Goal: Information Seeking & Learning: Find specific fact

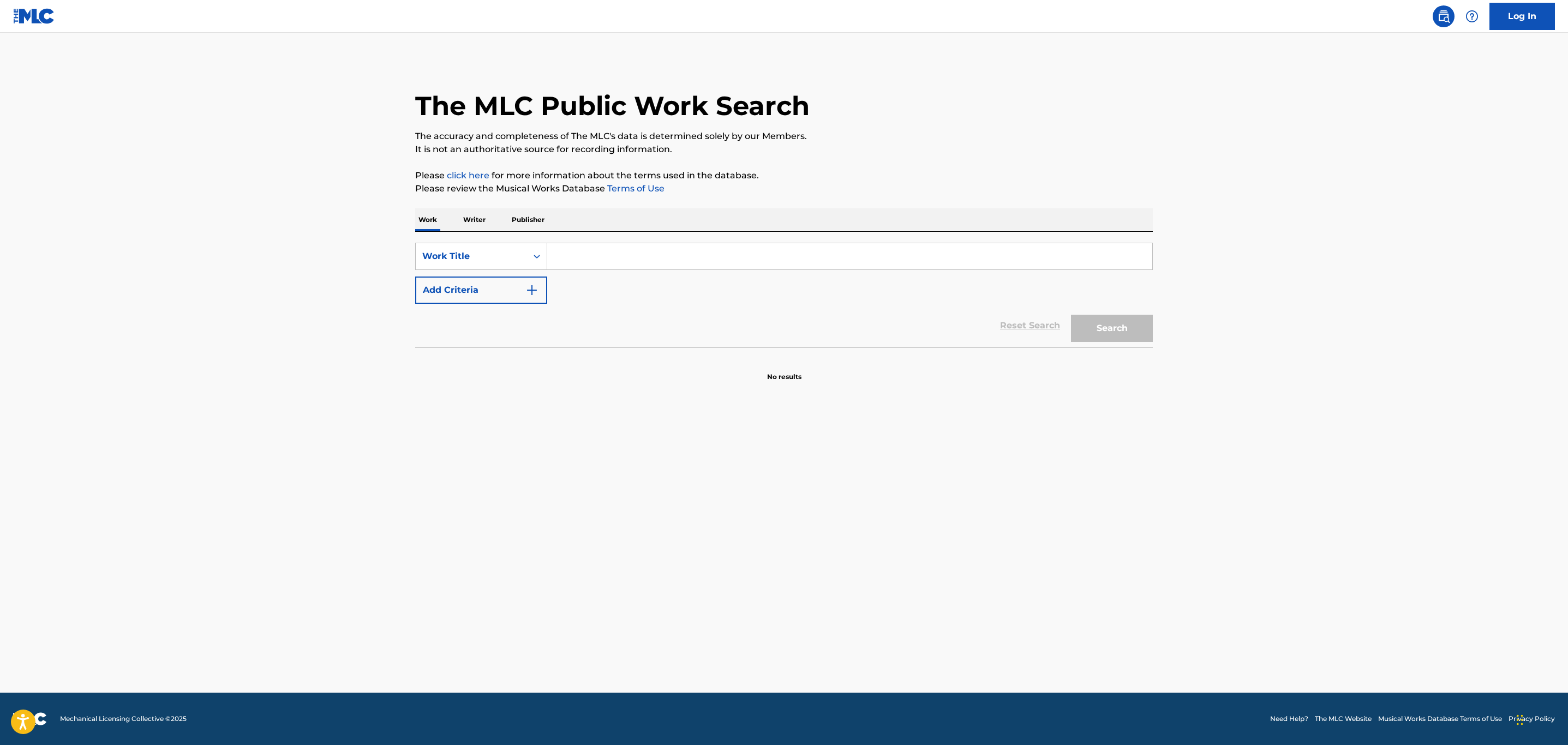
click at [676, 255] on input "Search Form" at bounding box center [850, 256] width 605 height 26
paste input "AGAIN"
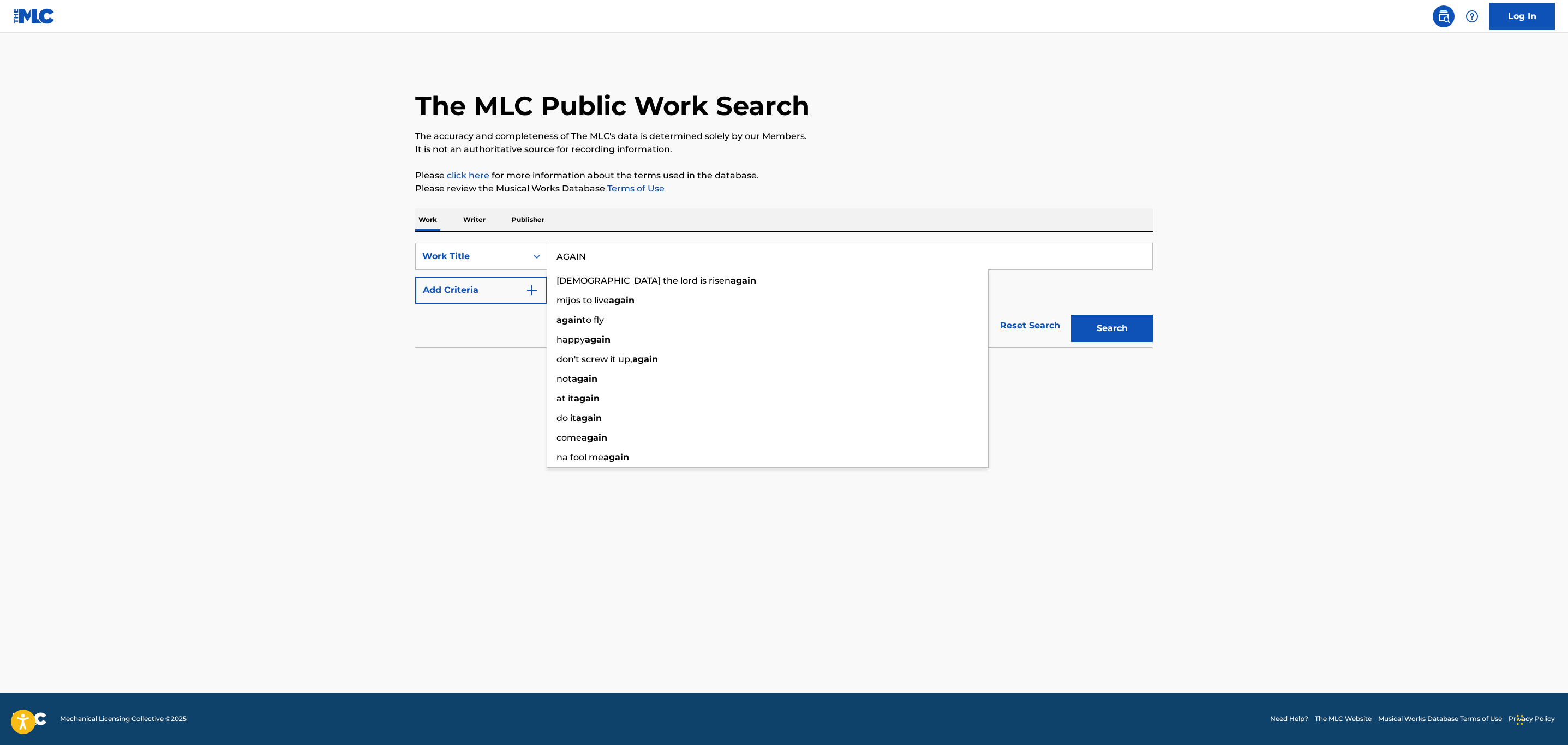
type input "AGAIN"
click at [473, 293] on button "Add Criteria" at bounding box center [481, 290] width 132 height 27
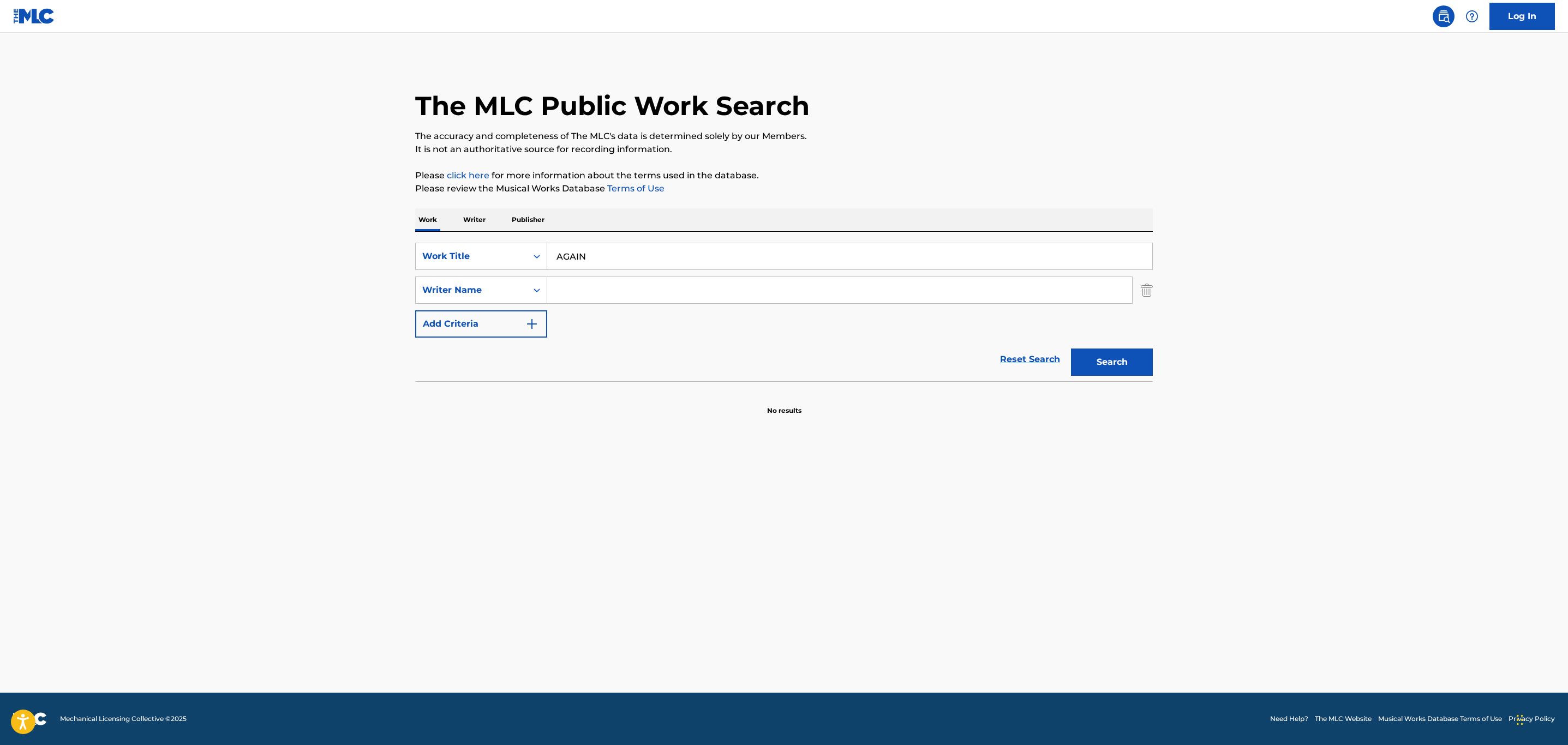
click at [632, 296] on input "Search Form" at bounding box center [839, 290] width 585 height 26
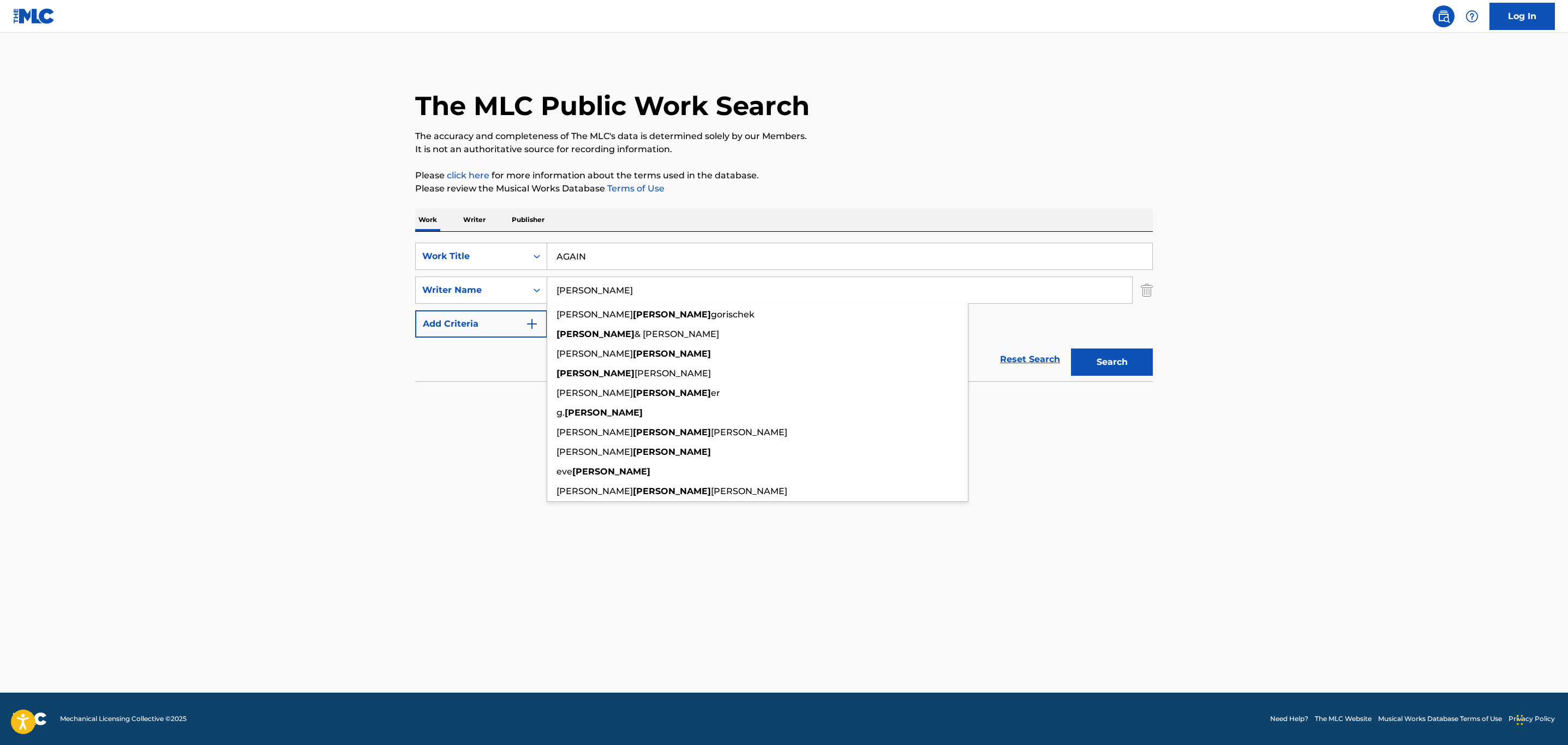
type input "[PERSON_NAME]"
click at [1071, 349] on button "Search" at bounding box center [1111, 362] width 82 height 27
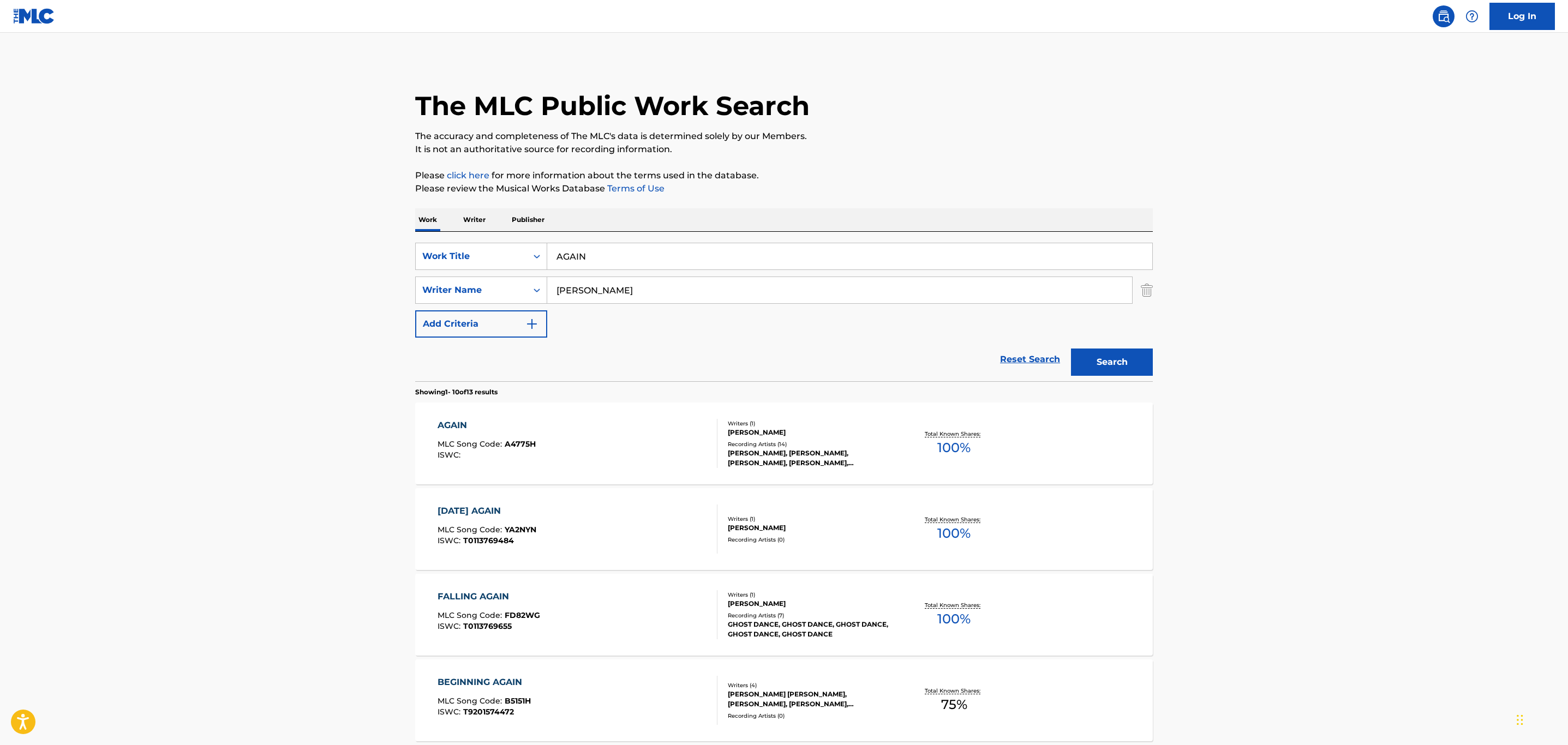
click at [668, 434] on div "AGAIN MLC Song Code : A4775H ISWC :" at bounding box center [578, 443] width 281 height 49
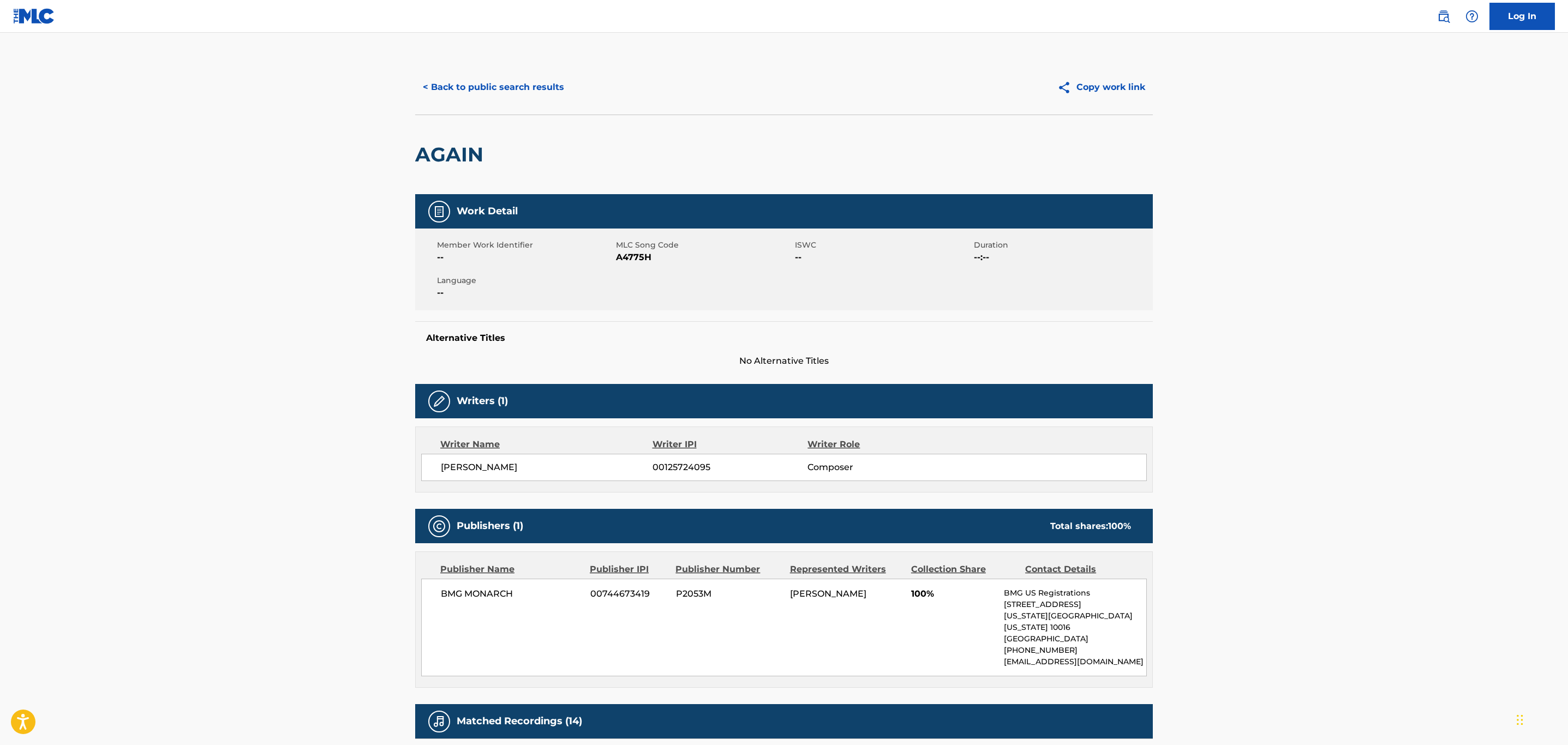
click at [470, 97] on button "< Back to public search results" at bounding box center [493, 87] width 156 height 27
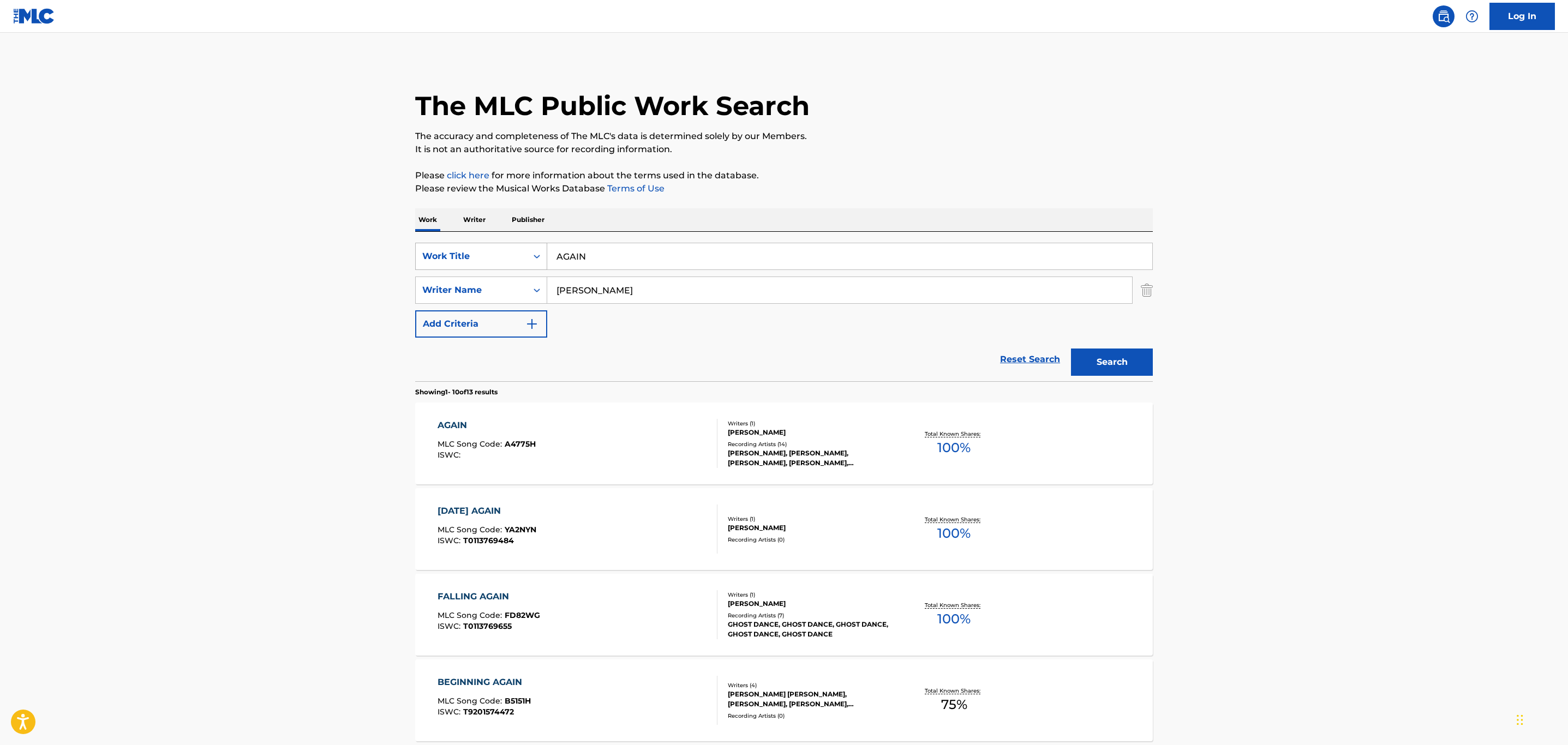
drag, startPoint x: 648, startPoint y: 252, endPoint x: 480, endPoint y: 251, distance: 168.0
click at [481, 251] on div "SearchWithCriteria32c46757-c79c-416b-a6e1-1723d537d9de Work Title AGAIN" at bounding box center [784, 256] width 738 height 27
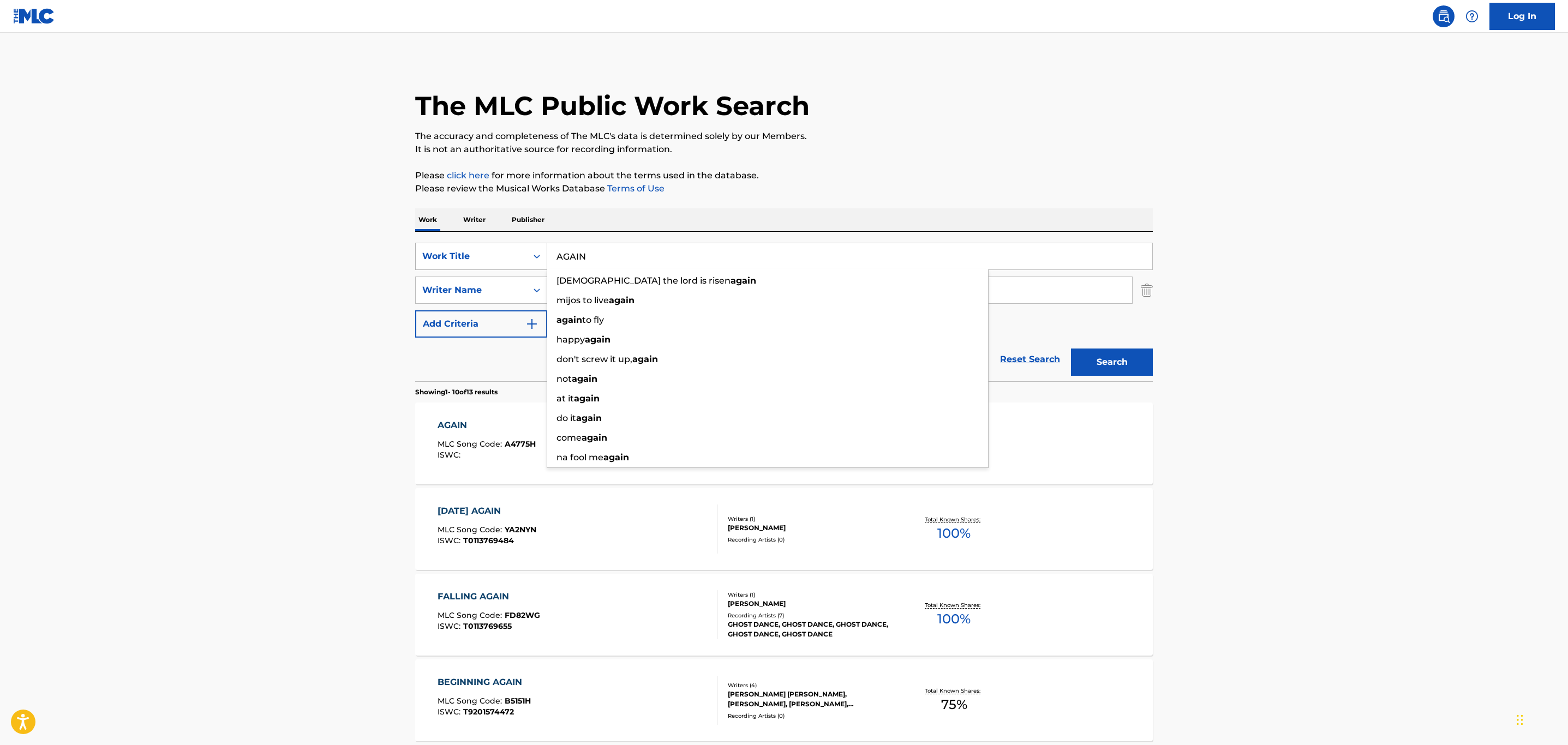
paste input "LL OVER ME"
type input "ALL OVER ME"
click at [1071, 349] on button "Search" at bounding box center [1111, 362] width 82 height 27
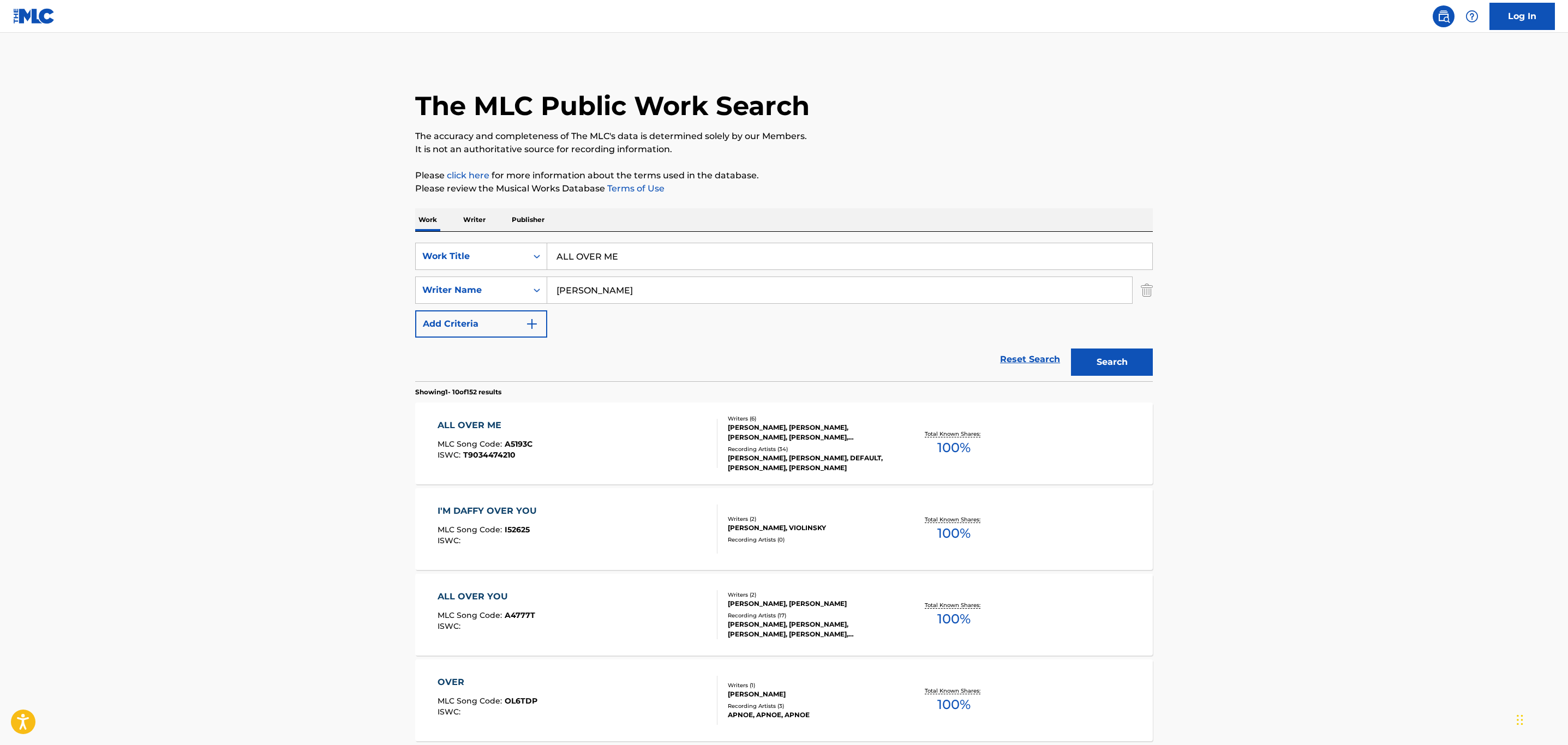
click at [688, 441] on div "ALL OVER ME MLC Song Code : A5193C ISWC : T9034474210" at bounding box center [578, 443] width 281 height 49
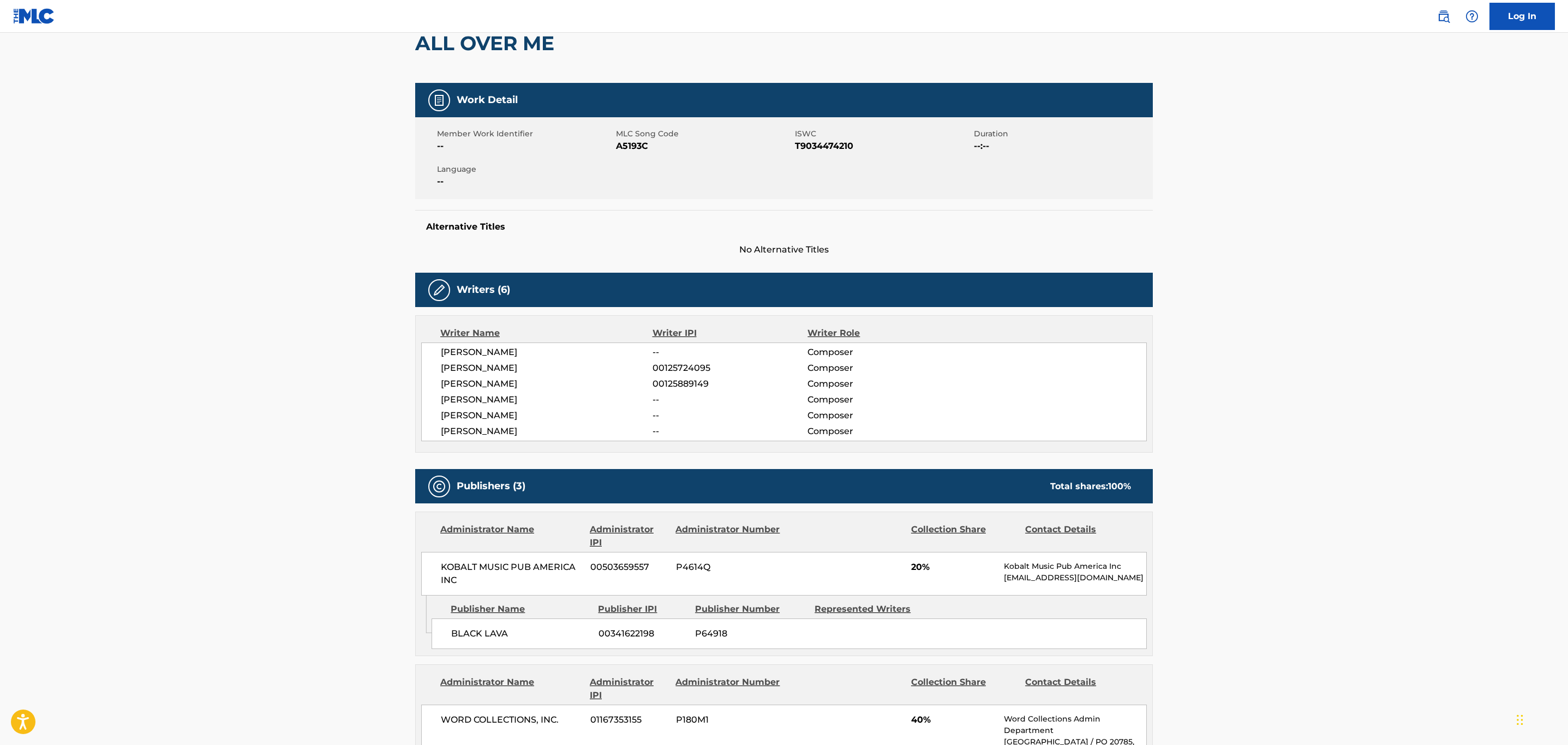
scroll to position [82, 0]
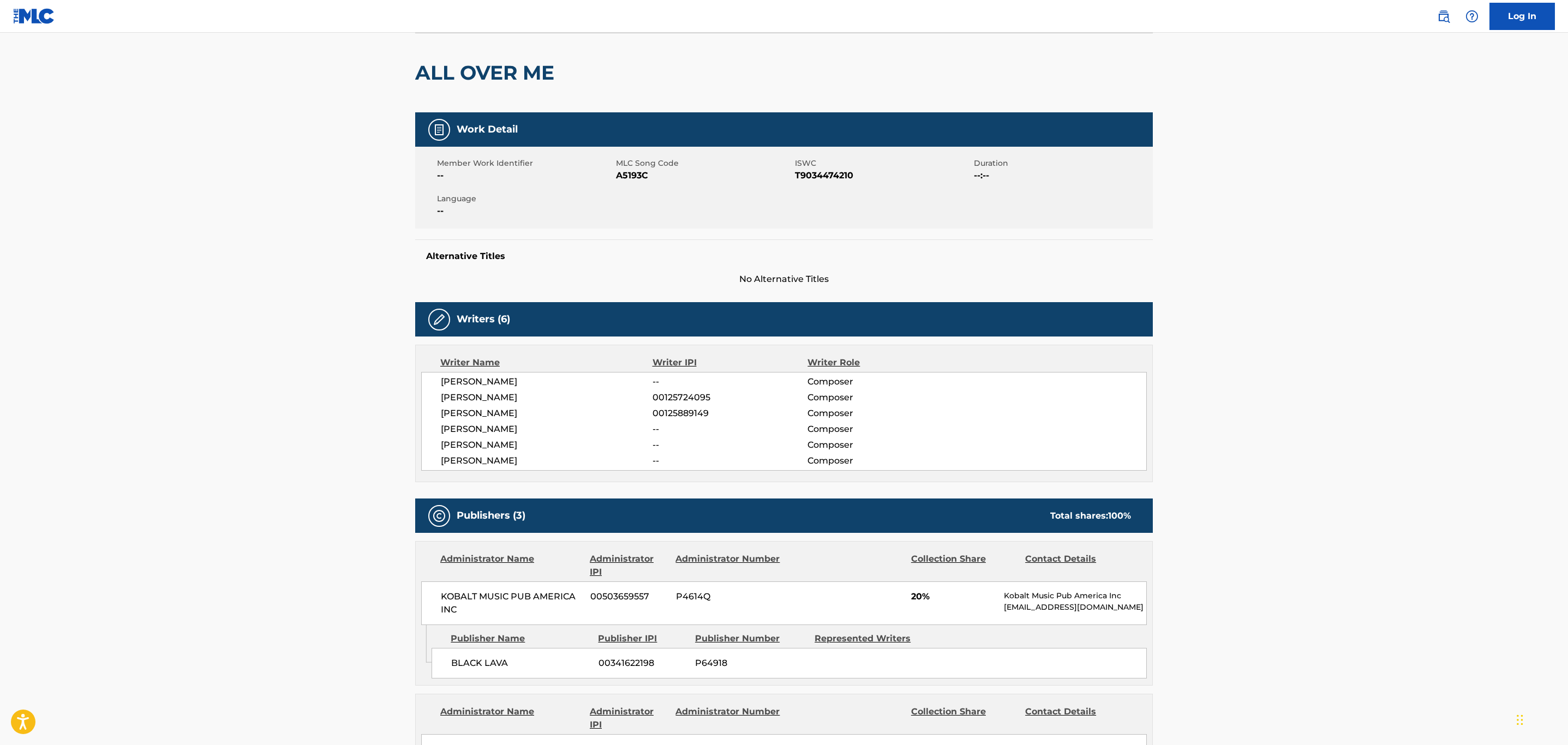
click at [229, 414] on main "< Back to public search results Copy work link ALL OVER ME Work Detail Member W…" at bounding box center [784, 682] width 1568 height 1464
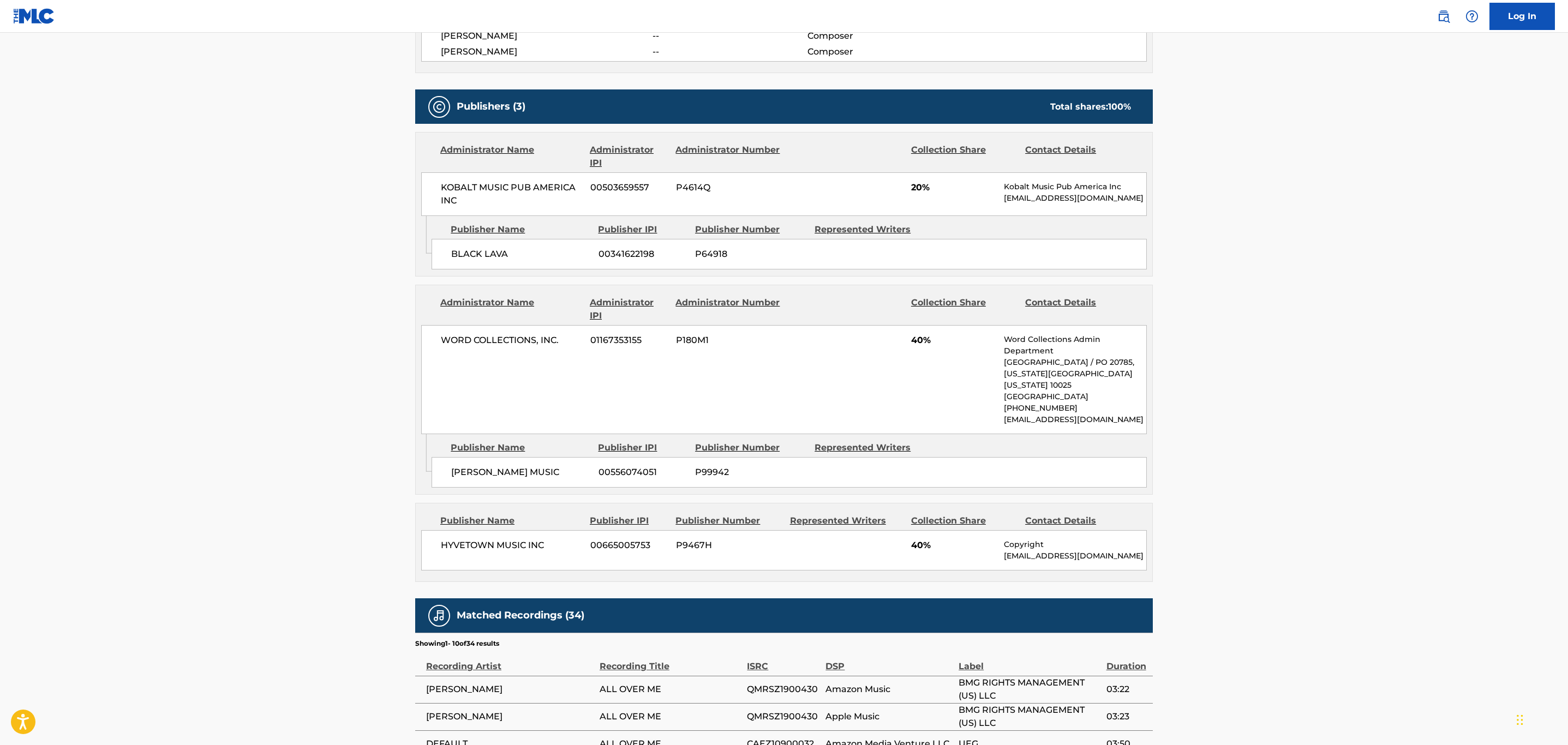
scroll to position [0, 0]
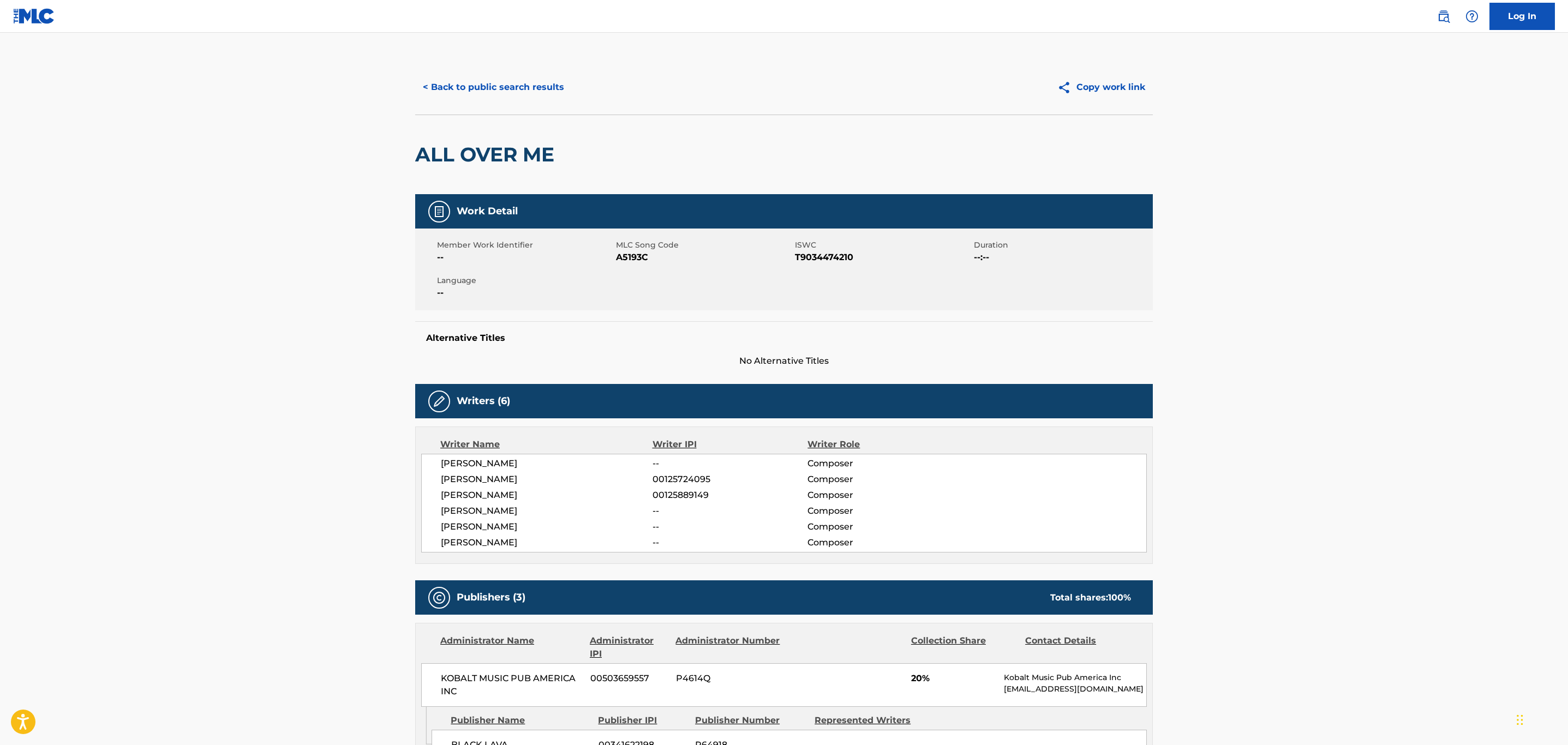
click at [475, 81] on button "< Back to public search results" at bounding box center [493, 87] width 156 height 27
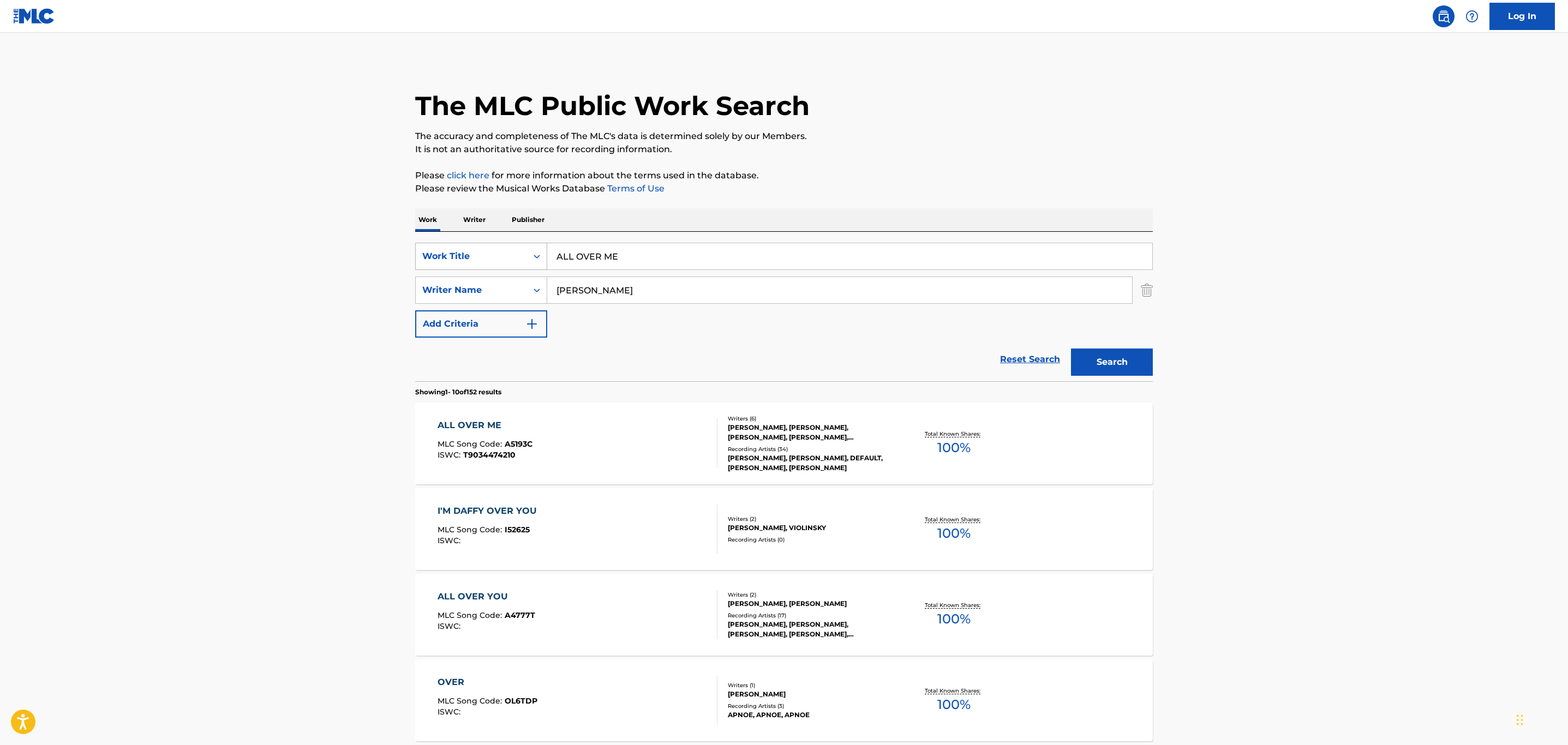
drag, startPoint x: 693, startPoint y: 253, endPoint x: 466, endPoint y: 247, distance: 227.1
click at [466, 247] on div "SearchWithCriteria32c46757-c79c-416b-a6e1-1723d537d9de Work Title ALL OVER ME" at bounding box center [784, 256] width 738 height 27
paste input "BEST OF ME (WHAT'S LEFT OF ME)"
type input "BEST OF ME (WHAT'S LEFT OF ME)"
click at [1071, 349] on button "Search" at bounding box center [1111, 362] width 82 height 27
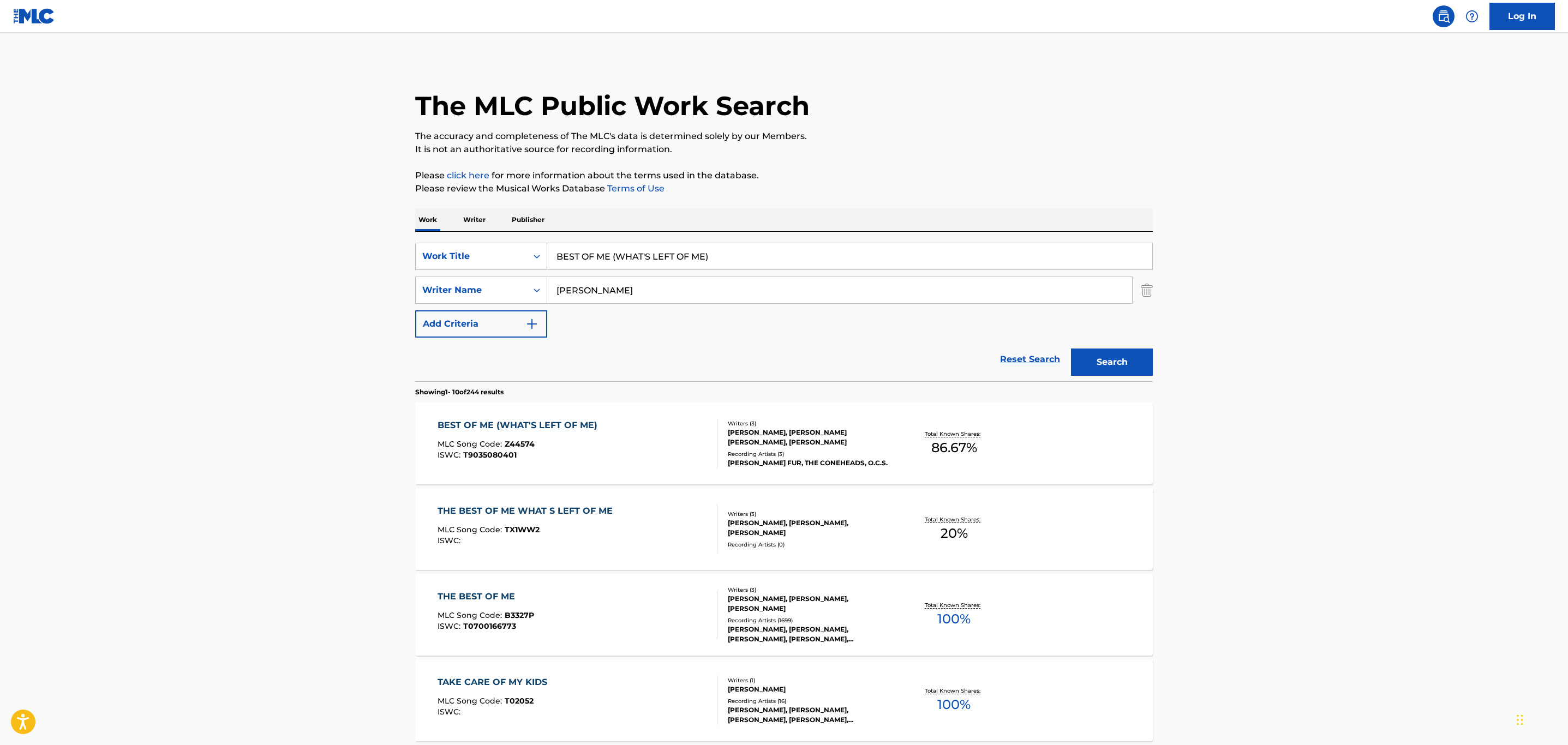
click at [718, 460] on div "Writers ( 3 ) [PERSON_NAME], [PERSON_NAME] [PERSON_NAME], [PERSON_NAME] Recordi…" at bounding box center [805, 444] width 175 height 49
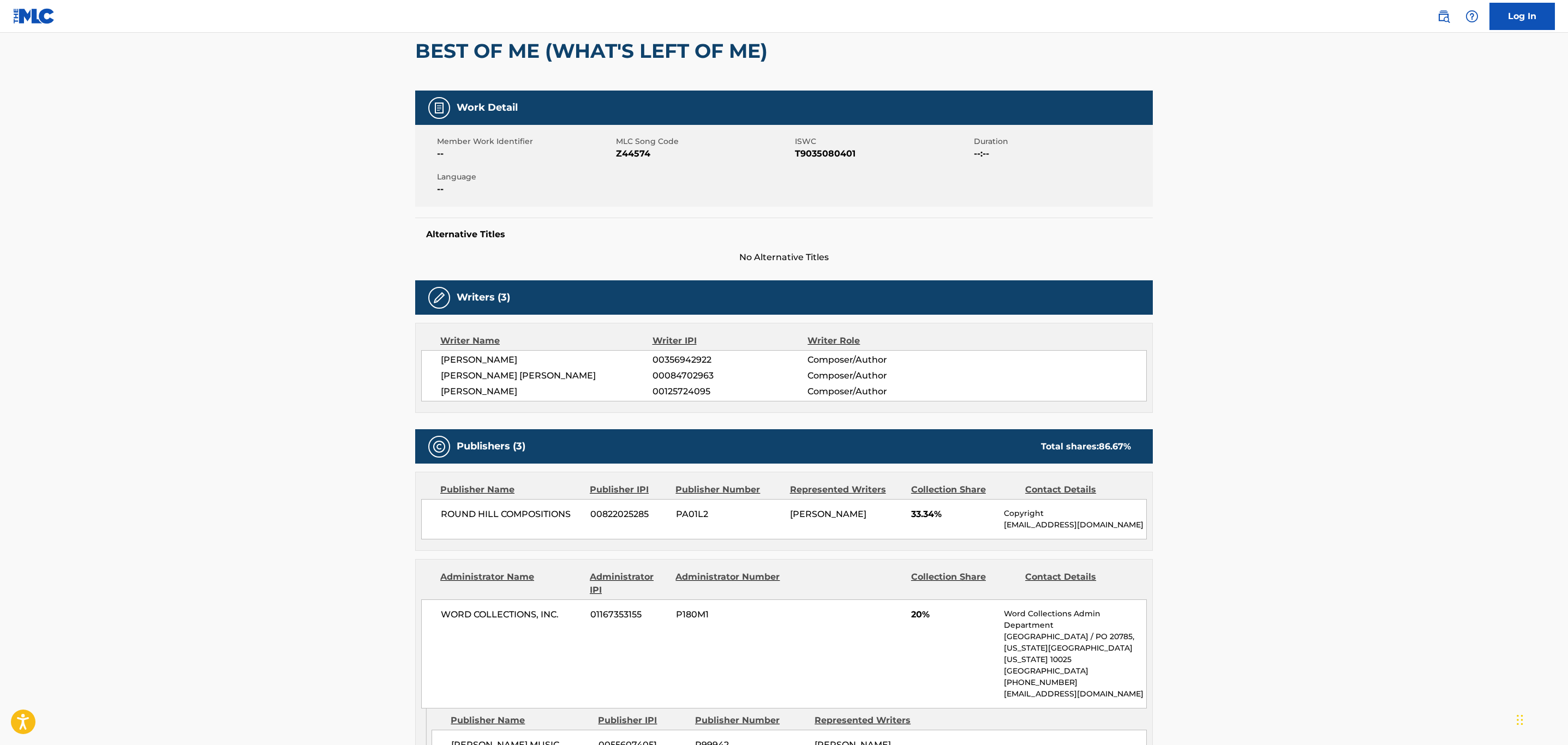
scroll to position [102, 0]
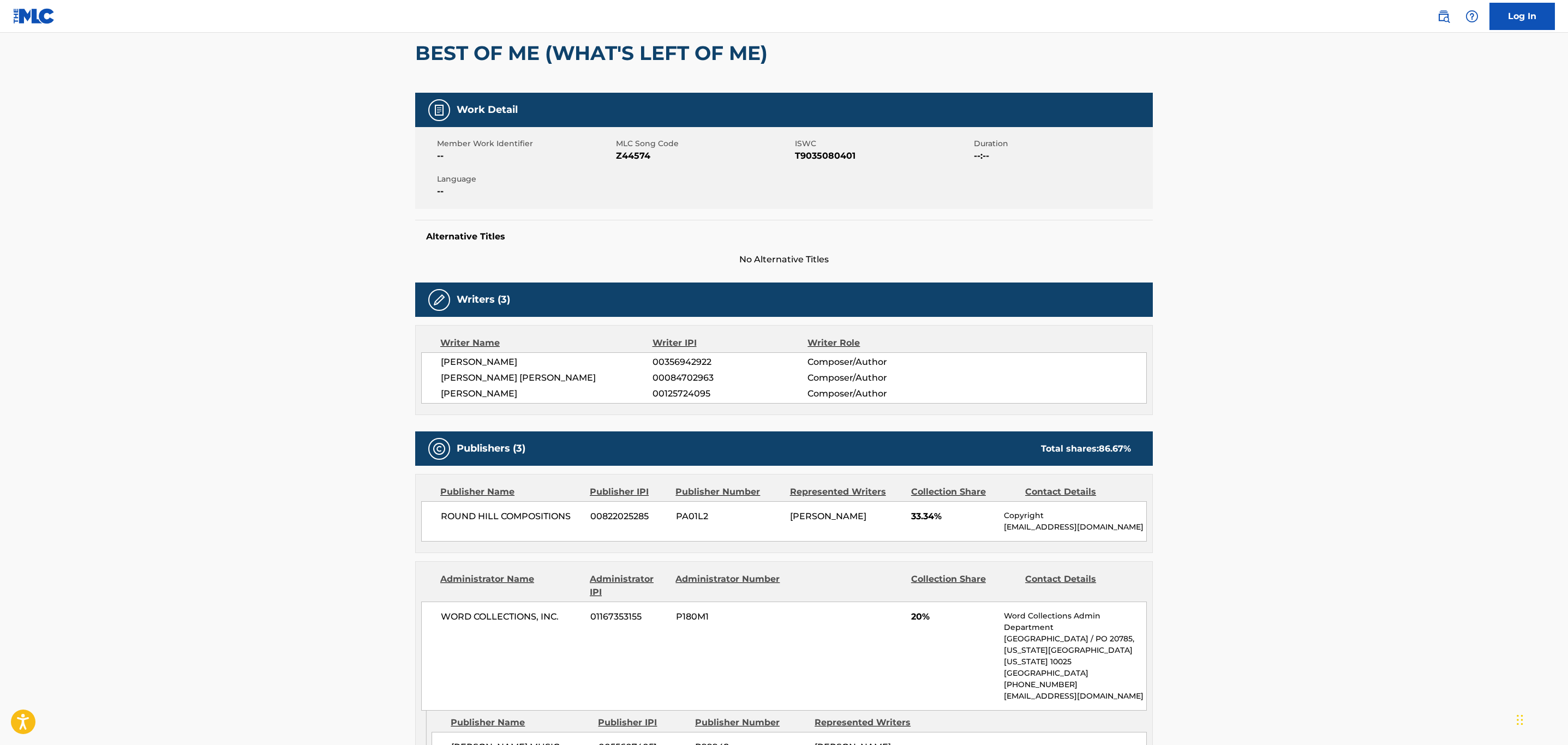
click at [1338, 107] on main "< Back to public search results Copy work link BEST OF ME (WHAT'S LEFT OF ME) W…" at bounding box center [784, 550] width 1568 height 1239
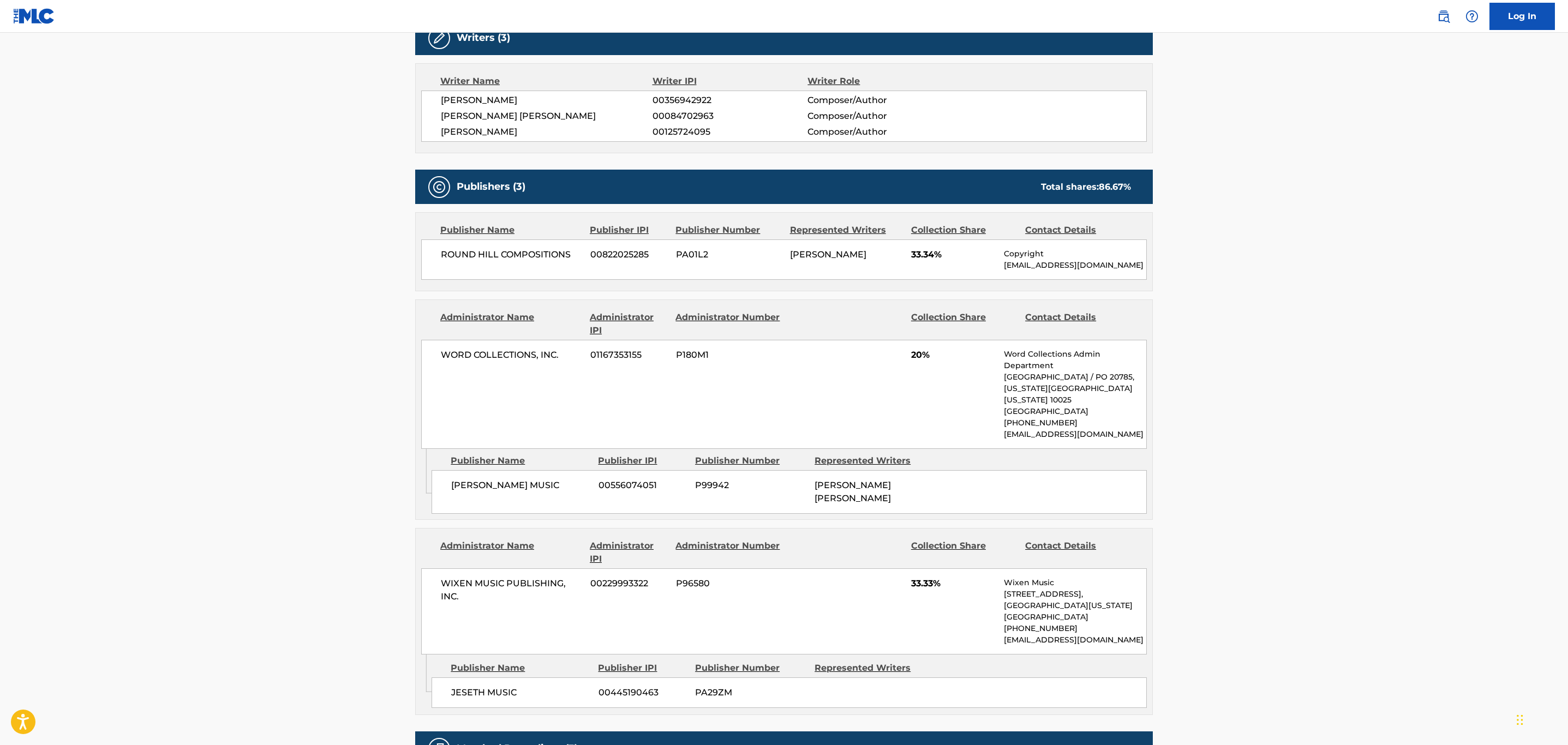
scroll to position [429, 0]
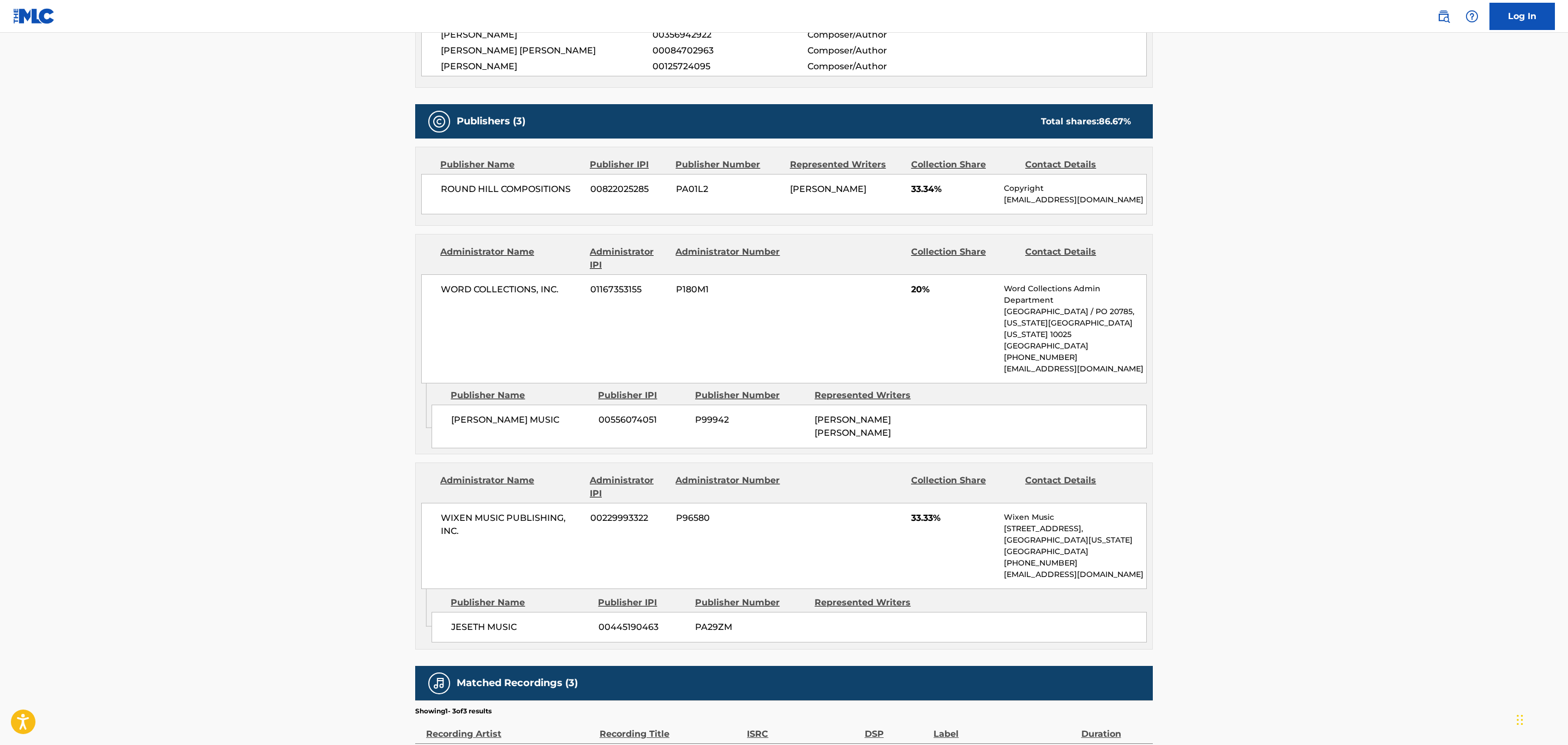
click at [117, 250] on main "< Back to public search results Copy work link BEST OF ME (WHAT'S LEFT OF ME) W…" at bounding box center [784, 223] width 1568 height 1239
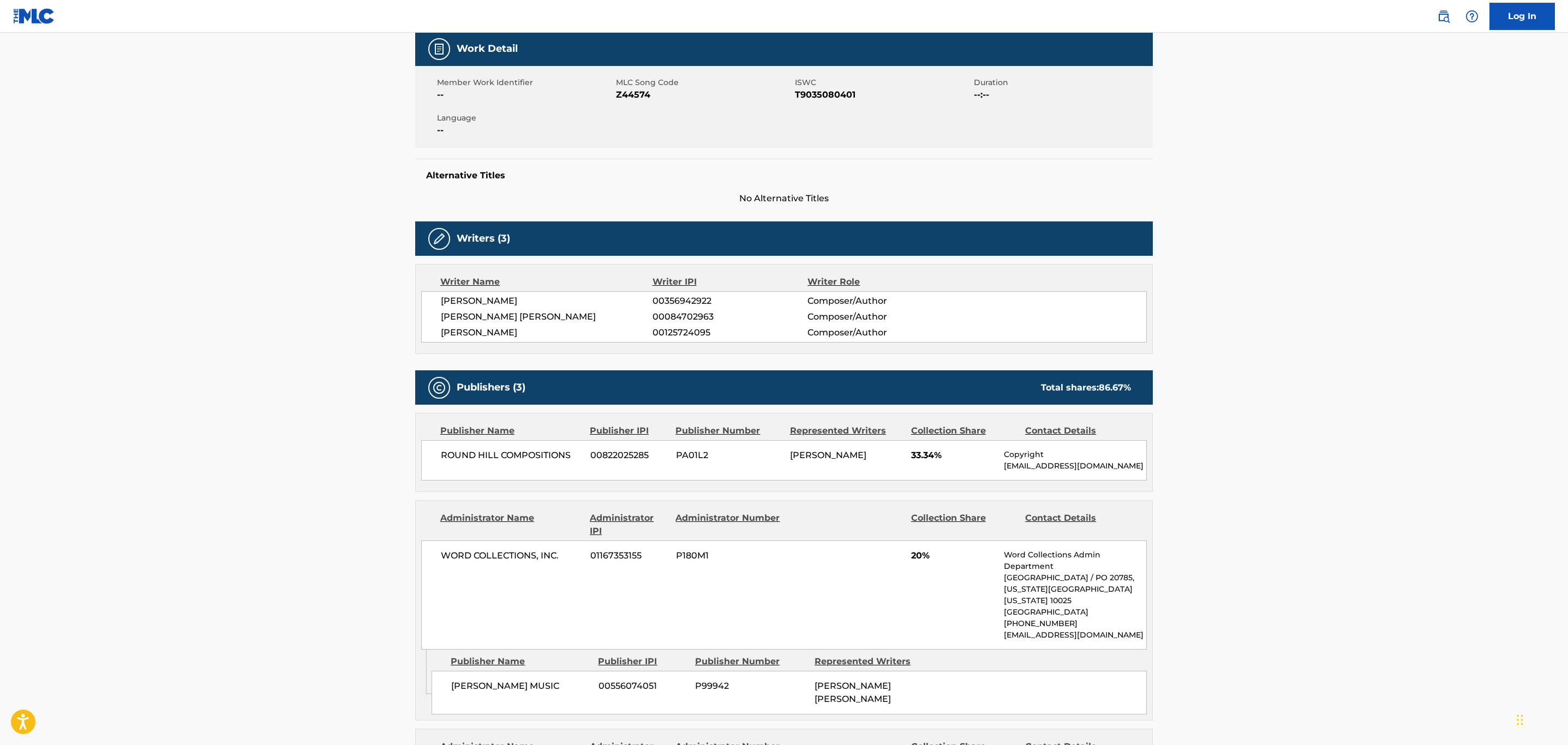
scroll to position [0, 0]
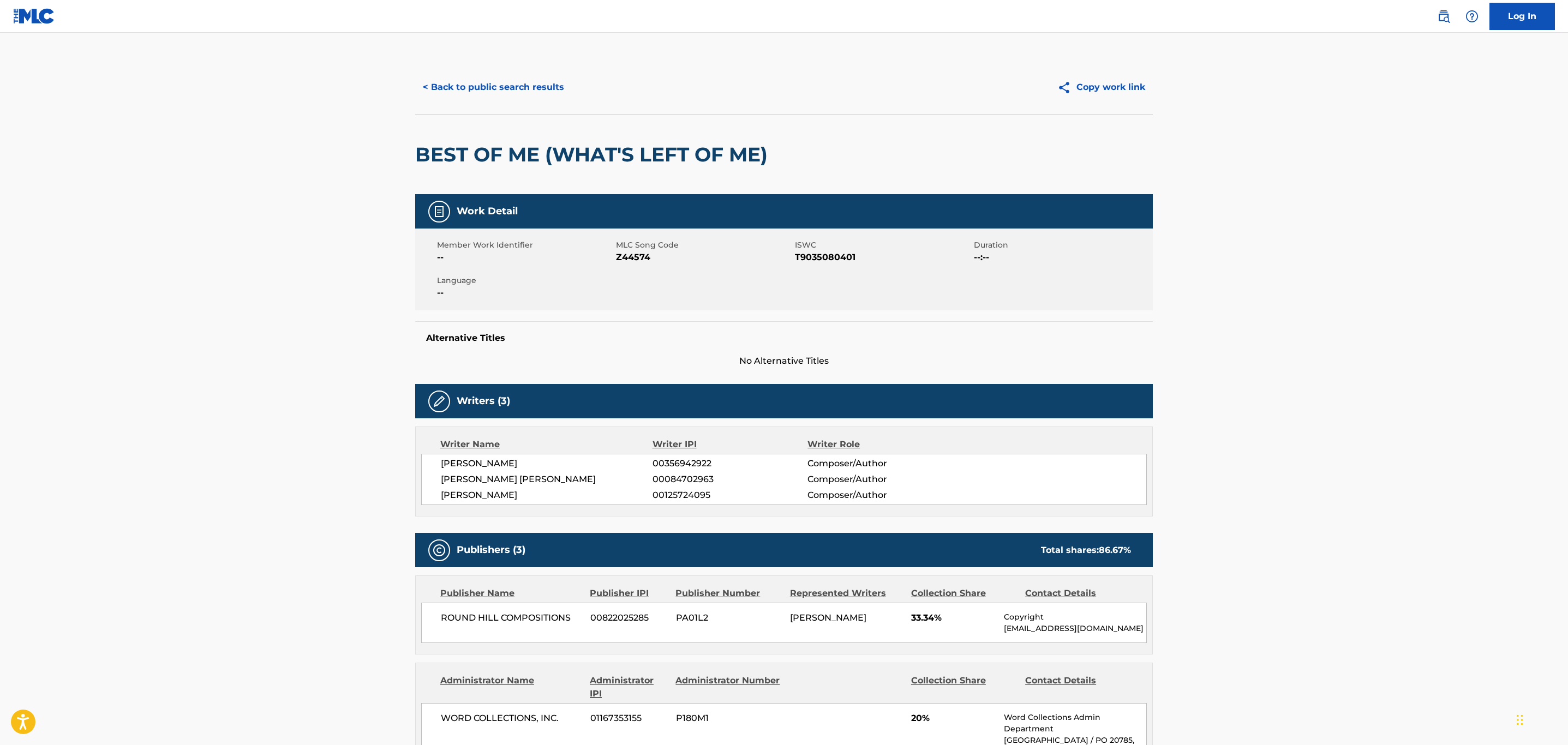
click at [519, 94] on button "< Back to public search results" at bounding box center [493, 87] width 156 height 27
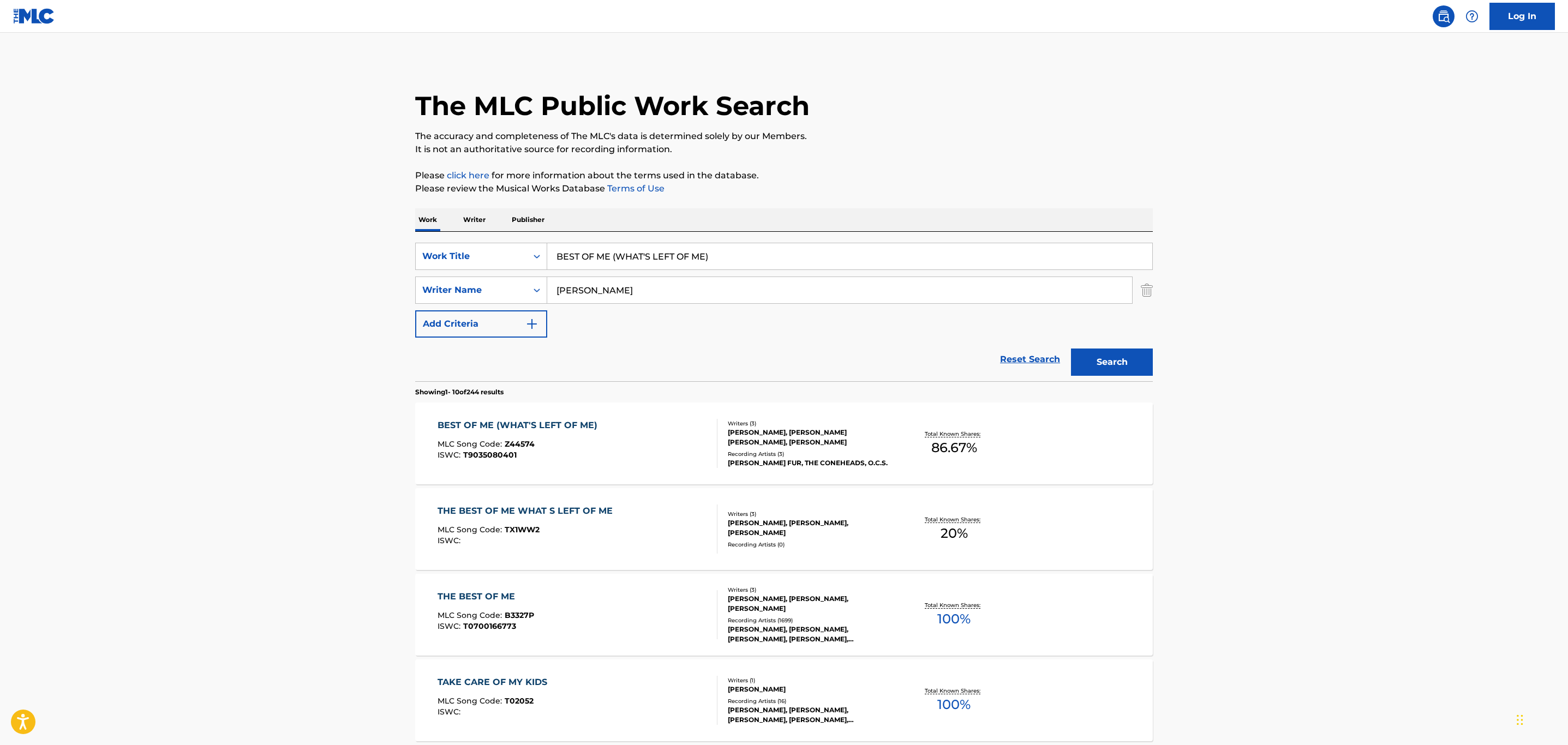
drag, startPoint x: 741, startPoint y: 251, endPoint x: 424, endPoint y: 239, distance: 317.2
click at [424, 239] on div "SearchWithCriteria32c46757-c79c-416b-a6e1-1723d537d9de Work Title BEST OF ME (W…" at bounding box center [784, 307] width 738 height 150
paste input "TTER LIFE"
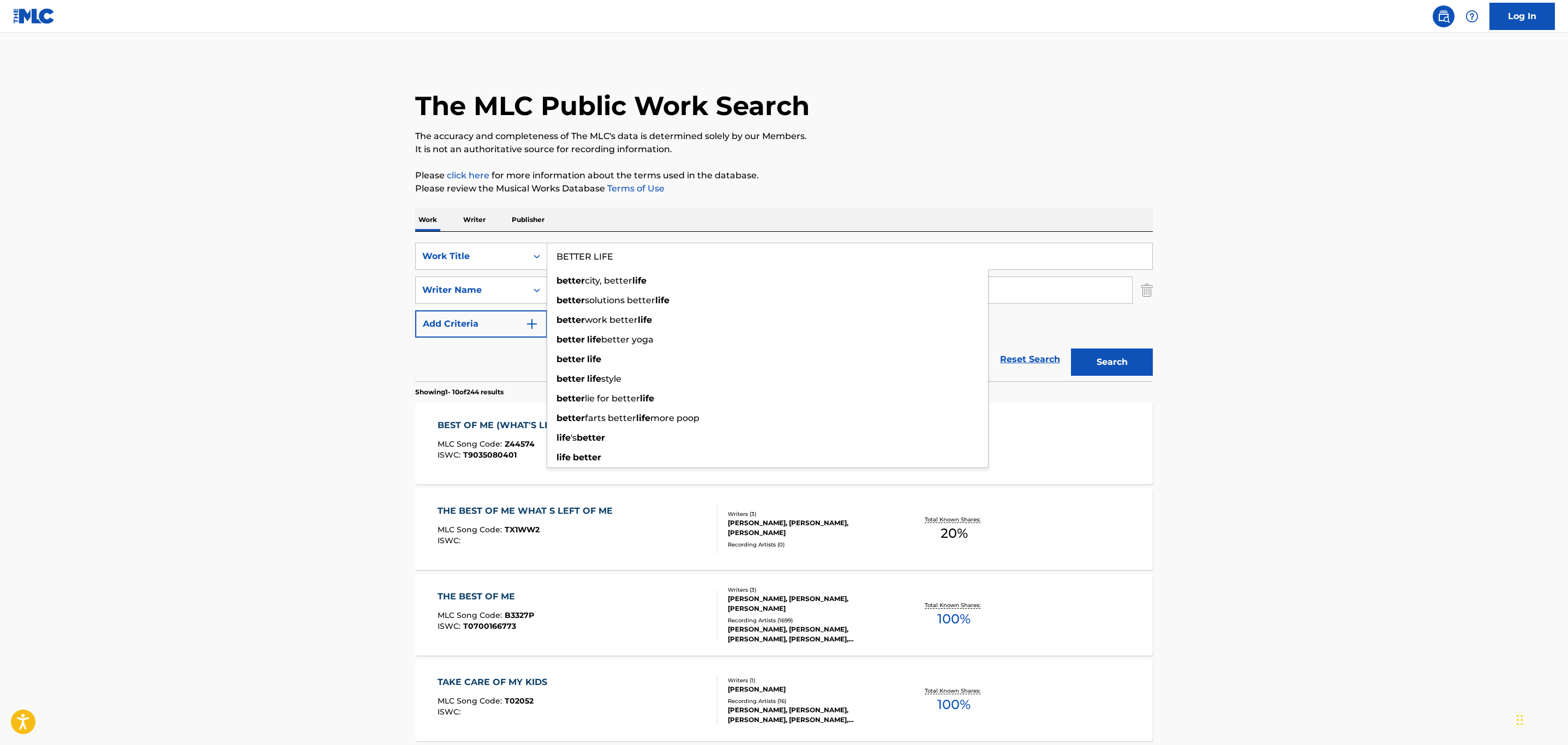
type input "BETTER LIFE"
click at [1091, 366] on button "Search" at bounding box center [1111, 362] width 82 height 27
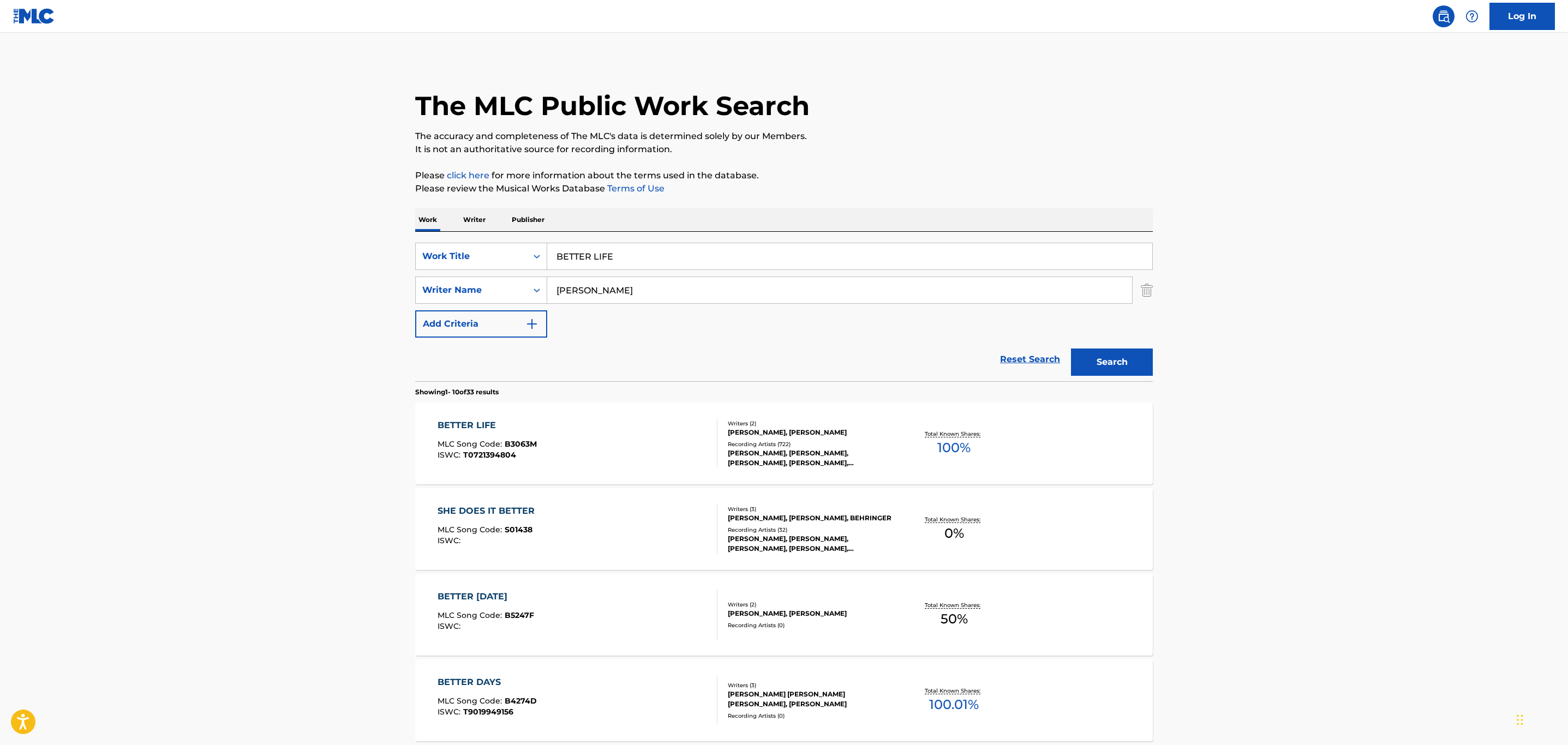
click at [560, 424] on div "BETTER LIFE MLC Song Code : B3063M ISWC : T0721394804" at bounding box center [578, 443] width 281 height 49
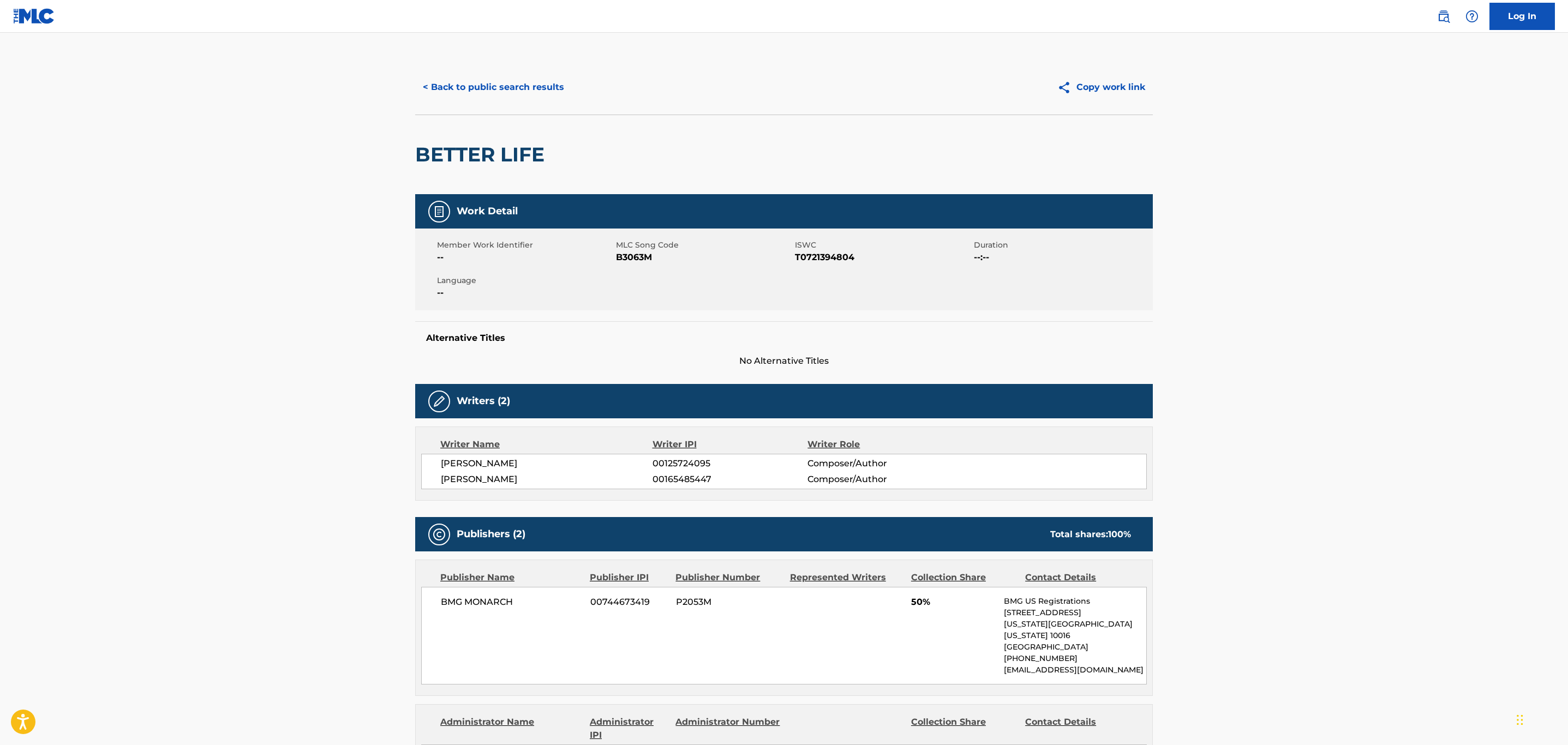
click at [480, 97] on button "< Back to public search results" at bounding box center [493, 87] width 156 height 27
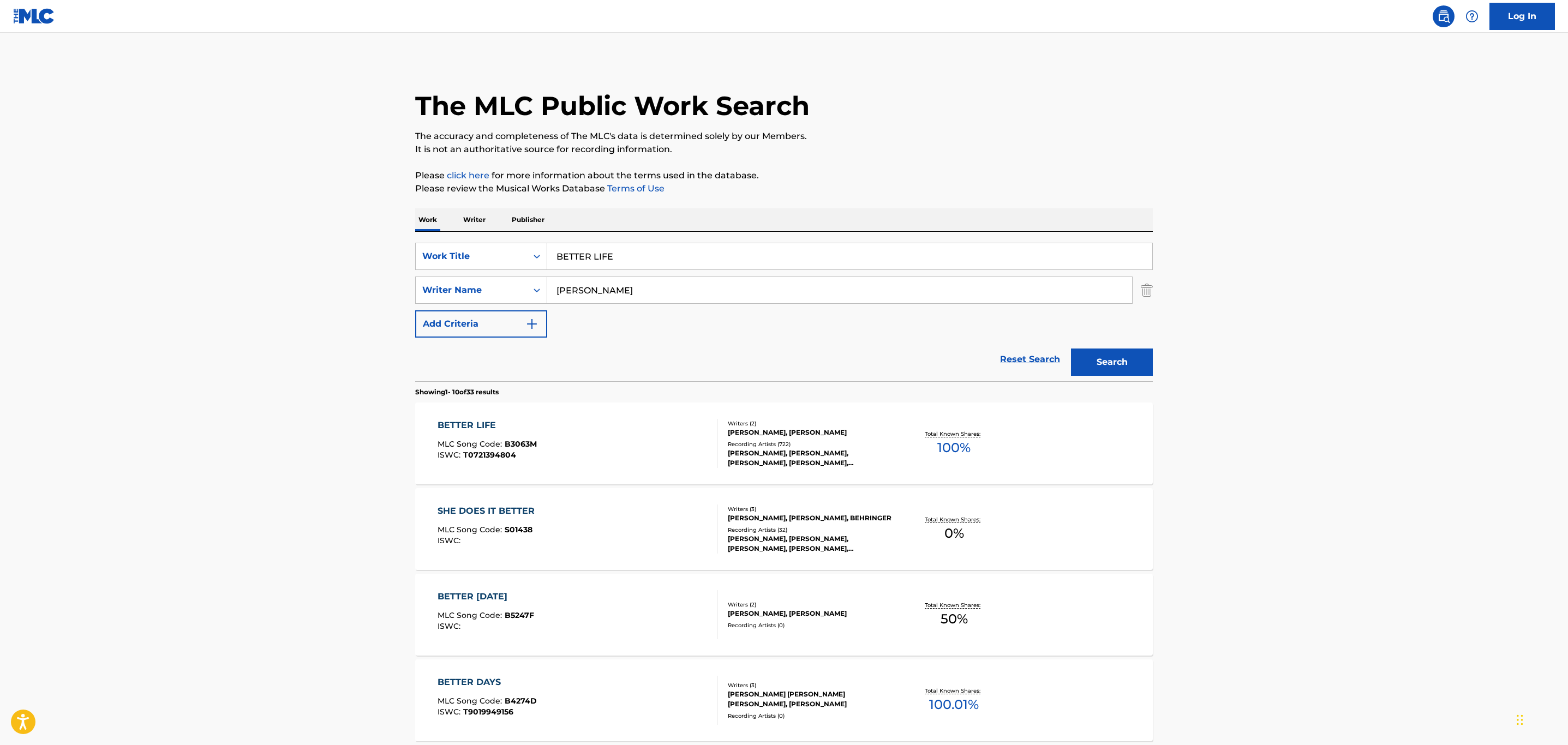
drag, startPoint x: 635, startPoint y: 245, endPoint x: 488, endPoint y: 240, distance: 147.1
click at [488, 240] on div "SearchWithCriteria32c46757-c79c-416b-a6e1-1723d537d9de Work Title BETTER LIFE S…" at bounding box center [784, 307] width 738 height 150
paste input "ORDER GIRL"
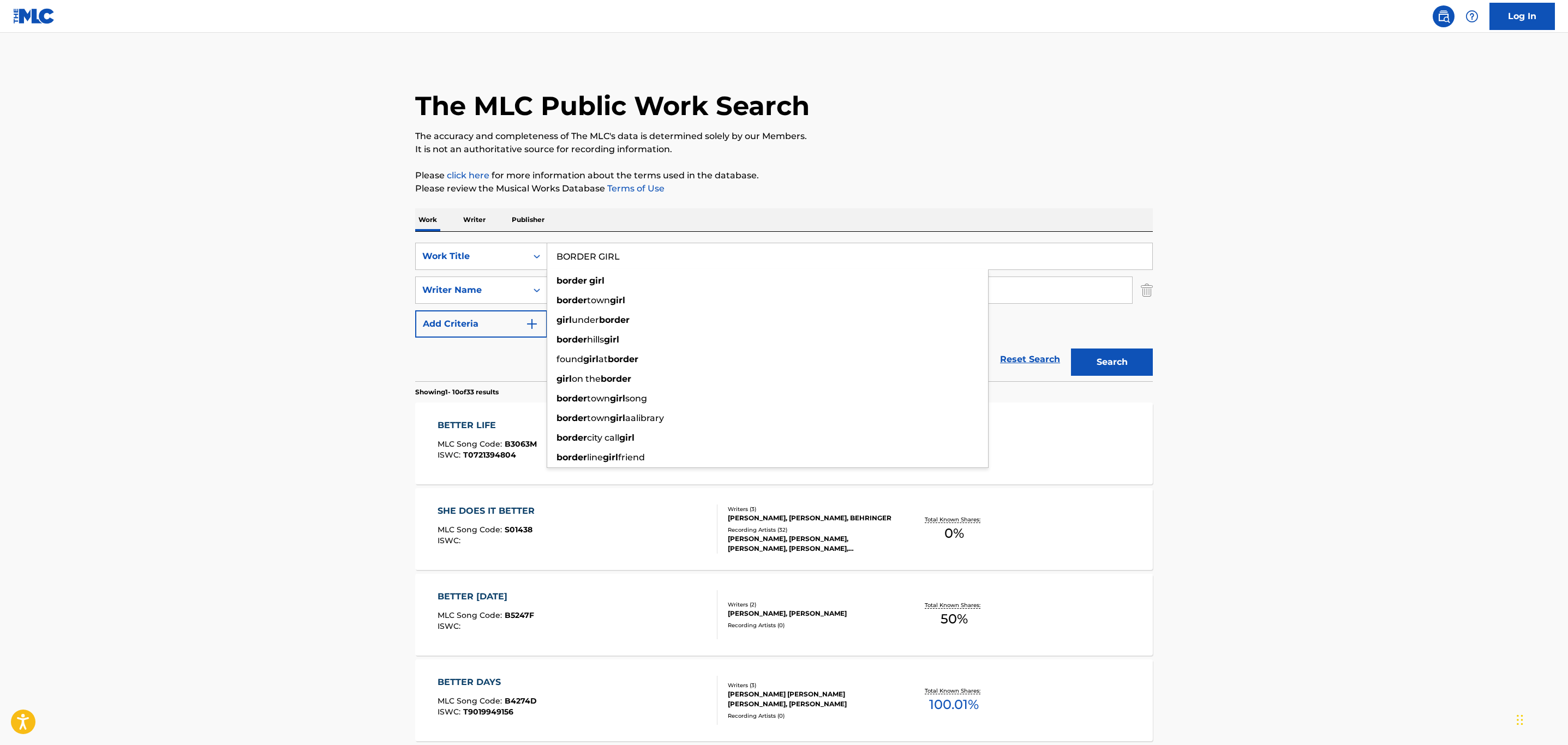
click at [1071, 349] on button "Search" at bounding box center [1111, 362] width 82 height 27
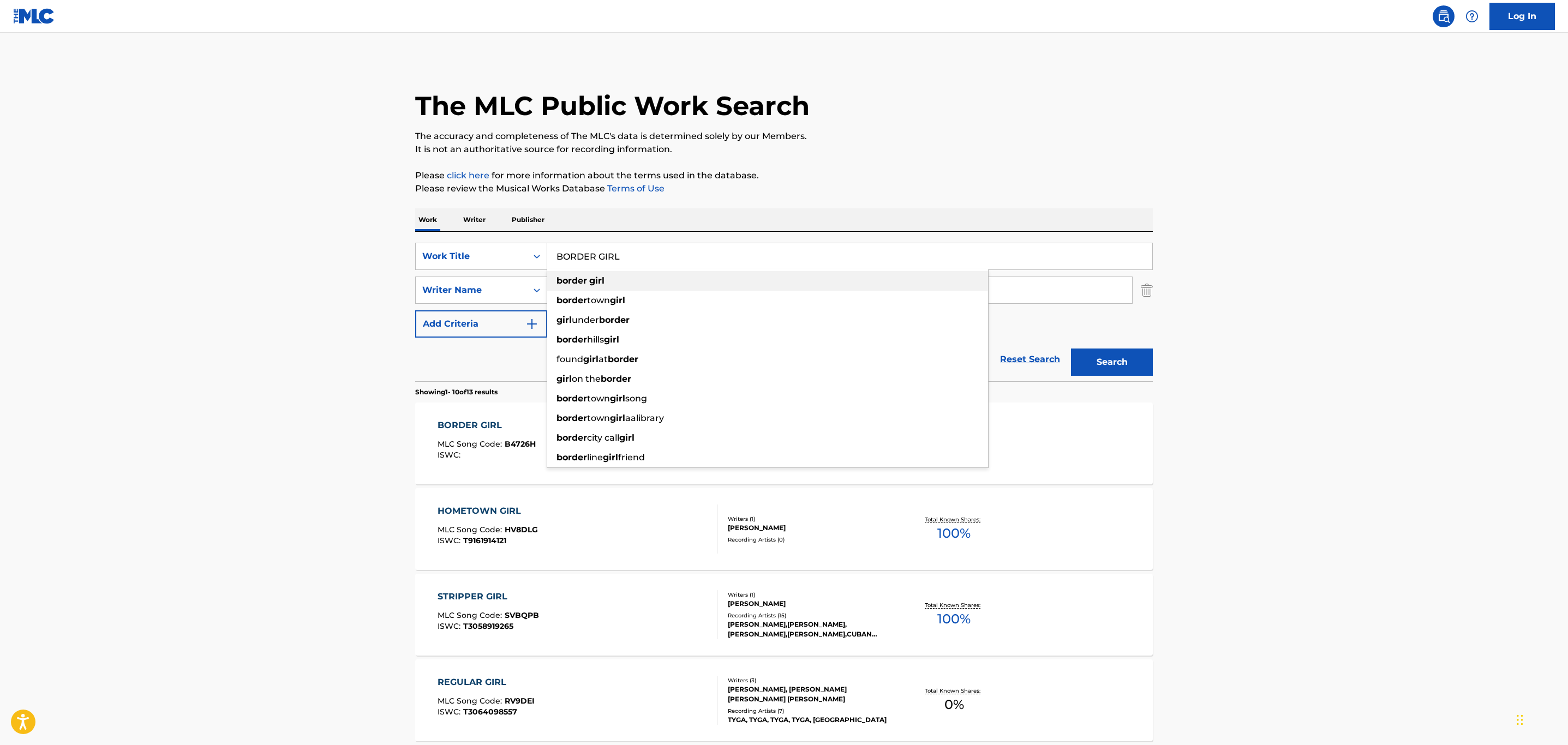
click at [601, 287] on div "border girl" at bounding box center [768, 281] width 441 height 19
type input "border girl"
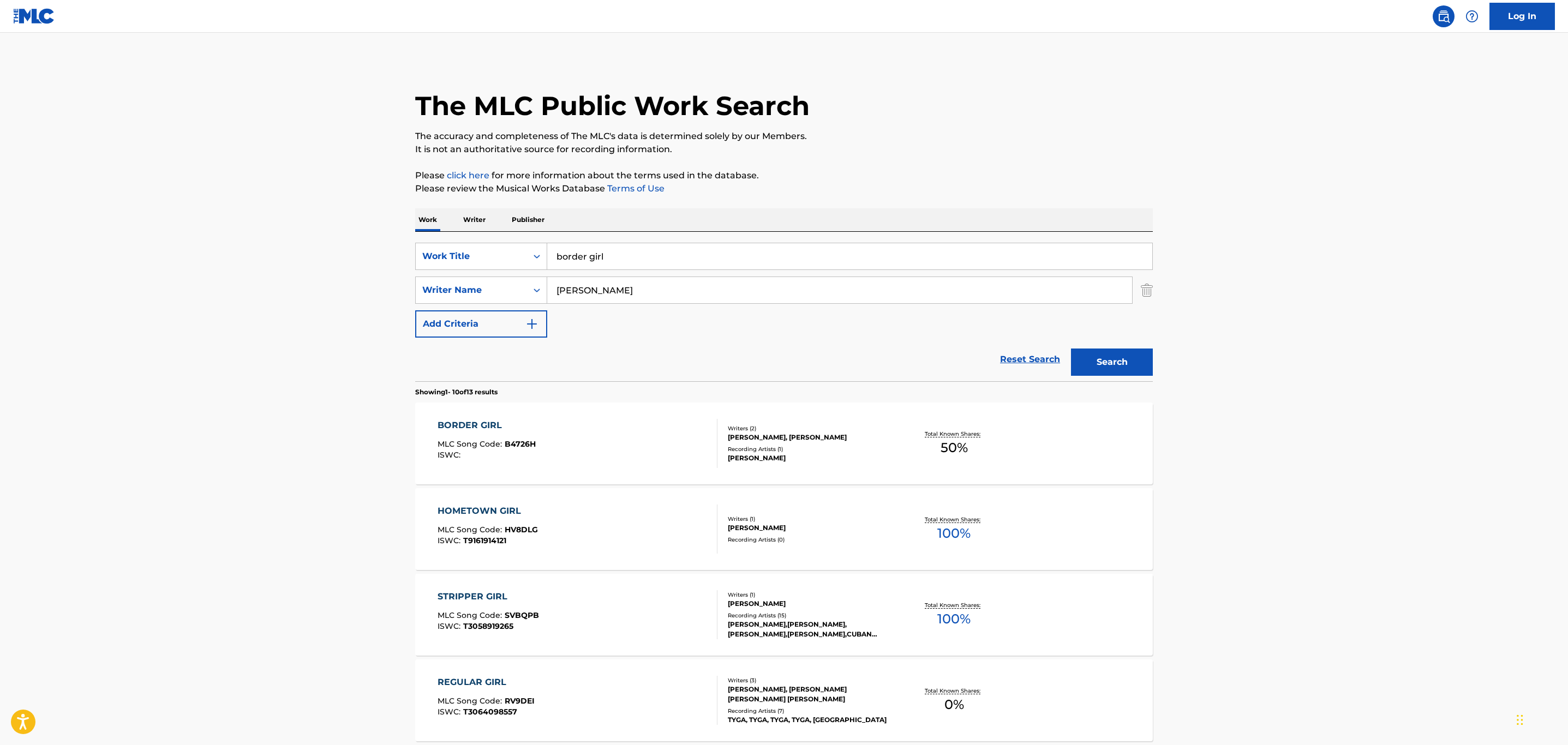
click at [619, 425] on div "BORDER GIRL MLC Song Code : B4726H ISWC :" at bounding box center [578, 443] width 281 height 49
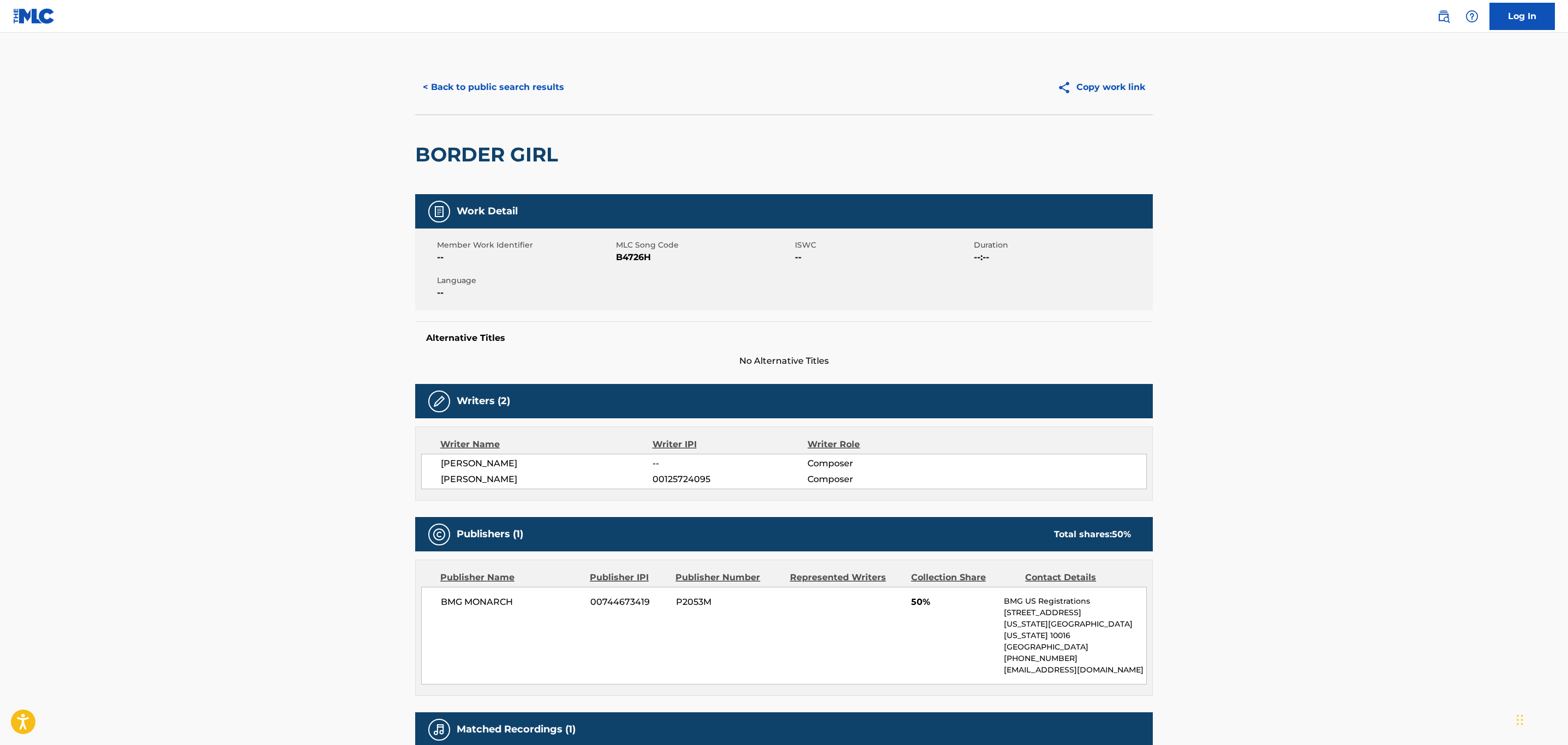
click at [452, 81] on button "< Back to public search results" at bounding box center [493, 87] width 156 height 27
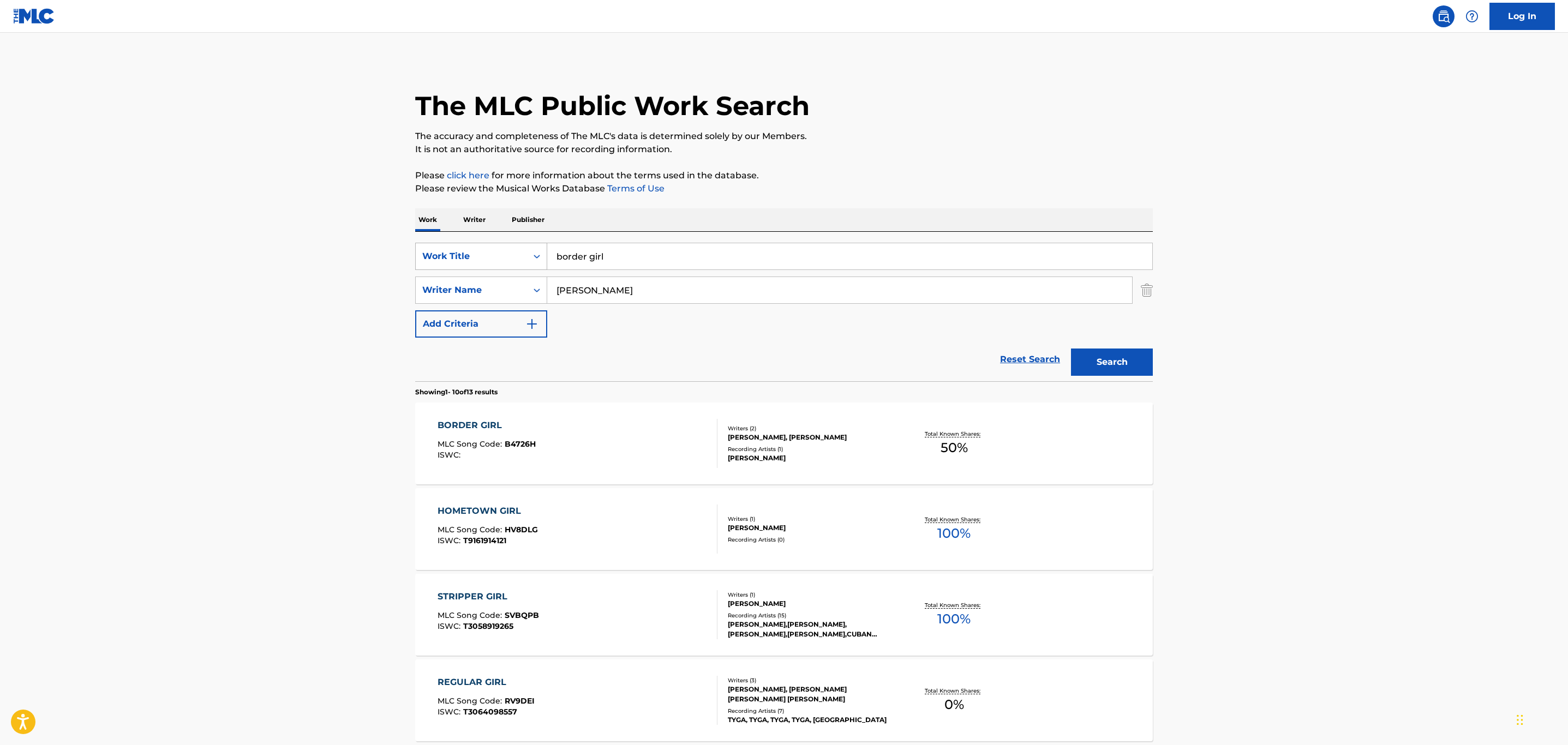
drag, startPoint x: 614, startPoint y: 255, endPoint x: 468, endPoint y: 243, distance: 146.5
click at [469, 243] on div "SearchWithCriteria32c46757-c79c-416b-a6e1-1723d537d9de Work Title border girl" at bounding box center [784, 256] width 738 height 27
paste input "CHILDREN OF THE NIGHT"
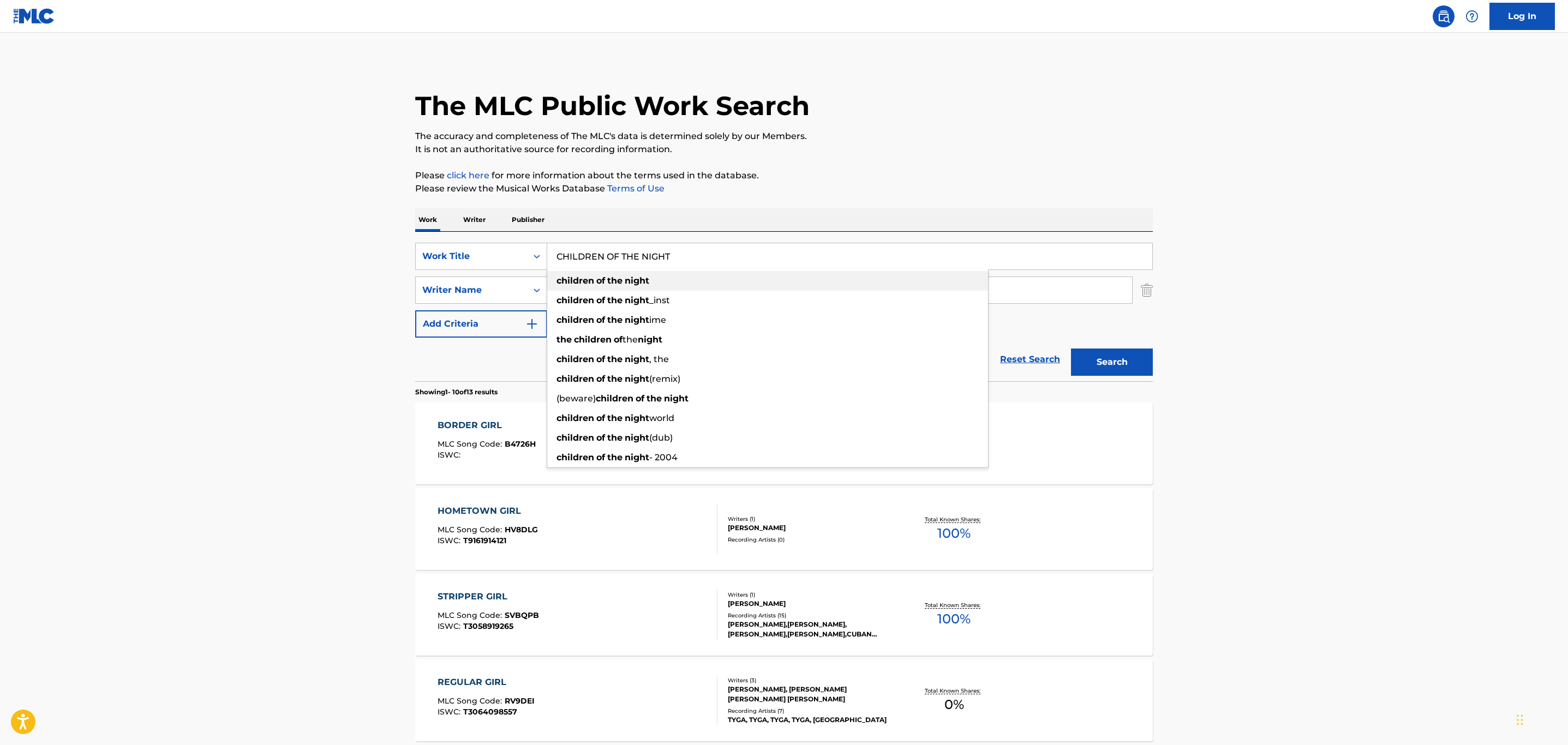
click at [653, 280] on div "children of the night" at bounding box center [768, 281] width 441 height 19
type input "children of the night"
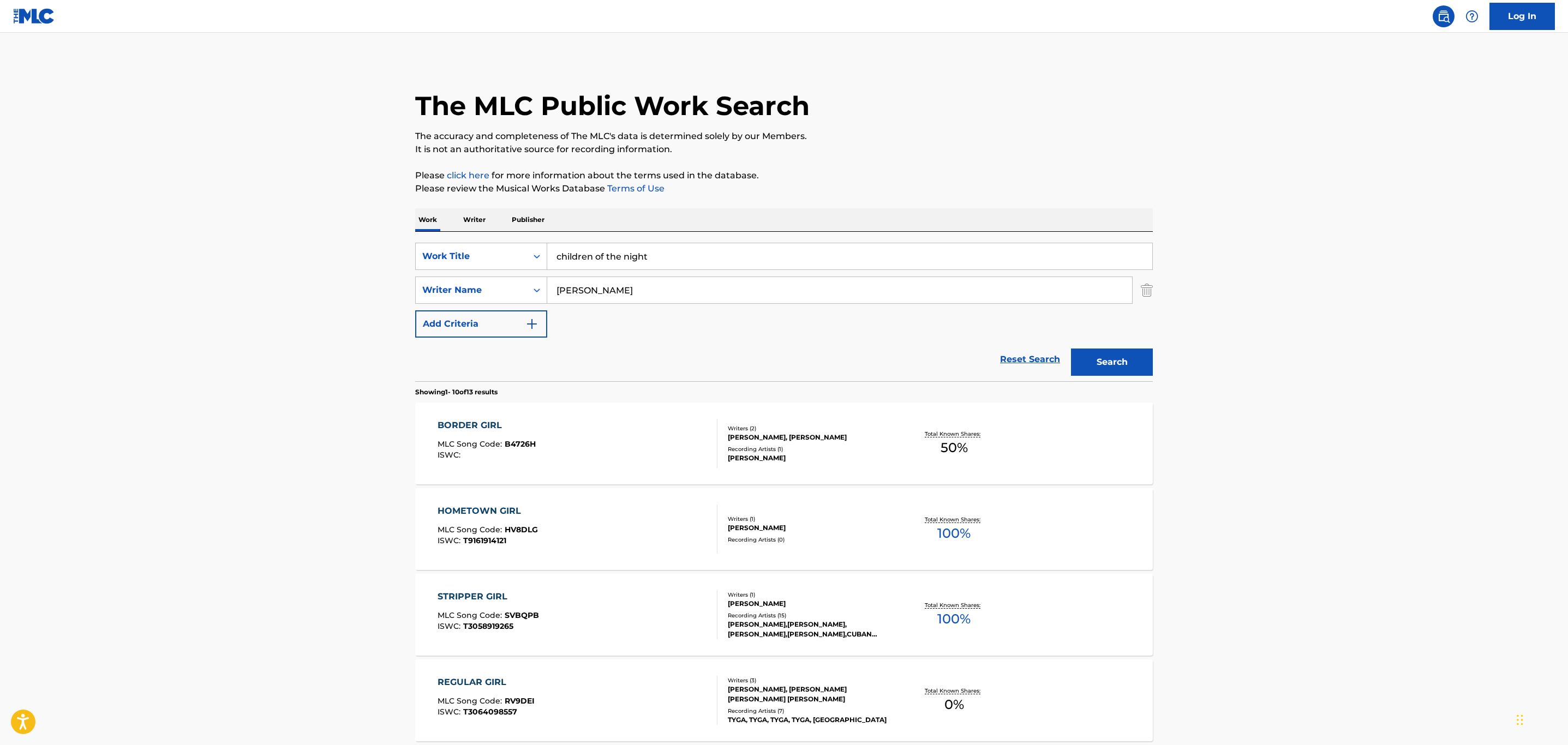
click at [1096, 348] on div "Search" at bounding box center [1108, 360] width 87 height 44
click at [1096, 349] on button "Search" at bounding box center [1111, 362] width 82 height 27
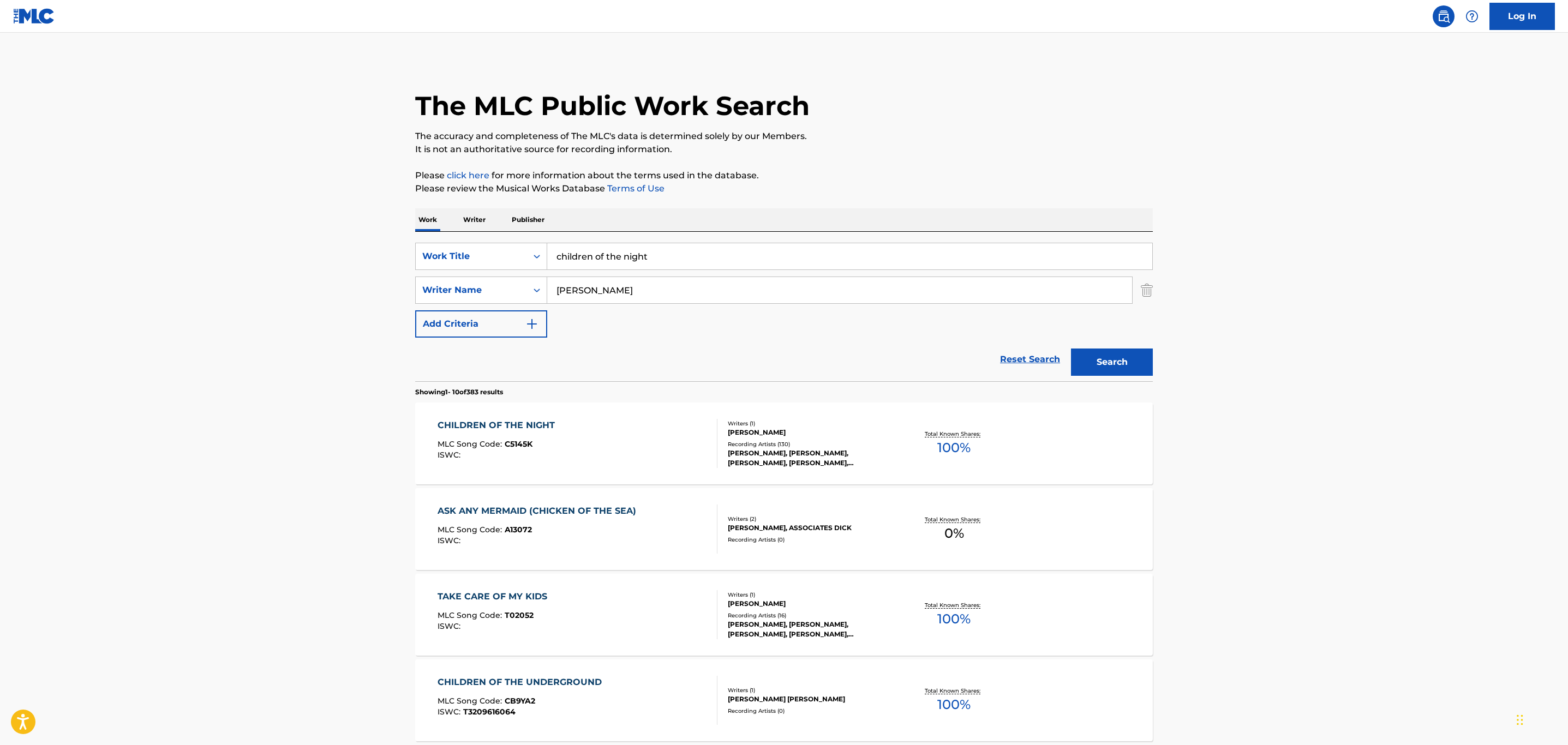
click at [646, 449] on div "CHILDREN OF THE NIGHT MLC Song Code : C5145K ISWC :" at bounding box center [578, 443] width 281 height 49
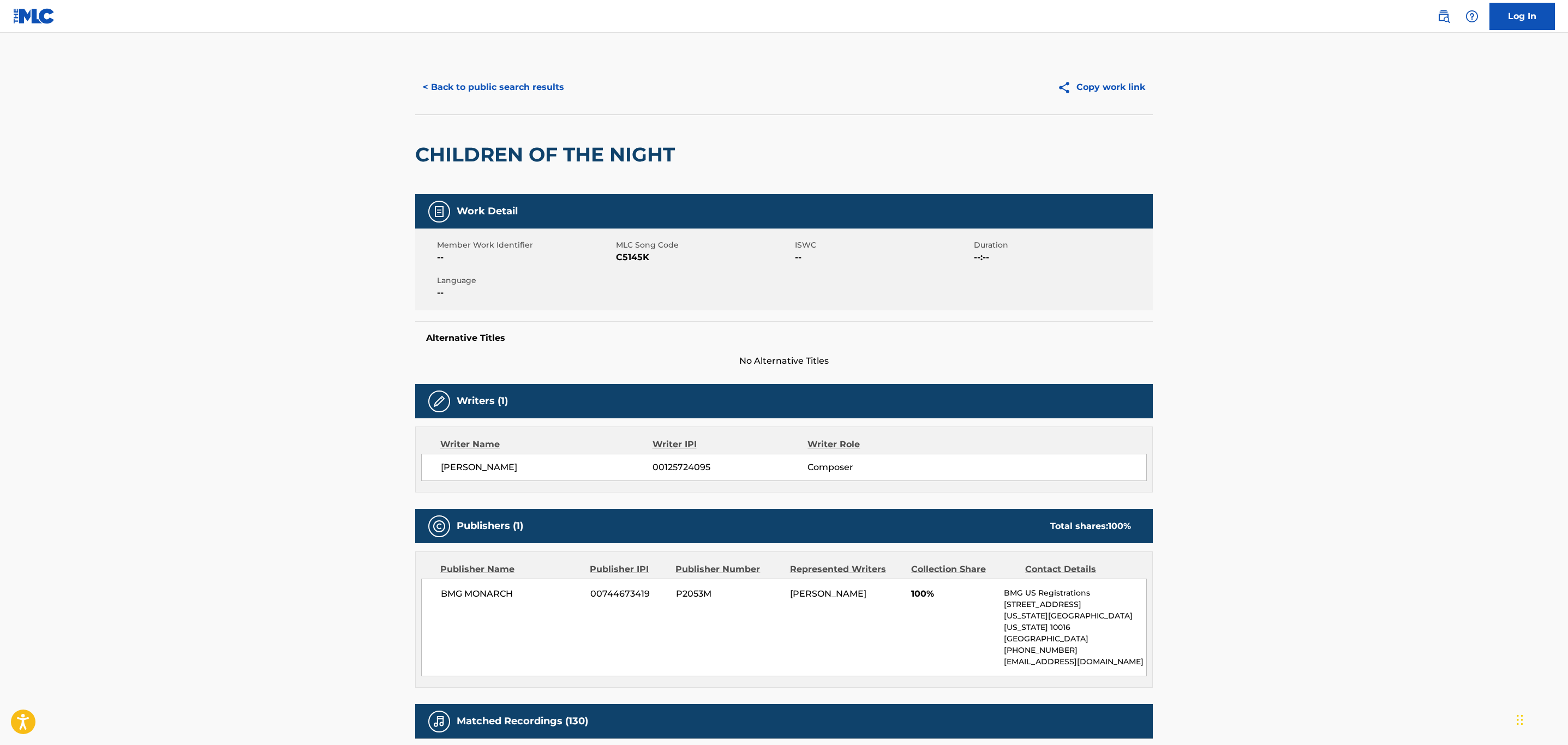
click at [514, 79] on button "< Back to public search results" at bounding box center [493, 87] width 156 height 27
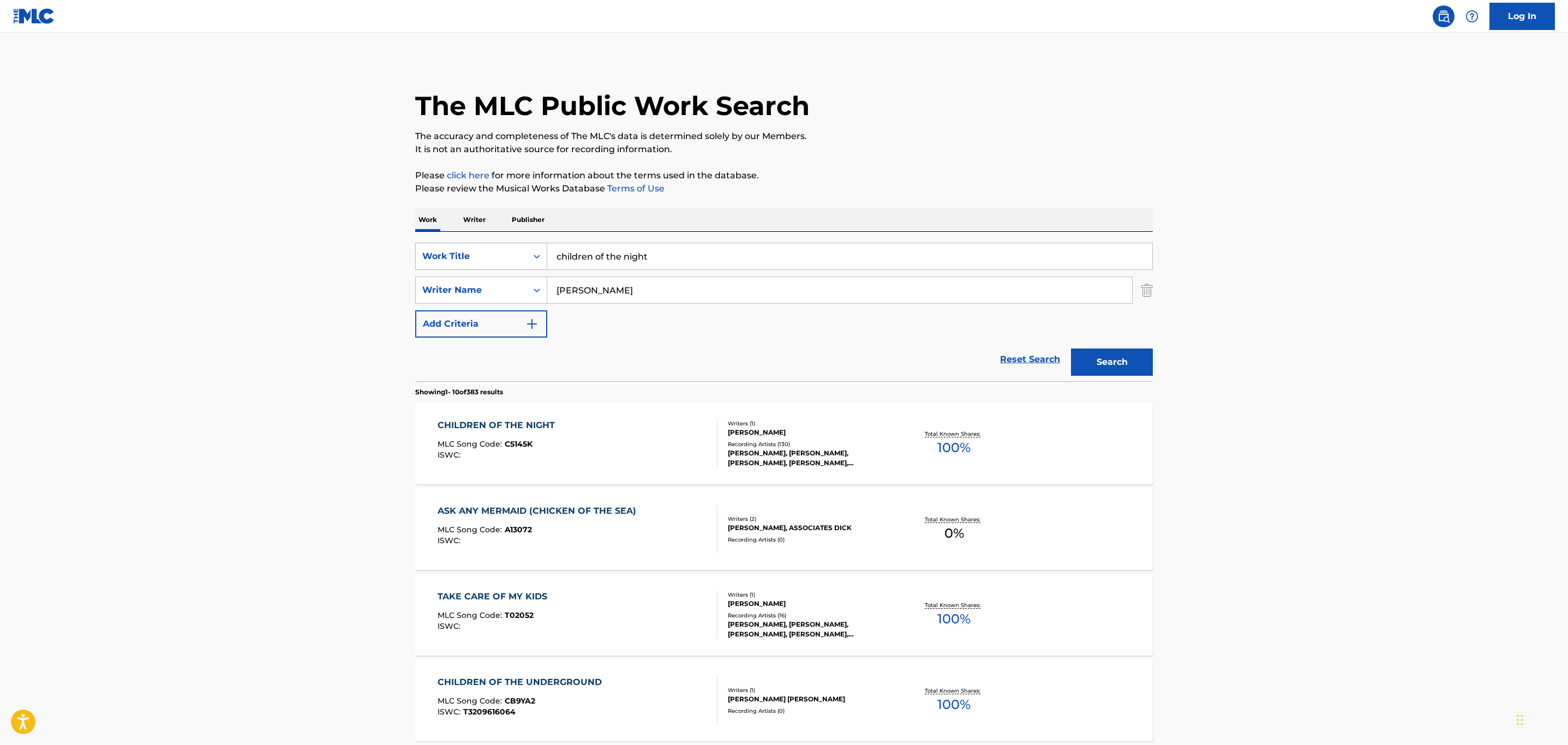
drag, startPoint x: 666, startPoint y: 257, endPoint x: 460, endPoint y: 245, distance: 206.3
click at [460, 245] on div "SearchWithCriteria32c46757-c79c-416b-a6e1-1723d537d9de Work Title children of t…" at bounding box center [784, 256] width 738 height 27
paste input "CRAZY"
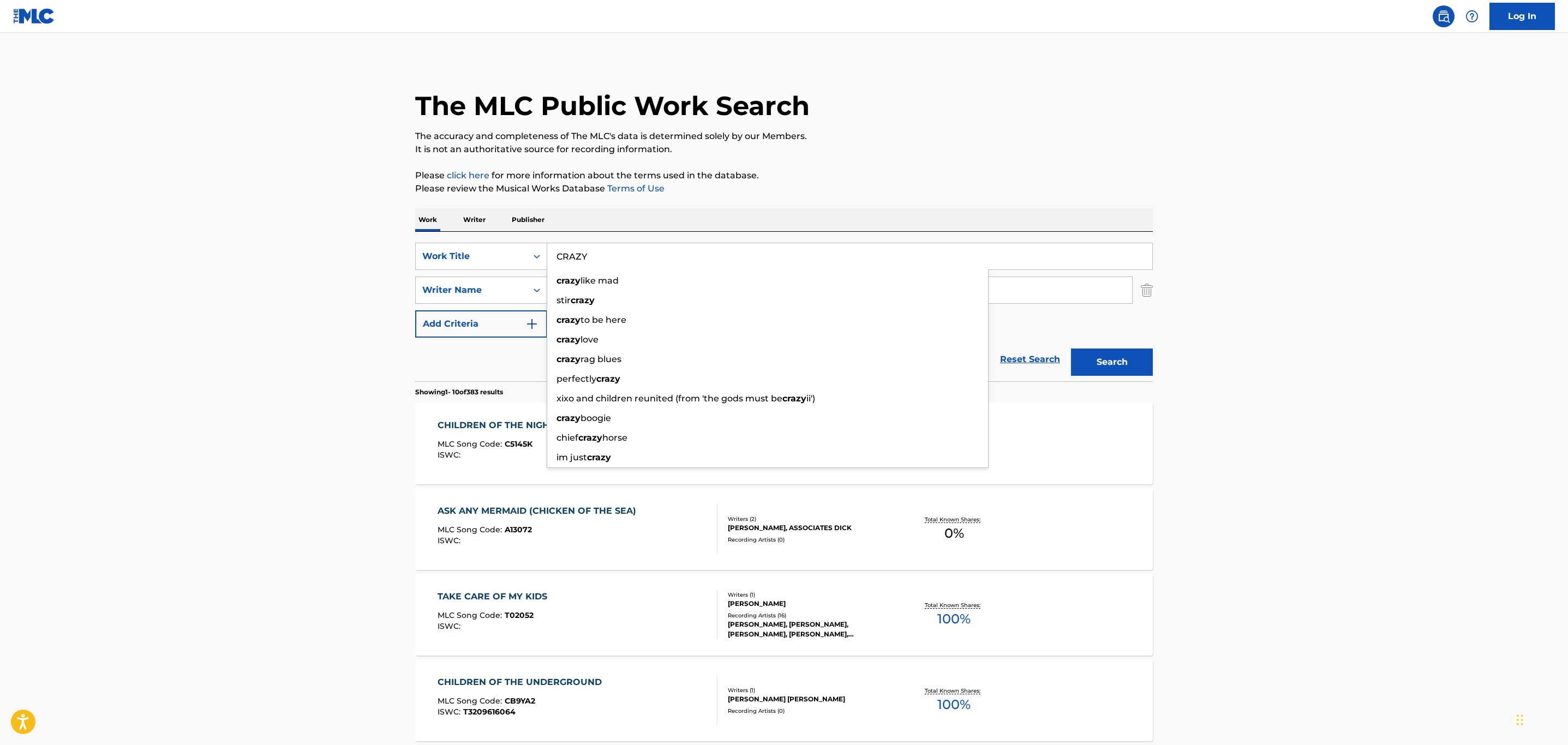
type input "CRAZY"
click at [1071, 349] on button "Search" at bounding box center [1111, 362] width 82 height 27
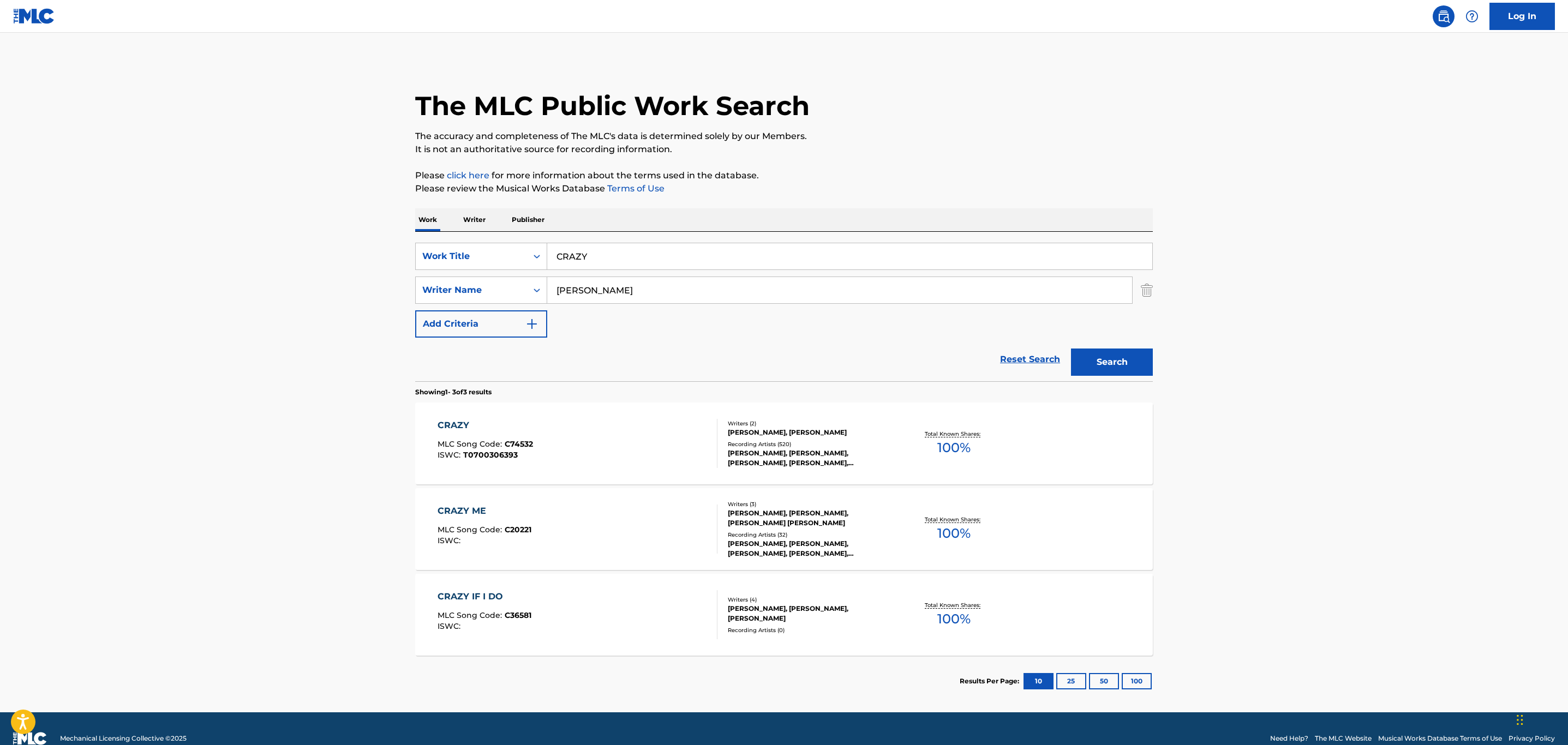
click at [539, 449] on div "CRAZY MLC Song Code : C74532 ISWC : T0700306393" at bounding box center [578, 443] width 281 height 49
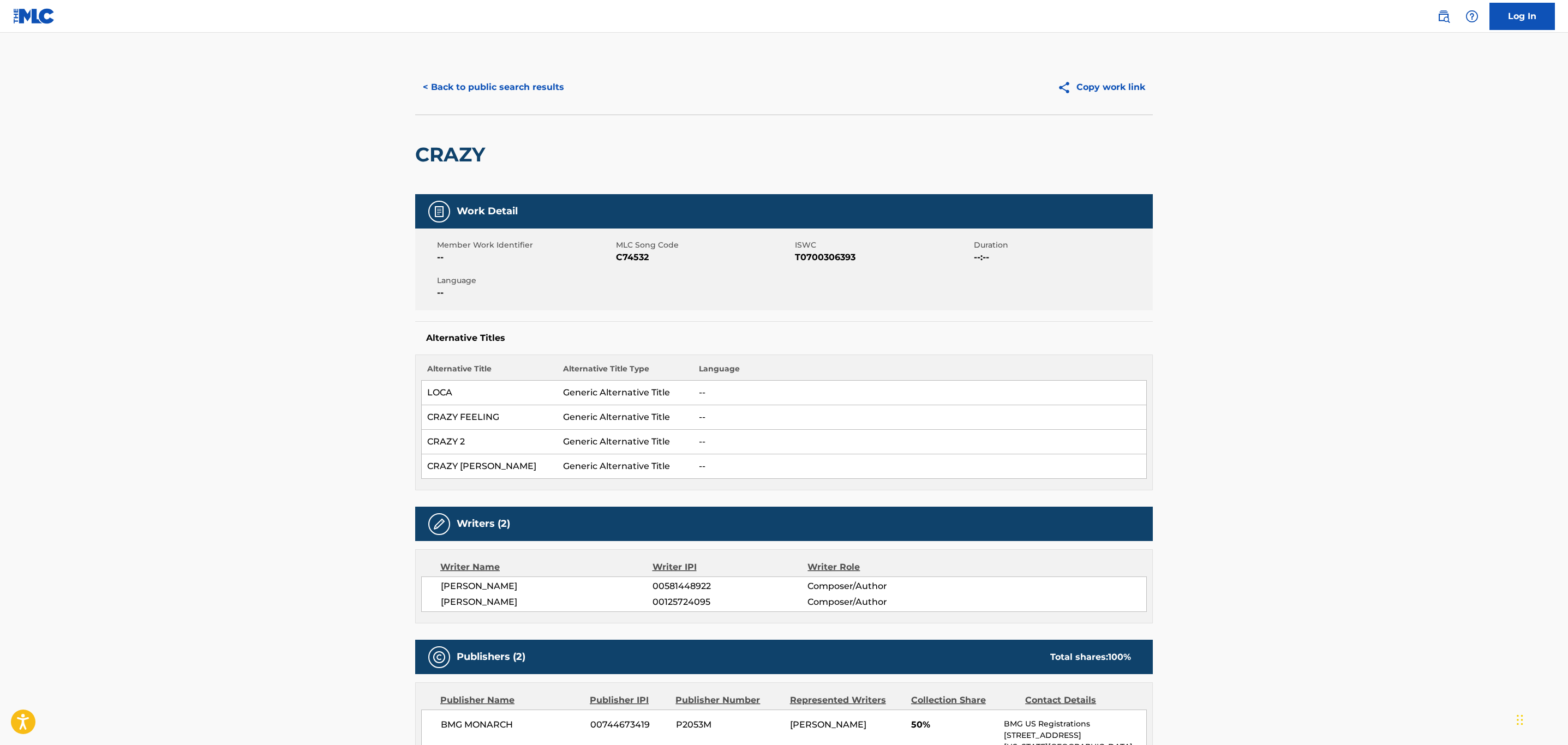
click at [454, 84] on button "< Back to public search results" at bounding box center [493, 87] width 156 height 27
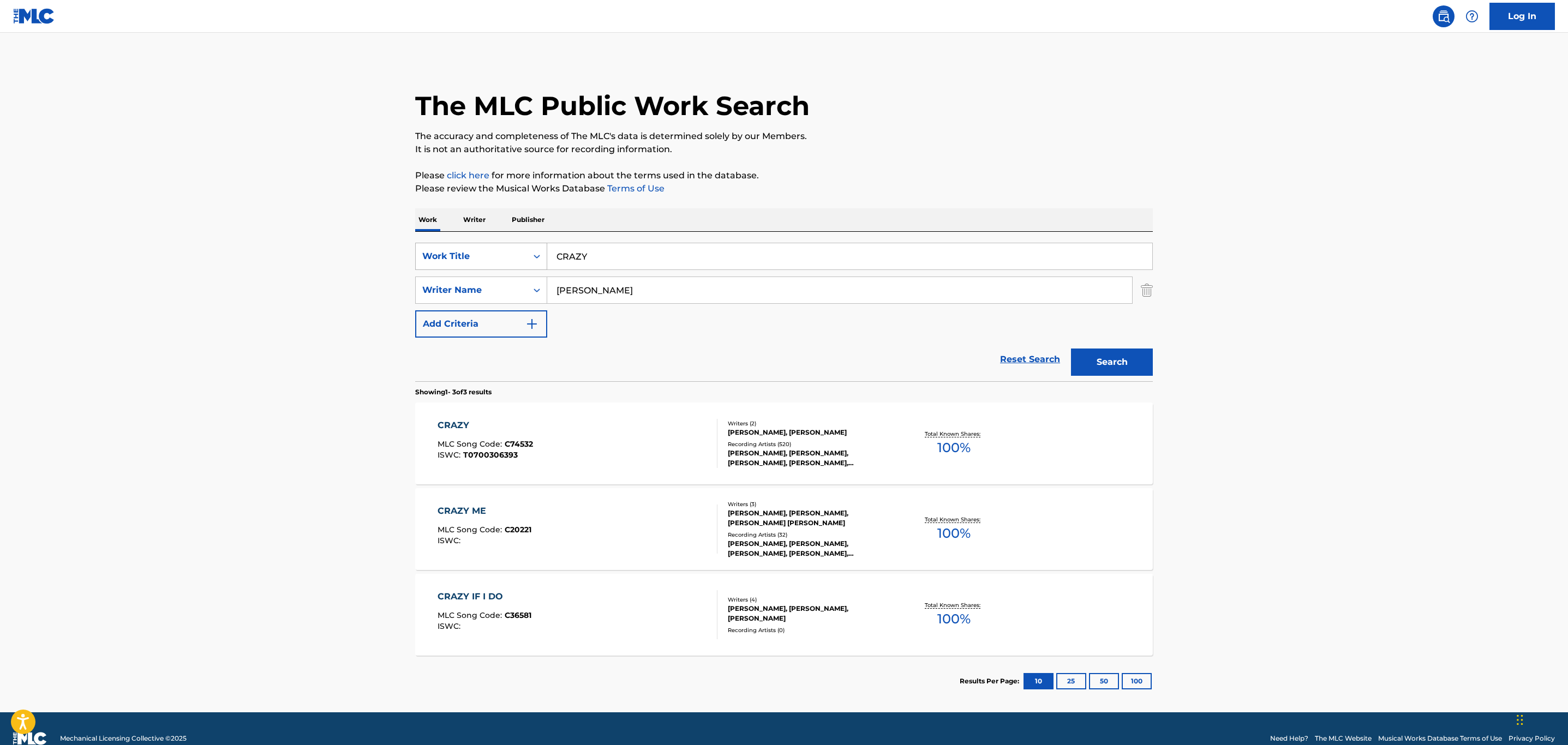
drag, startPoint x: 614, startPoint y: 254, endPoint x: 444, endPoint y: 250, distance: 170.0
click at [444, 250] on div "SearchWithCriteria32c46757-c79c-416b-a6e1-1723d537d9de Work Title CRAZY" at bounding box center [784, 256] width 738 height 27
paste input "DANCE WITH MY FATHER"
click at [755, 285] on div "dance with my father" at bounding box center [768, 281] width 441 height 19
type input "dance with my father"
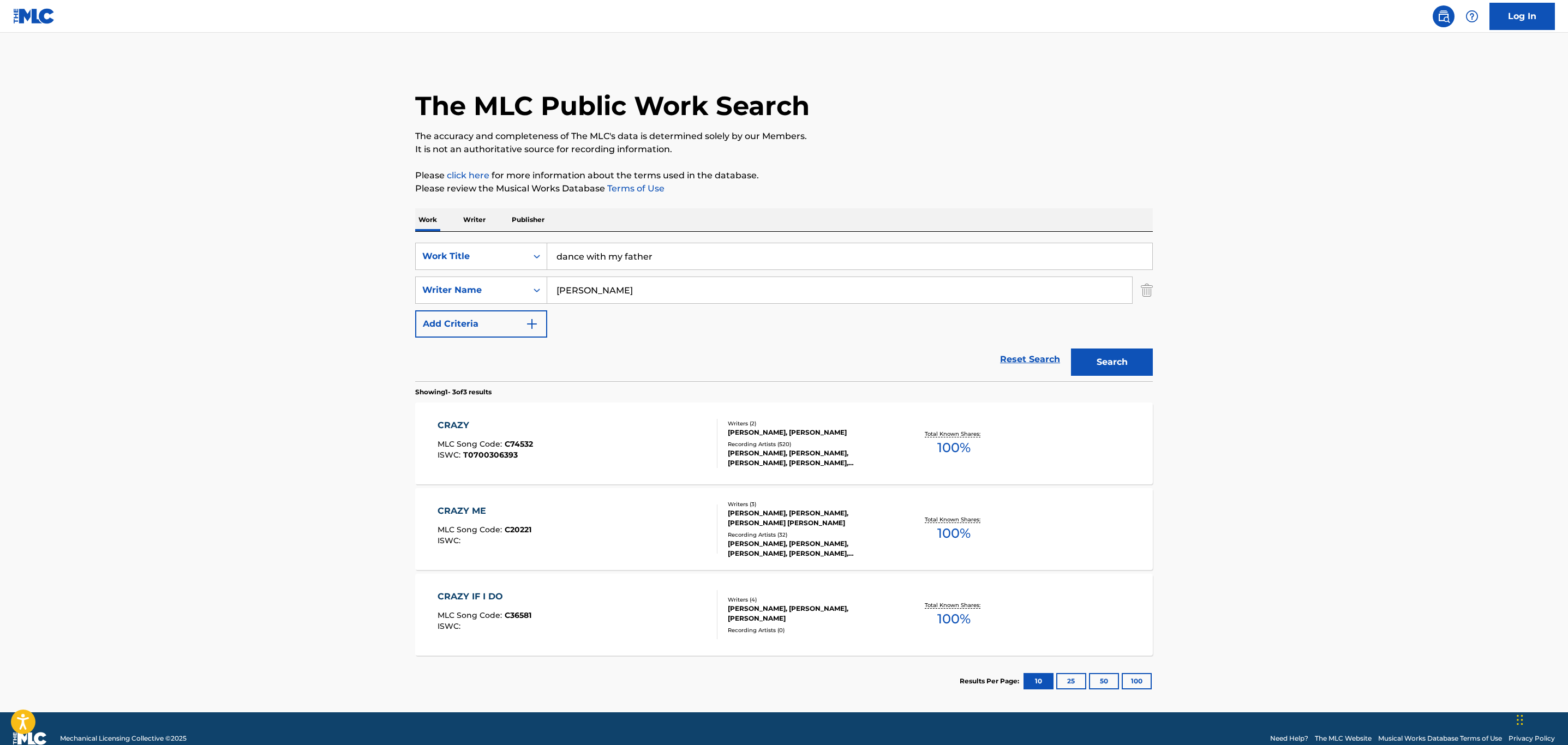
click at [1129, 359] on button "Search" at bounding box center [1111, 362] width 82 height 27
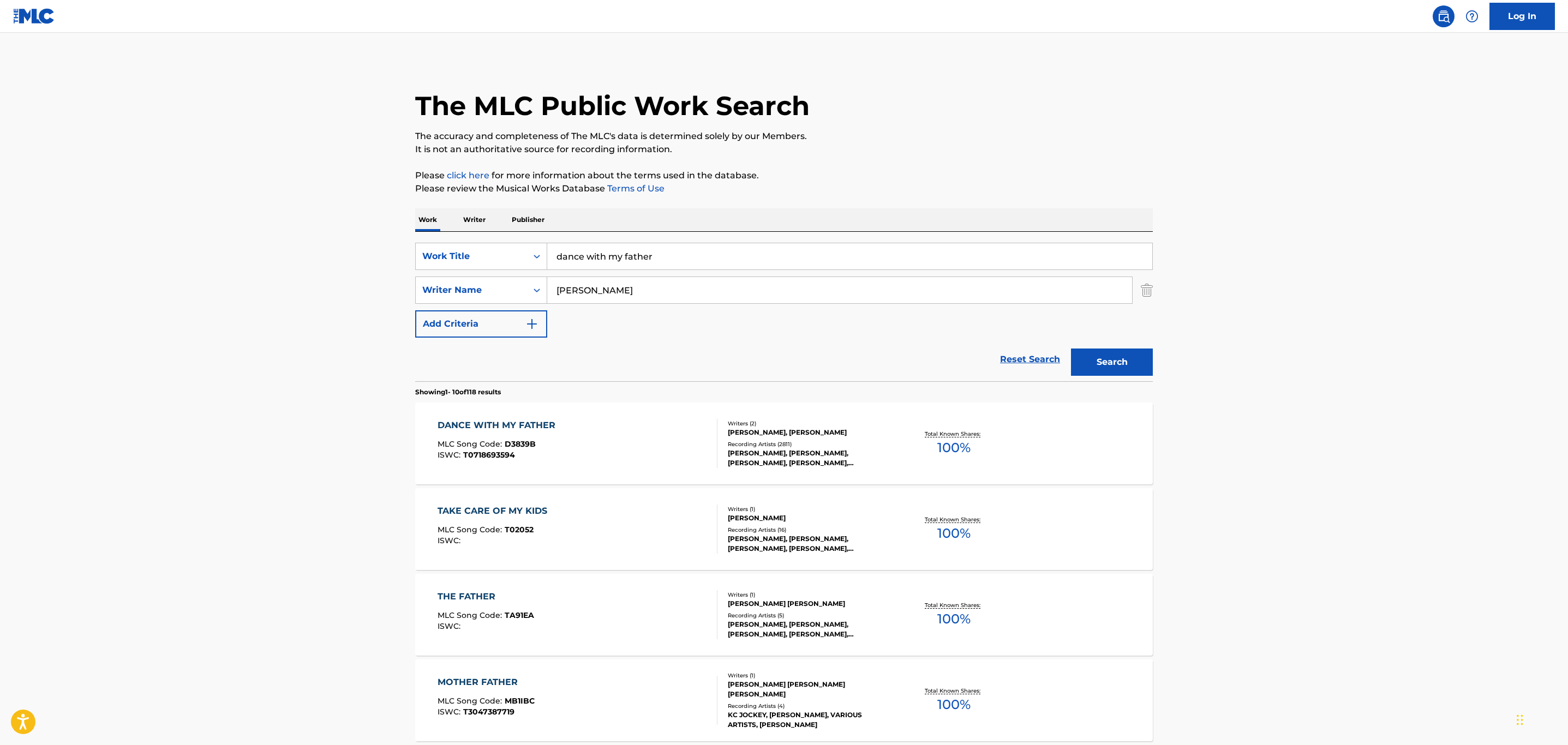
click at [656, 429] on div "DANCE WITH MY FATHER MLC Song Code : D3839B ISWC : T0718693594" at bounding box center [578, 443] width 281 height 49
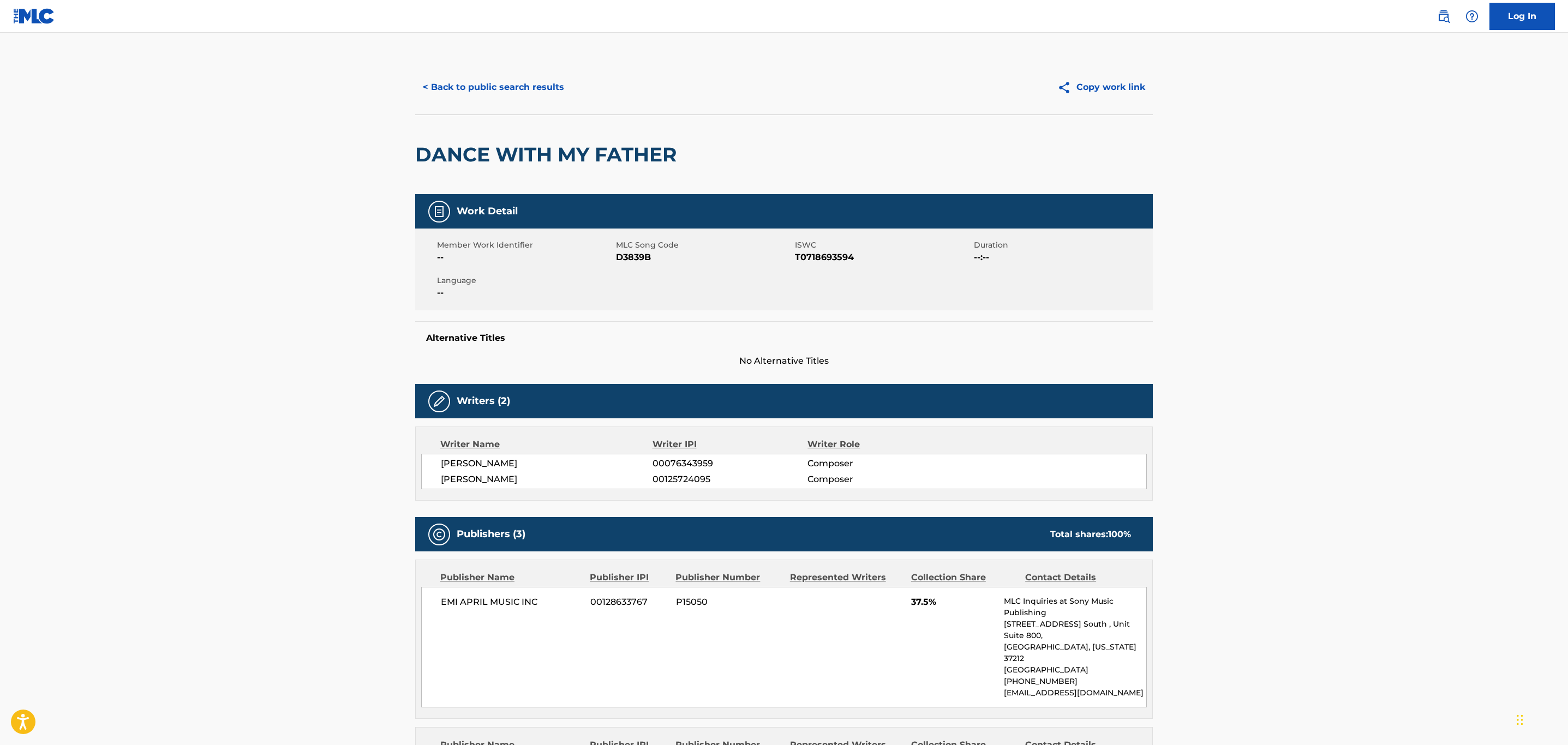
click at [488, 67] on div "< Back to public search results Copy work link" at bounding box center [784, 88] width 738 height 55
click at [488, 90] on button "< Back to public search results" at bounding box center [493, 87] width 156 height 27
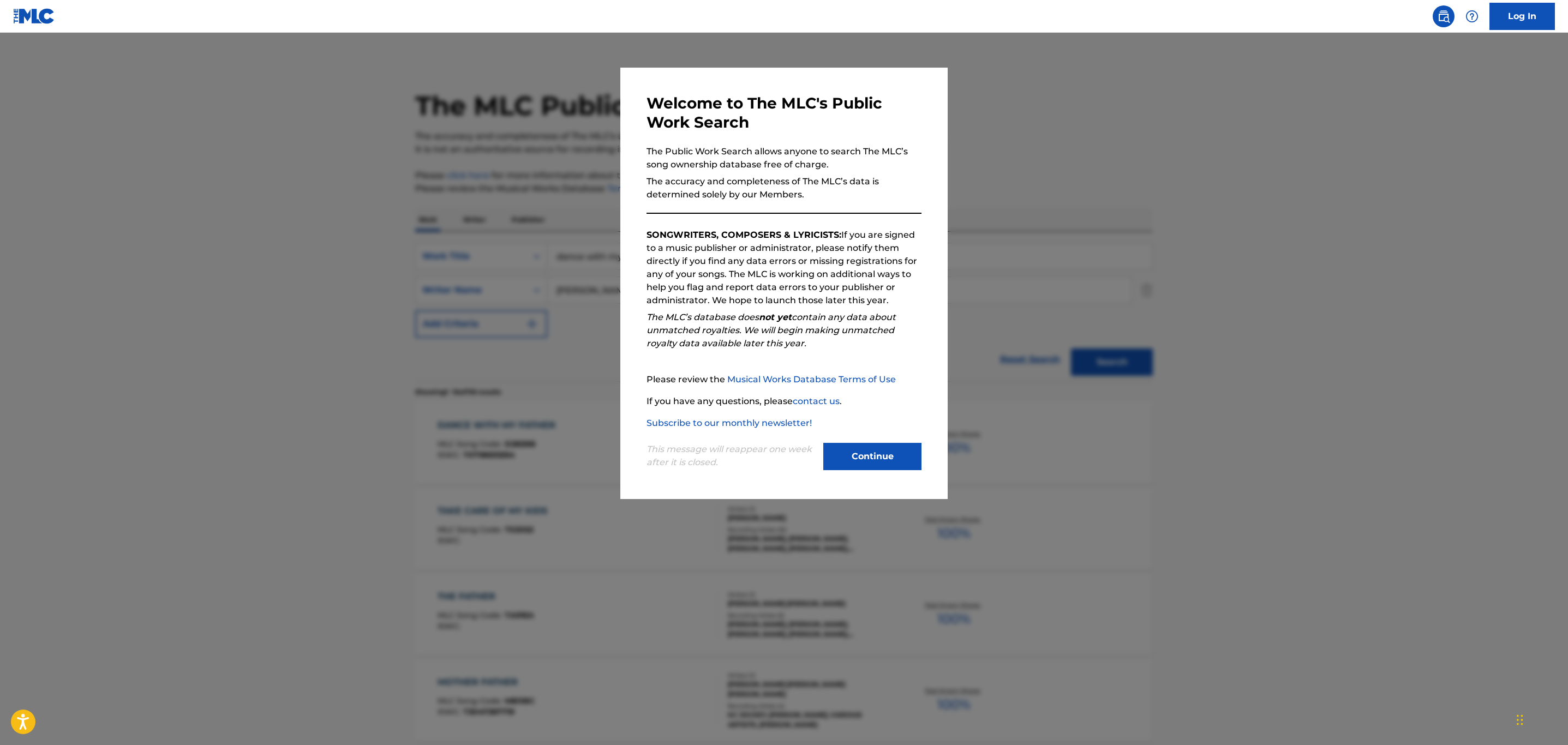
click at [878, 466] on button "Continue" at bounding box center [872, 456] width 98 height 27
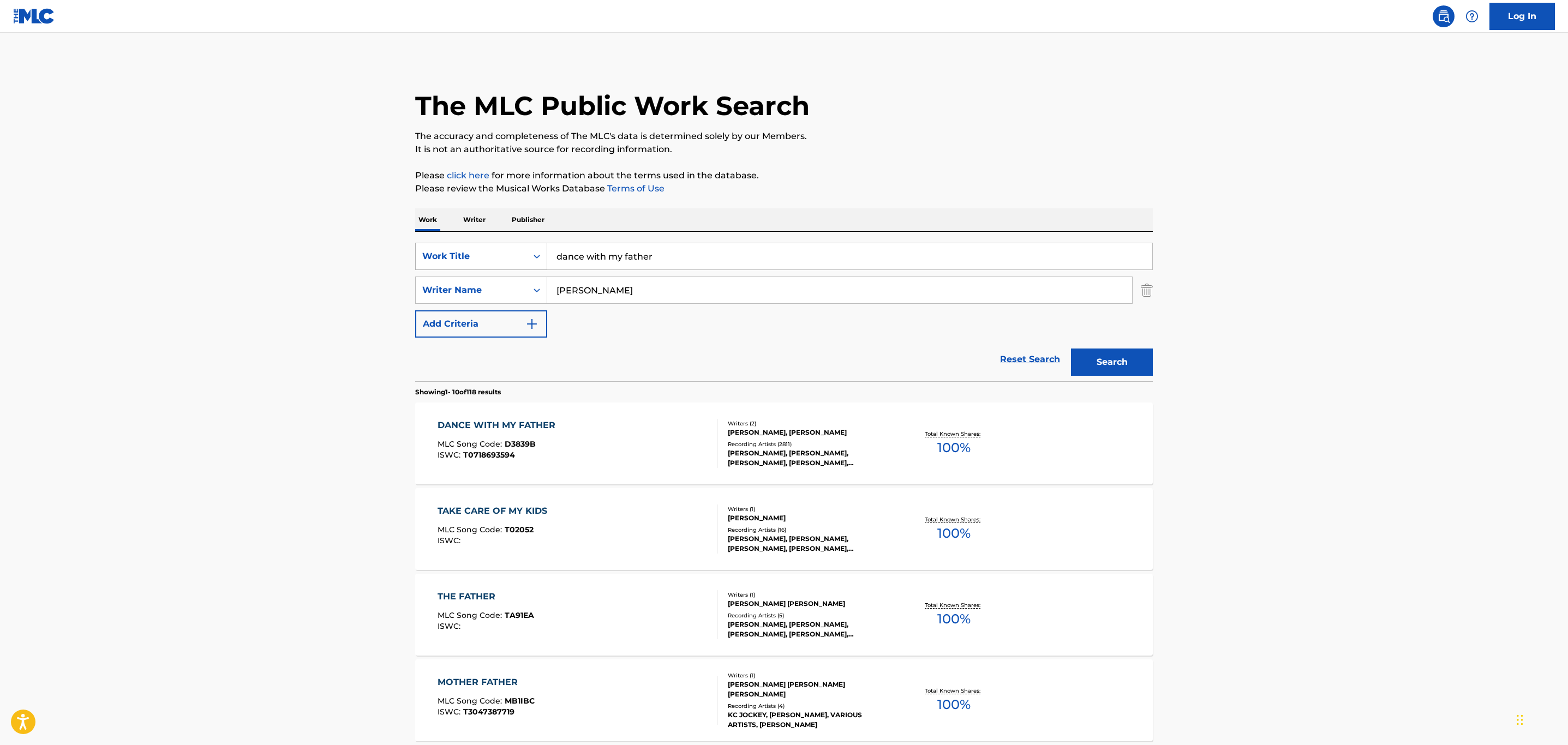
drag, startPoint x: 673, startPoint y: 254, endPoint x: 501, endPoint y: 250, distance: 172.0
click at [501, 250] on div "SearchWithCriteria32c46757-c79c-416b-a6e1-1723d537d9de Work Title dance with my…" at bounding box center [784, 256] width 738 height 27
click at [712, 255] on input "dance with my father" at bounding box center [850, 256] width 605 height 26
drag, startPoint x: 702, startPoint y: 255, endPoint x: 393, endPoint y: 255, distance: 309.0
click at [393, 255] on main "The MLC Public Work Search The accuracy and completeness of The MLC's data is d…" at bounding box center [784, 675] width 1568 height 1284
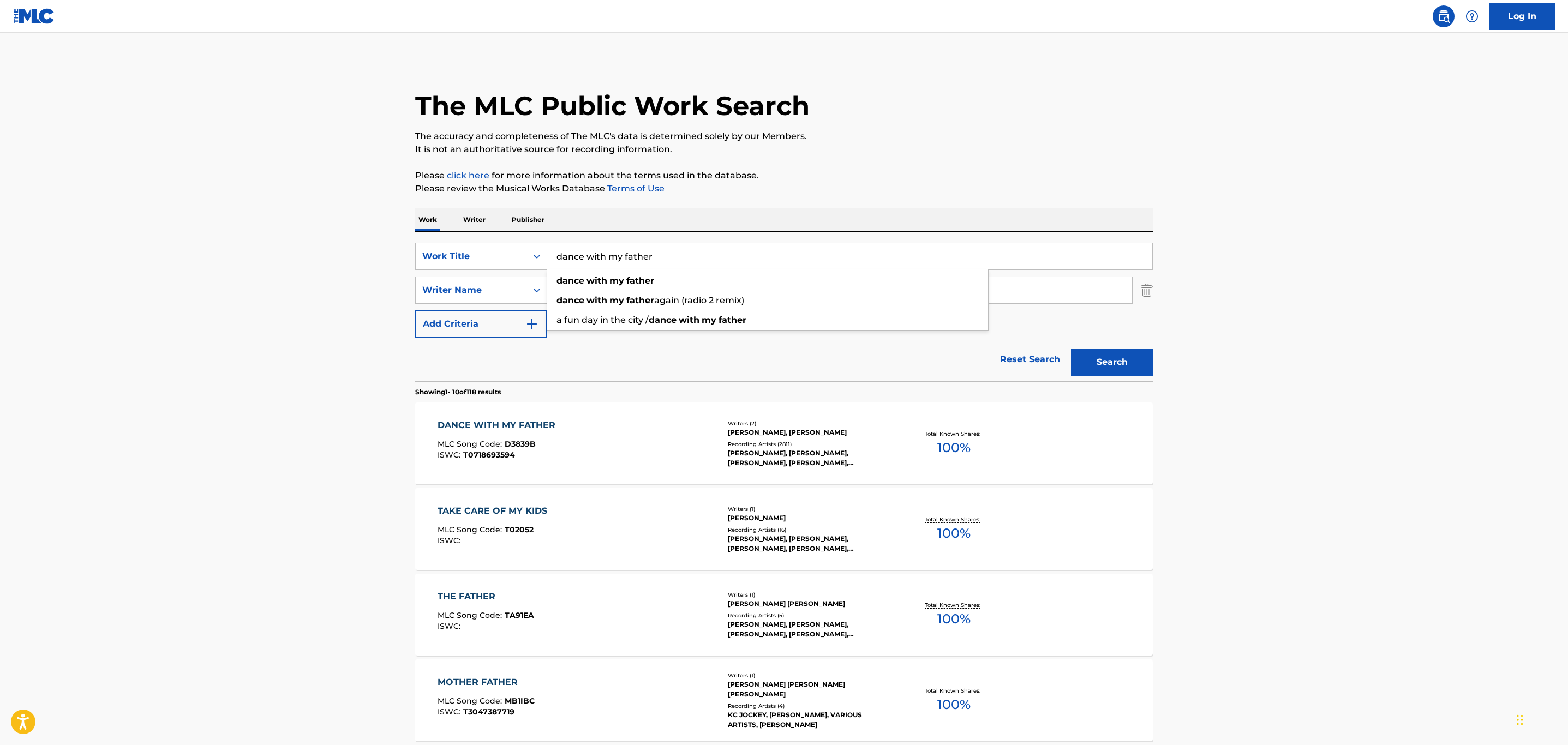
paste input "EVERY LITTLE THING"
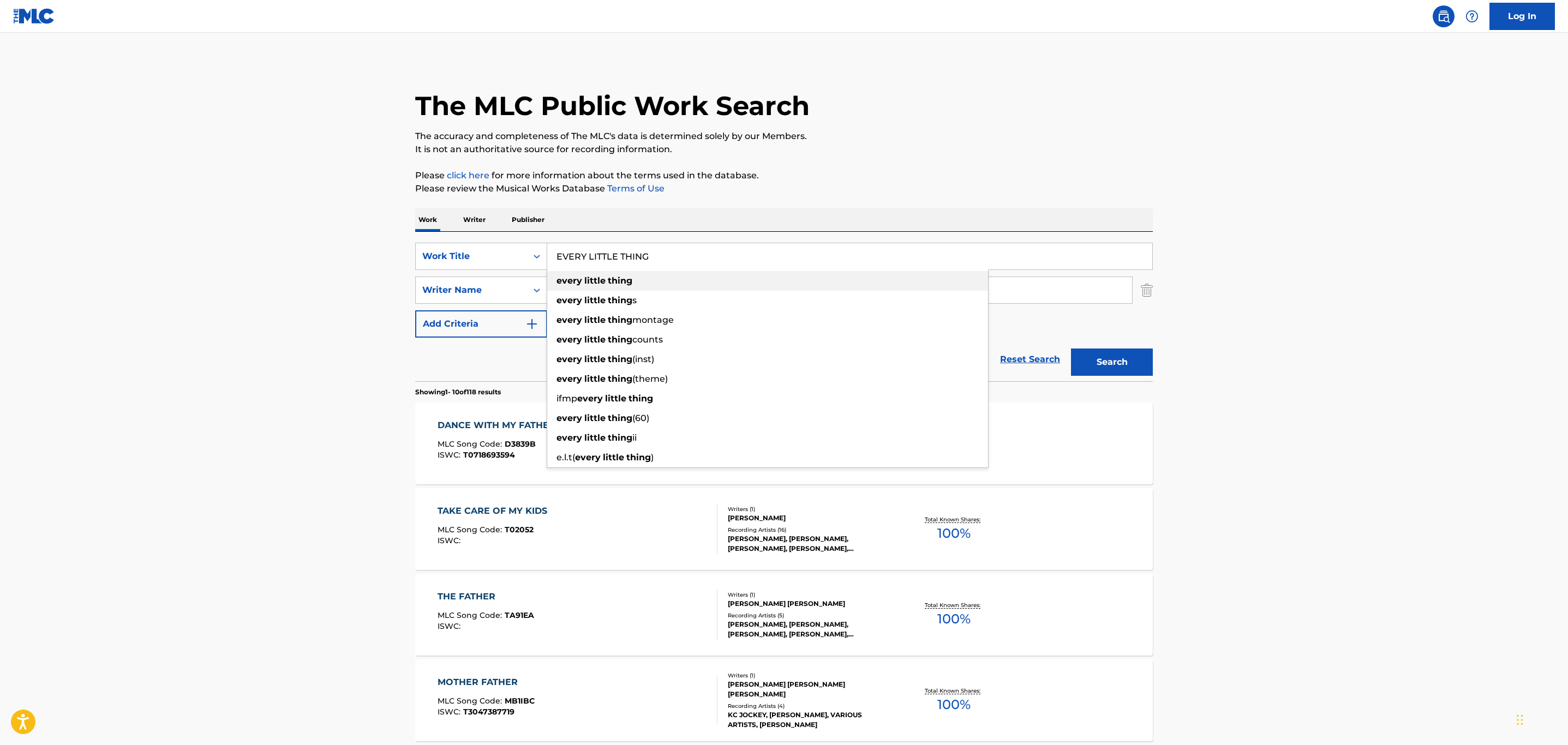
click at [813, 289] on div "every little thing" at bounding box center [768, 281] width 441 height 19
type input "every little thing"
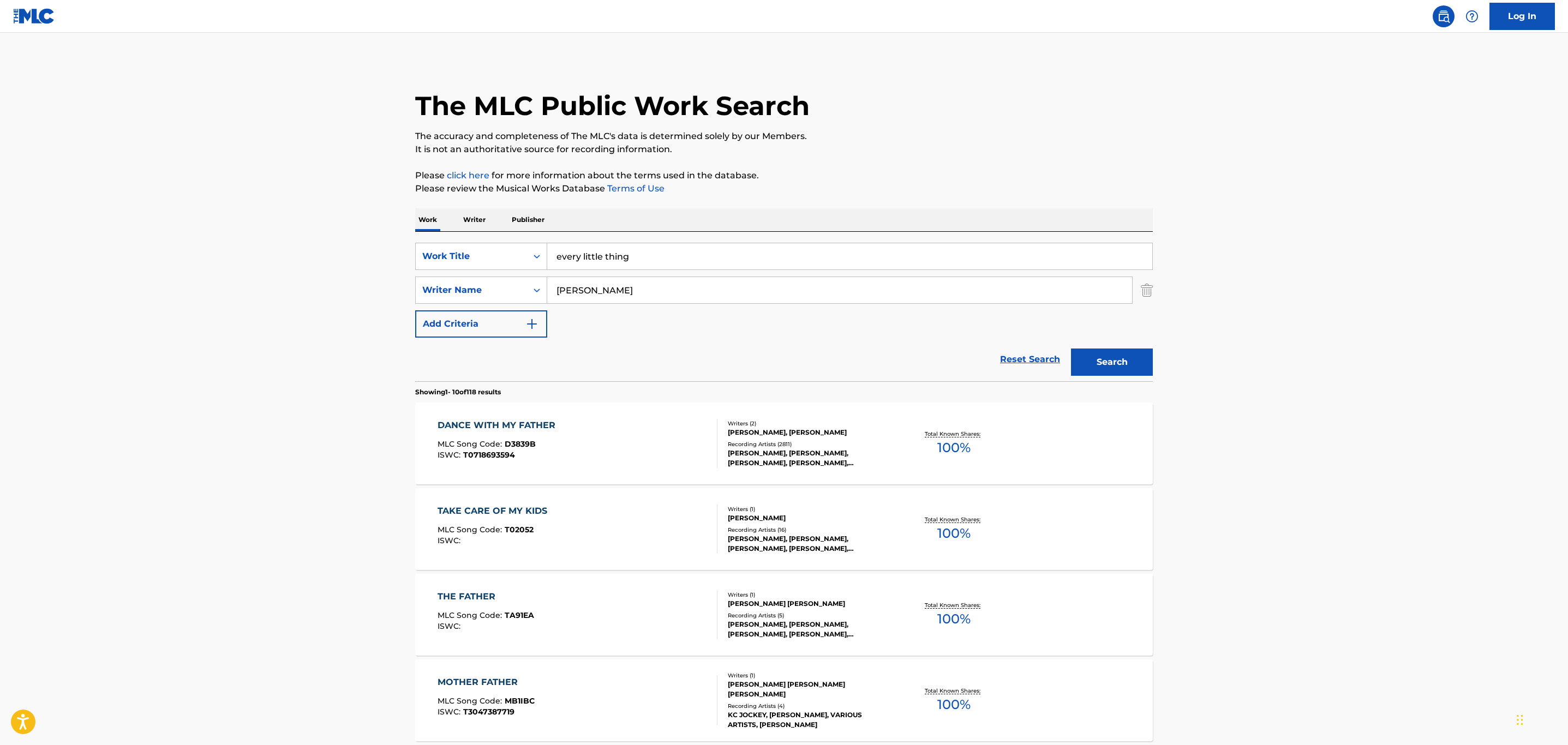
click at [1104, 362] on button "Search" at bounding box center [1111, 362] width 82 height 27
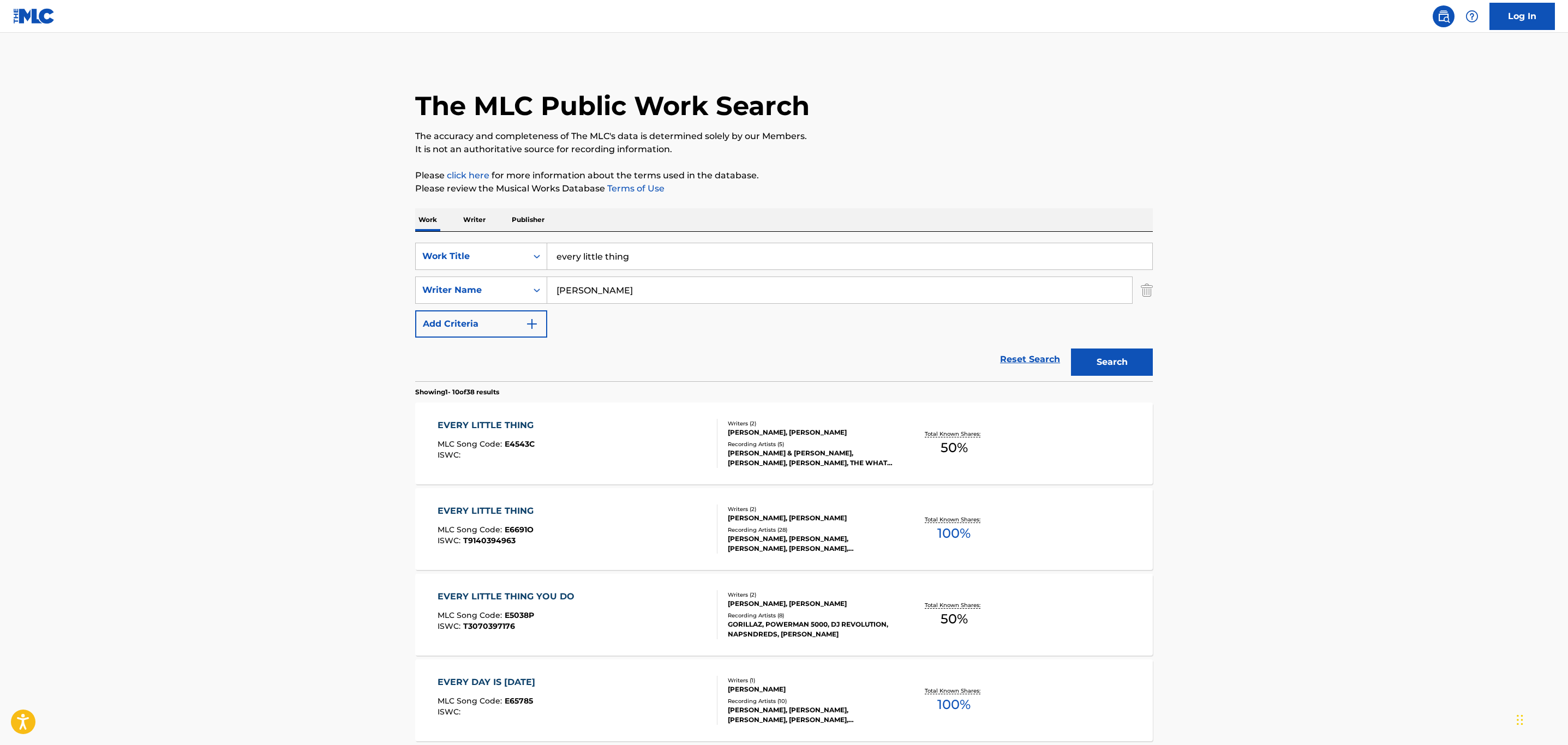
click at [659, 434] on div "EVERY LITTLE THING MLC Song Code : E4543C ISWC :" at bounding box center [578, 443] width 281 height 49
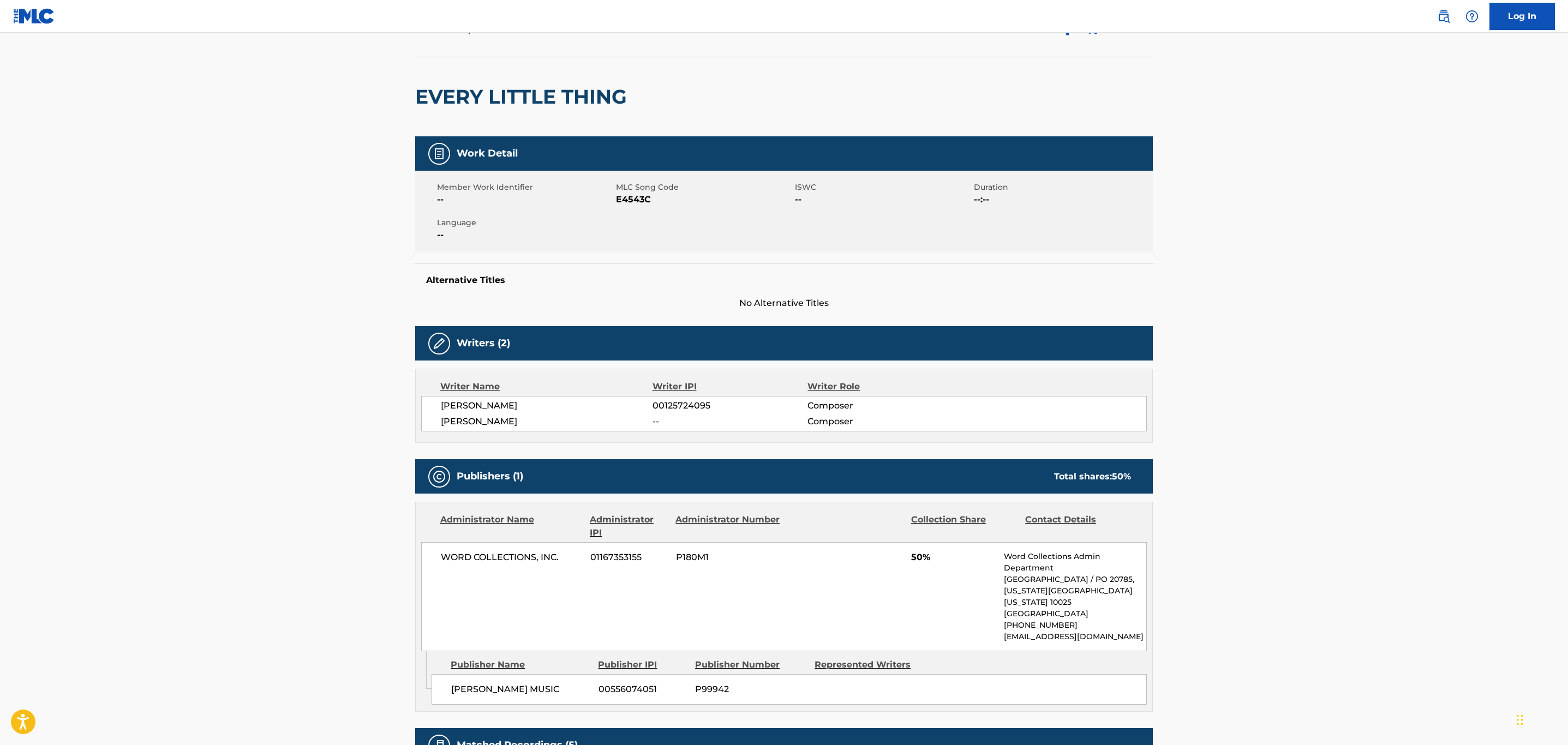
scroll to position [82, 0]
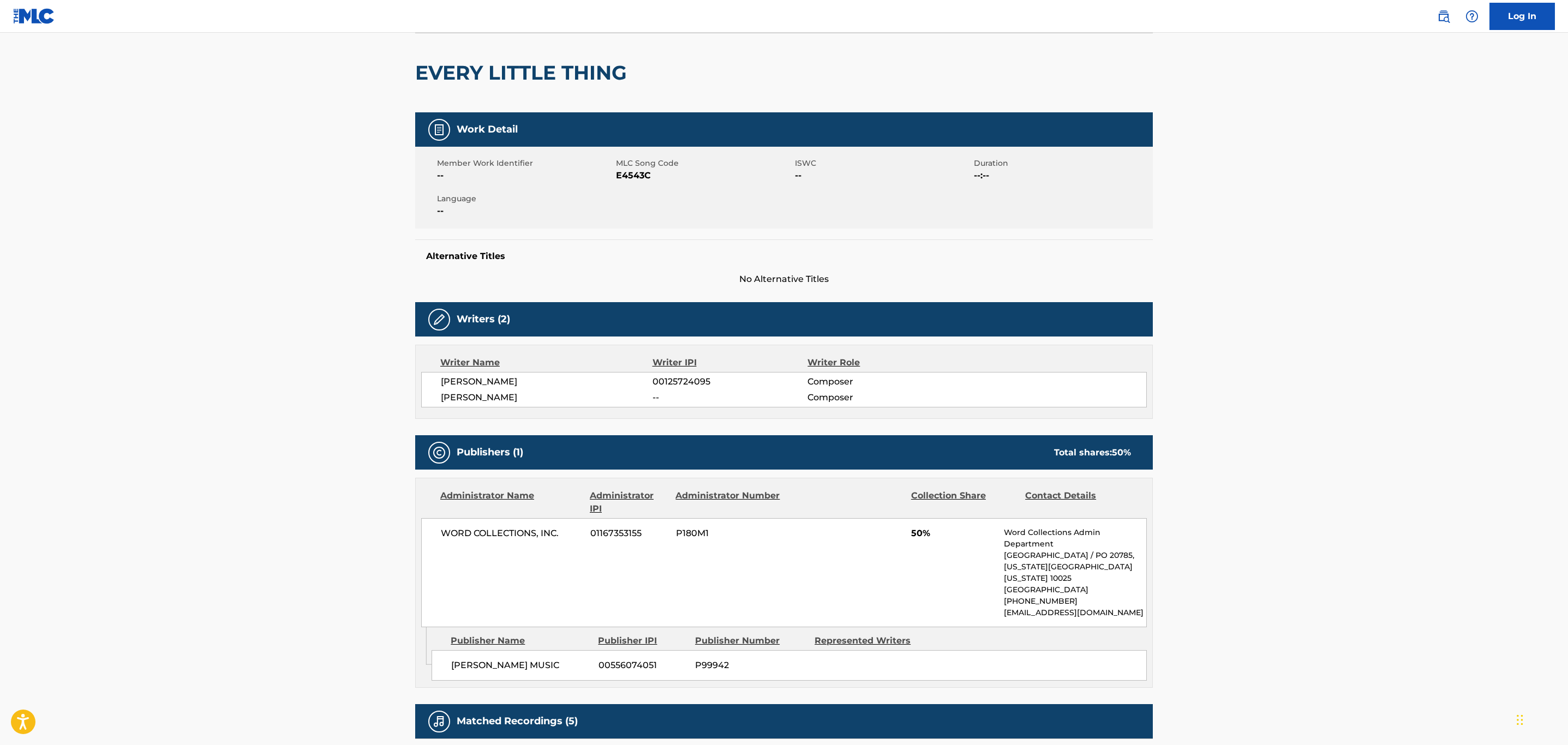
click at [596, 82] on h2 "EVERY LITTLE THING" at bounding box center [523, 72] width 217 height 24
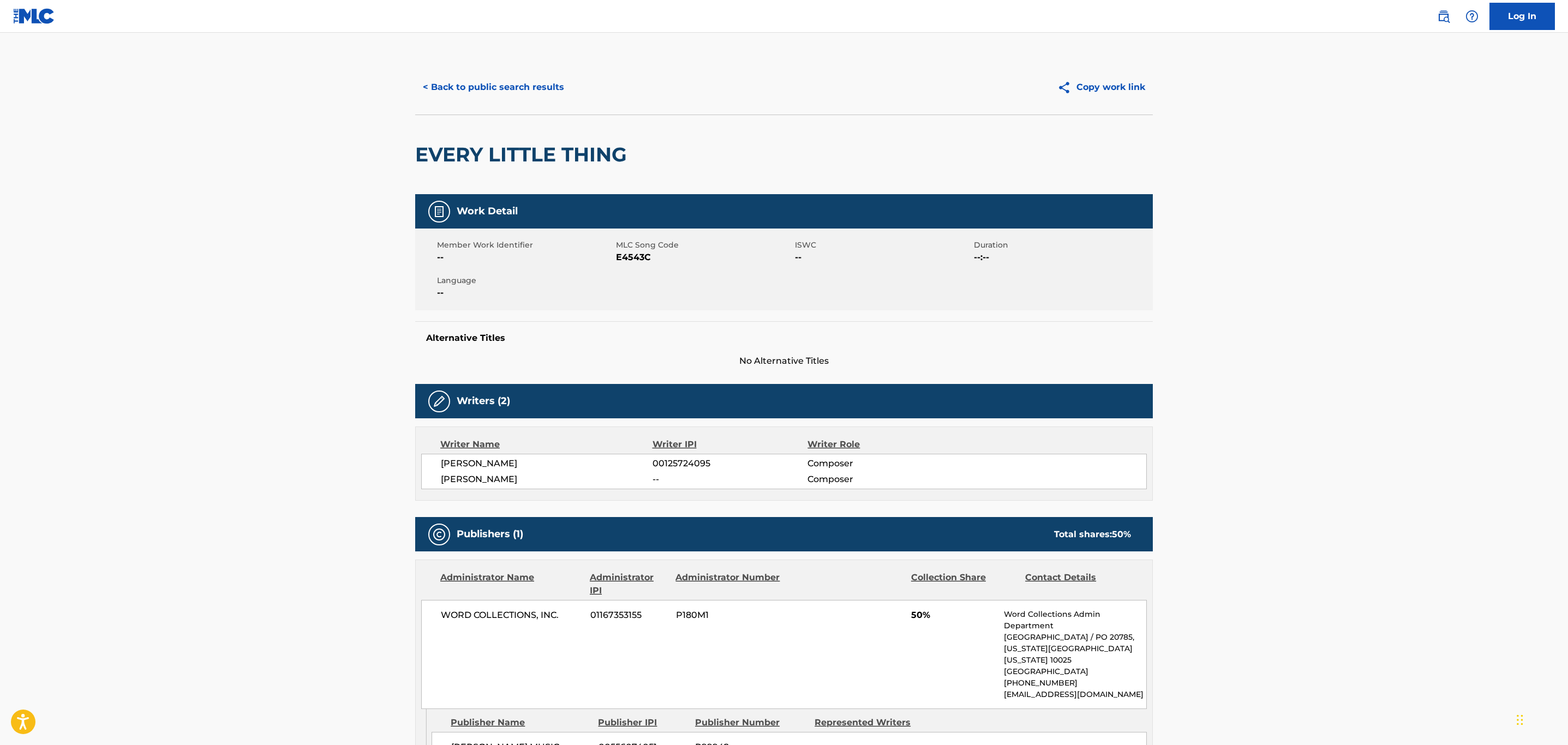
click at [521, 97] on button "< Back to public search results" at bounding box center [493, 87] width 156 height 27
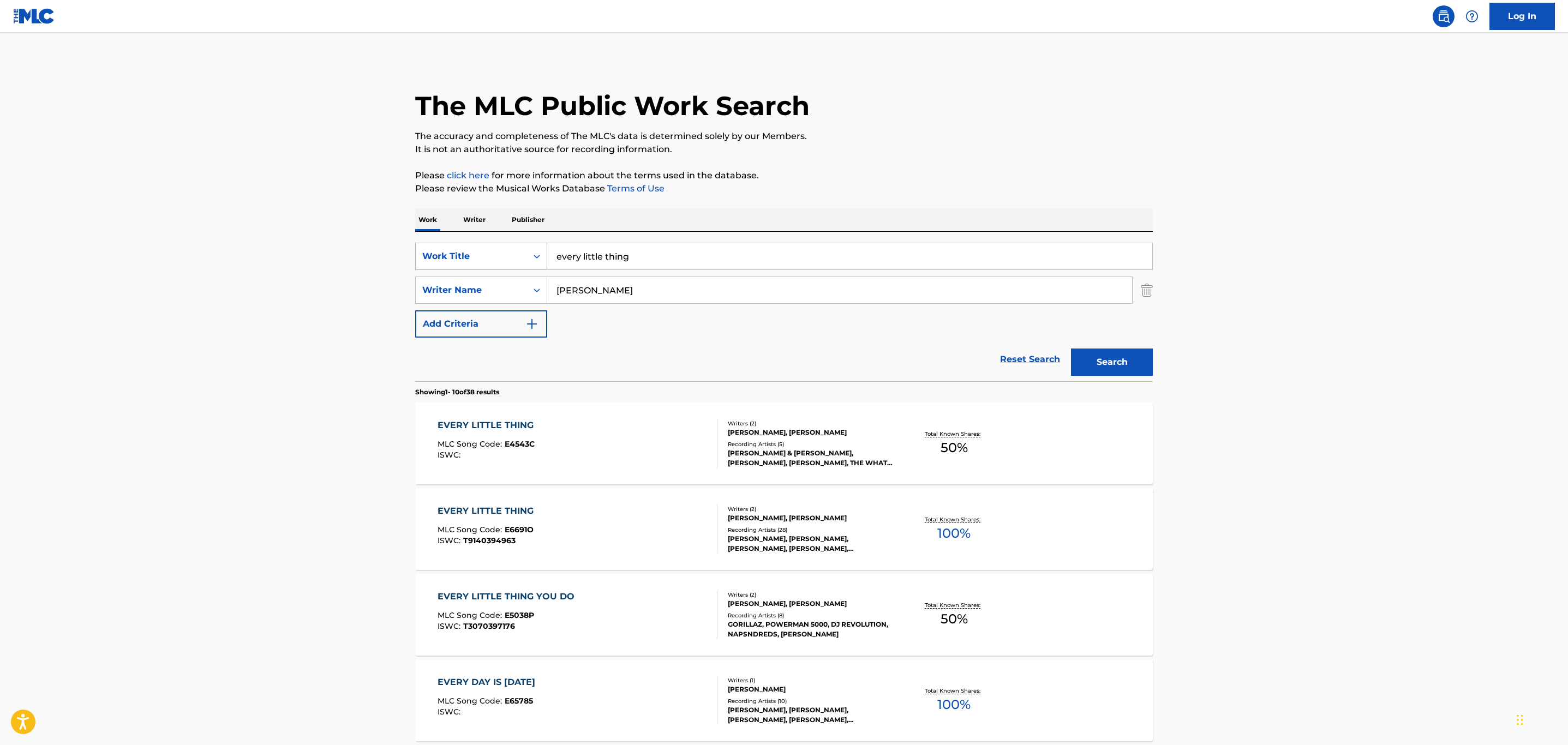
drag, startPoint x: 676, startPoint y: 256, endPoint x: 519, endPoint y: 254, distance: 157.0
click at [519, 254] on div "SearchWithCriteria32c46757-c79c-416b-a6e1-1723d537d9de Work Title every little …" at bounding box center [784, 256] width 738 height 27
paste input "EVERY YEAR, EVERY CHRISTMAS"
type input "EVERY YEAR, EVERY CHRISTMAS"
click at [1071, 349] on button "Search" at bounding box center [1111, 362] width 82 height 27
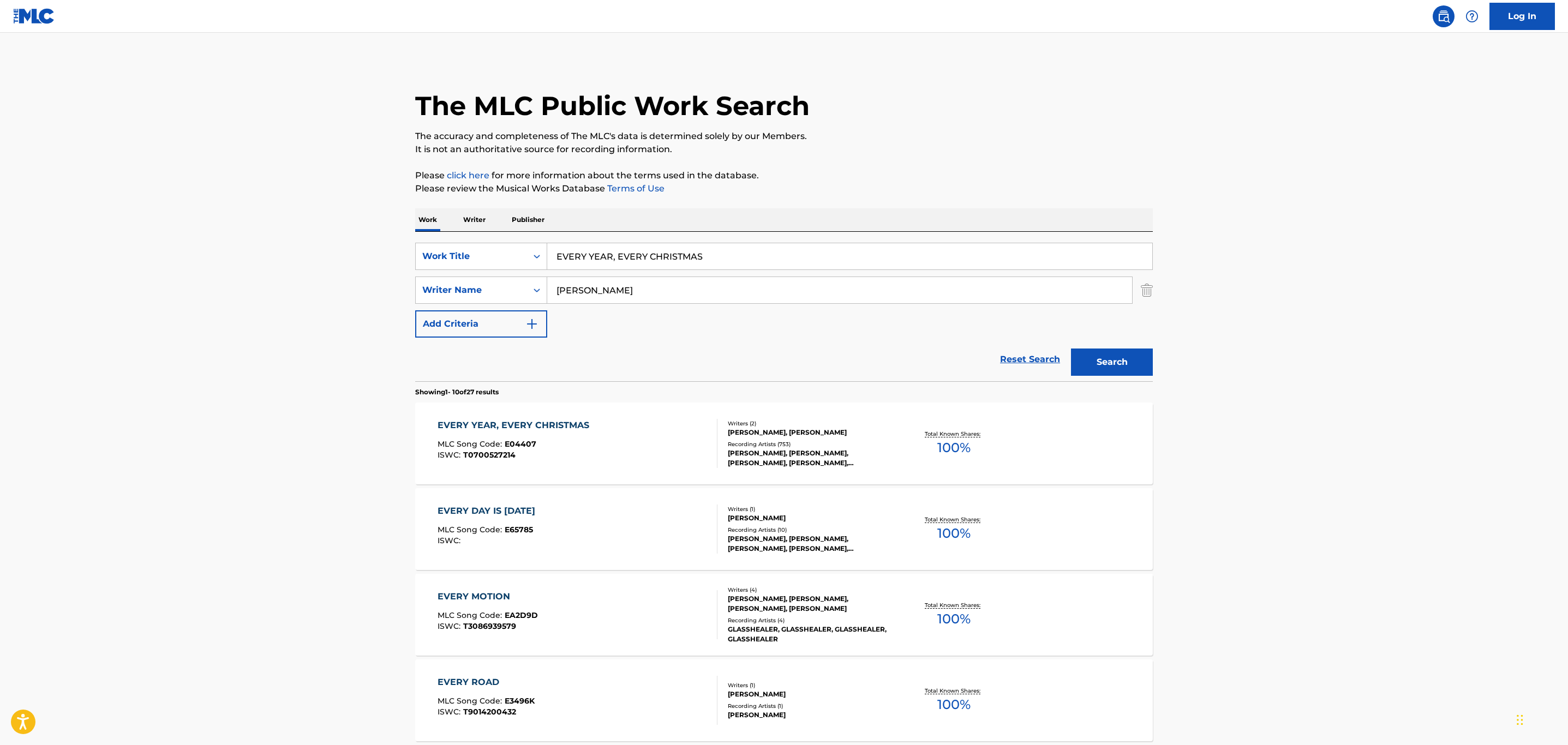
click at [629, 450] on div "EVERY YEAR, EVERY CHRISTMAS MLC Song Code : E04407 ISWC : T0700527214" at bounding box center [578, 443] width 281 height 49
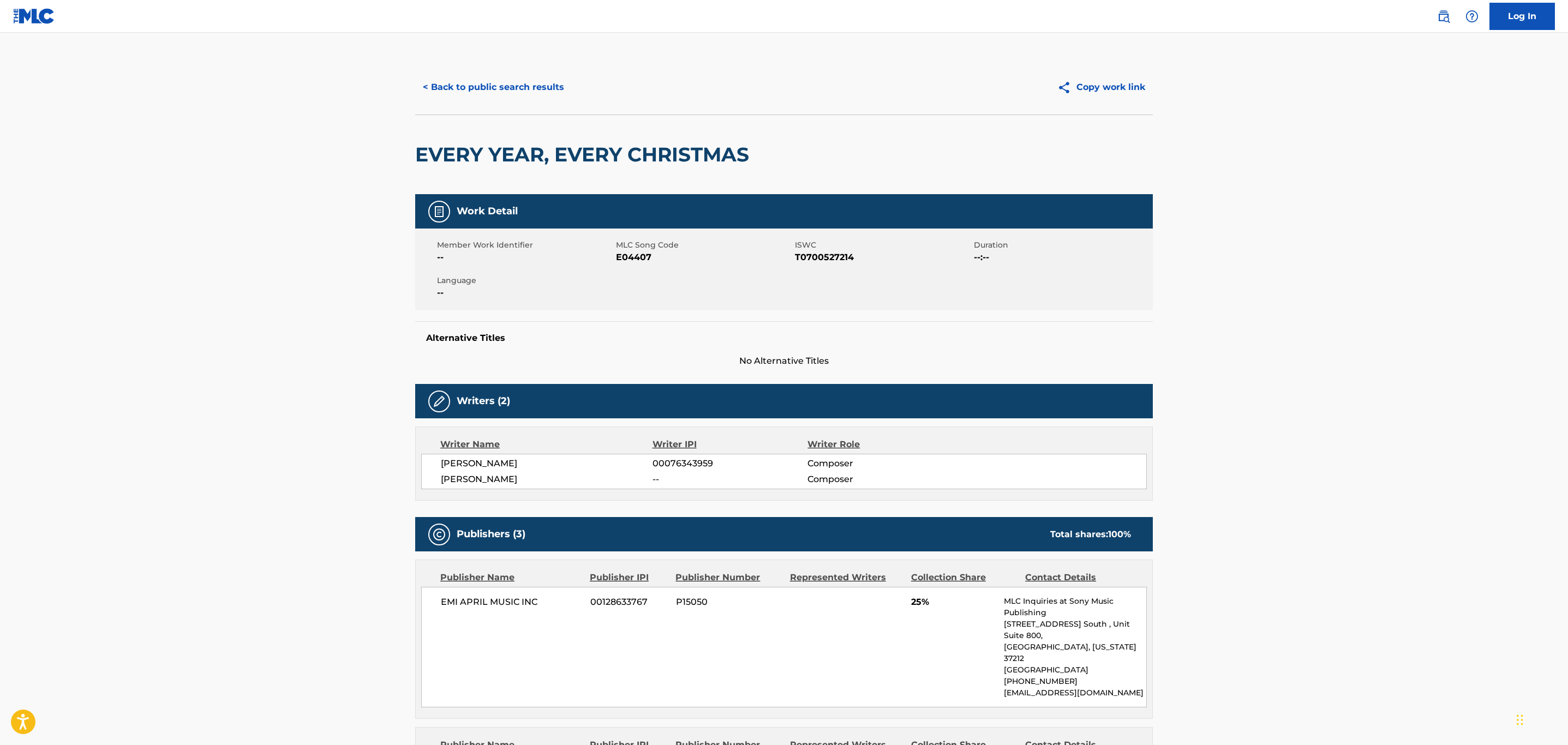
click at [506, 82] on button "< Back to public search results" at bounding box center [493, 87] width 156 height 27
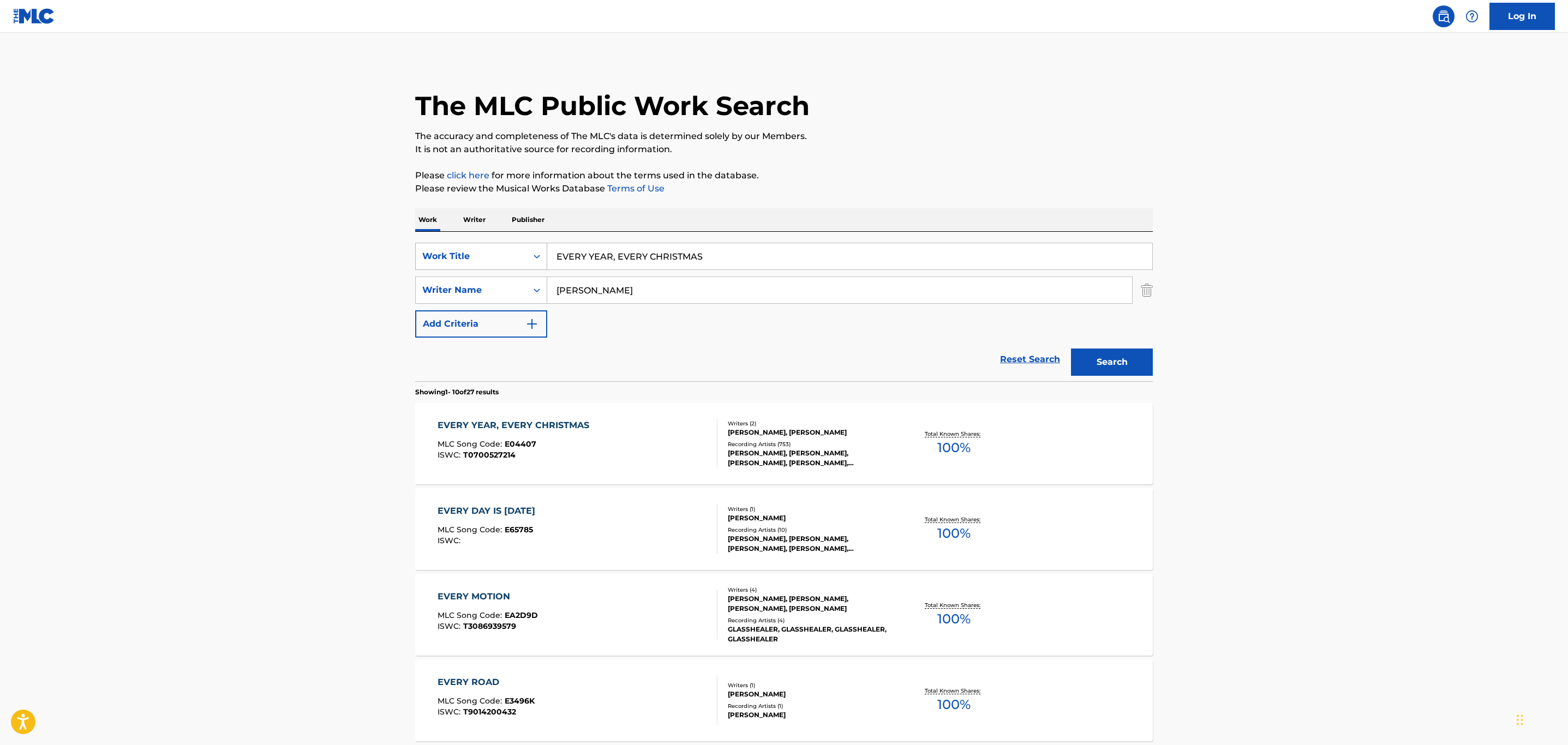
drag, startPoint x: 717, startPoint y: 261, endPoint x: 450, endPoint y: 259, distance: 267.0
click at [450, 259] on div "SearchWithCriteria32c46757-c79c-416b-a6e1-1723d537d9de Work Title EVERY YEAR, E…" at bounding box center [784, 256] width 738 height 27
paste input "BODY"
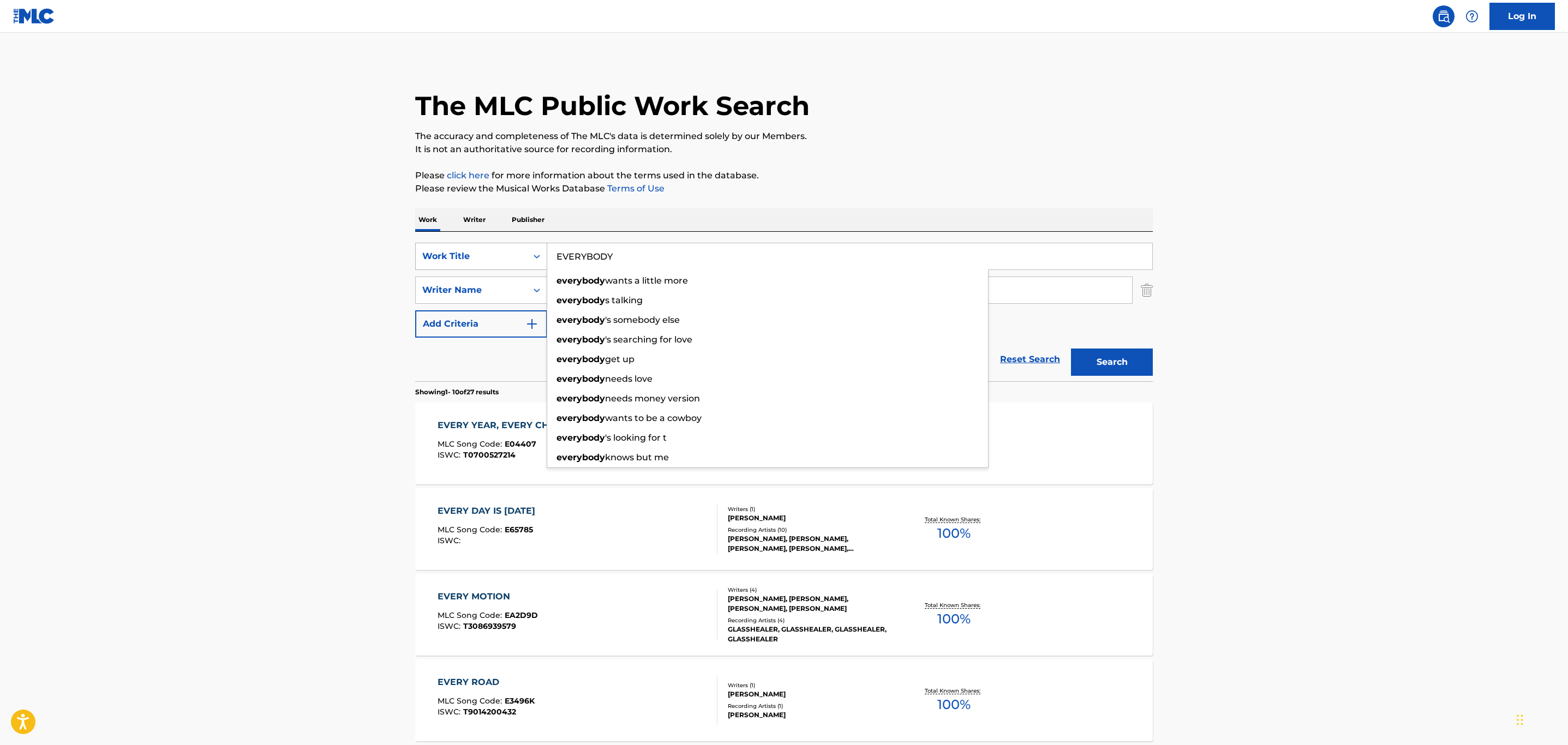
type input "EVERYBODY"
click at [1071, 349] on button "Search" at bounding box center [1111, 362] width 82 height 27
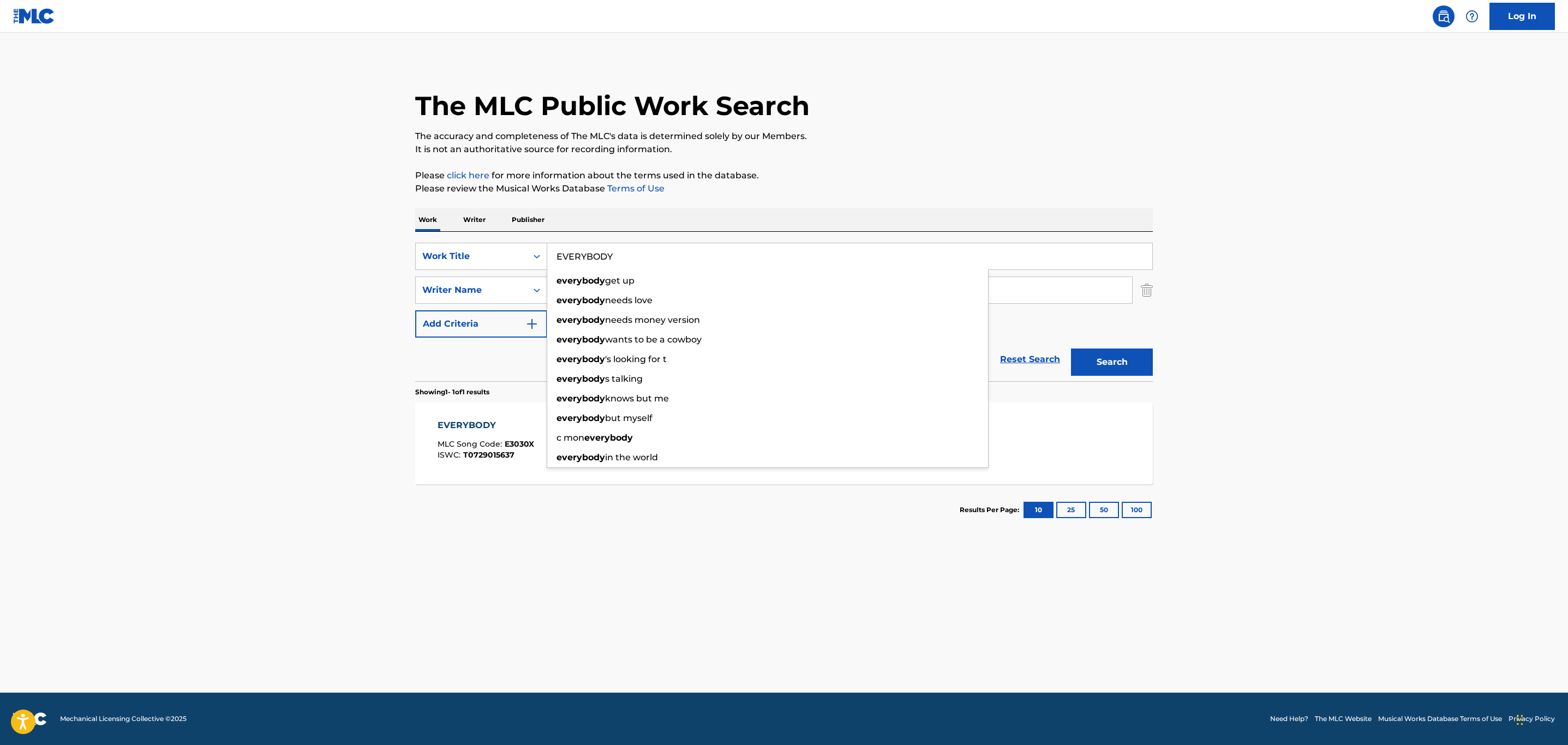
click at [1127, 139] on p "The accuracy and completeness of The MLC's data is determined solely by our Mem…" at bounding box center [784, 136] width 738 height 13
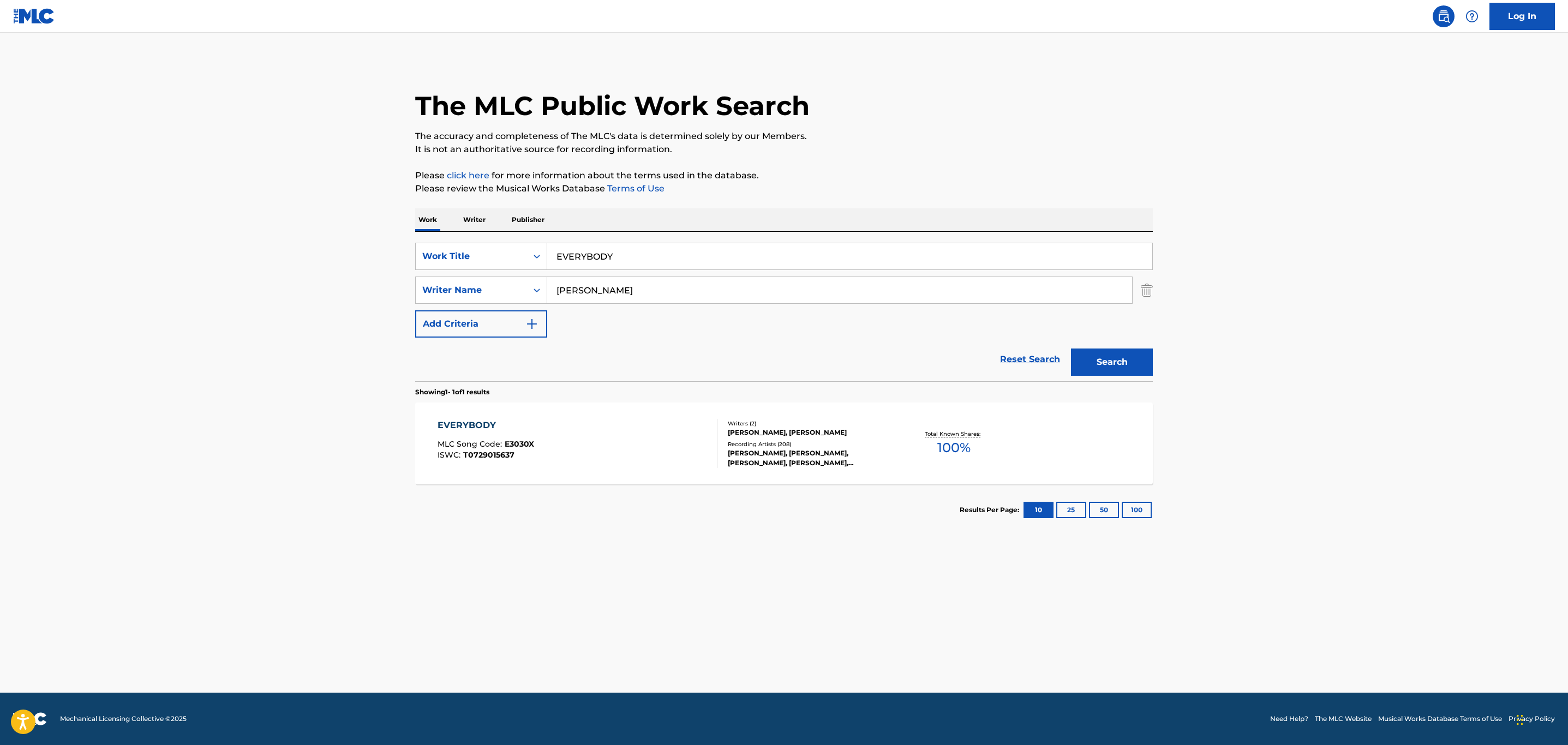
click at [1130, 372] on button "Search" at bounding box center [1111, 362] width 82 height 27
click at [611, 447] on div "EVERYBODY MLC Song Code : E3030X ISWC : T0729015637" at bounding box center [578, 443] width 281 height 49
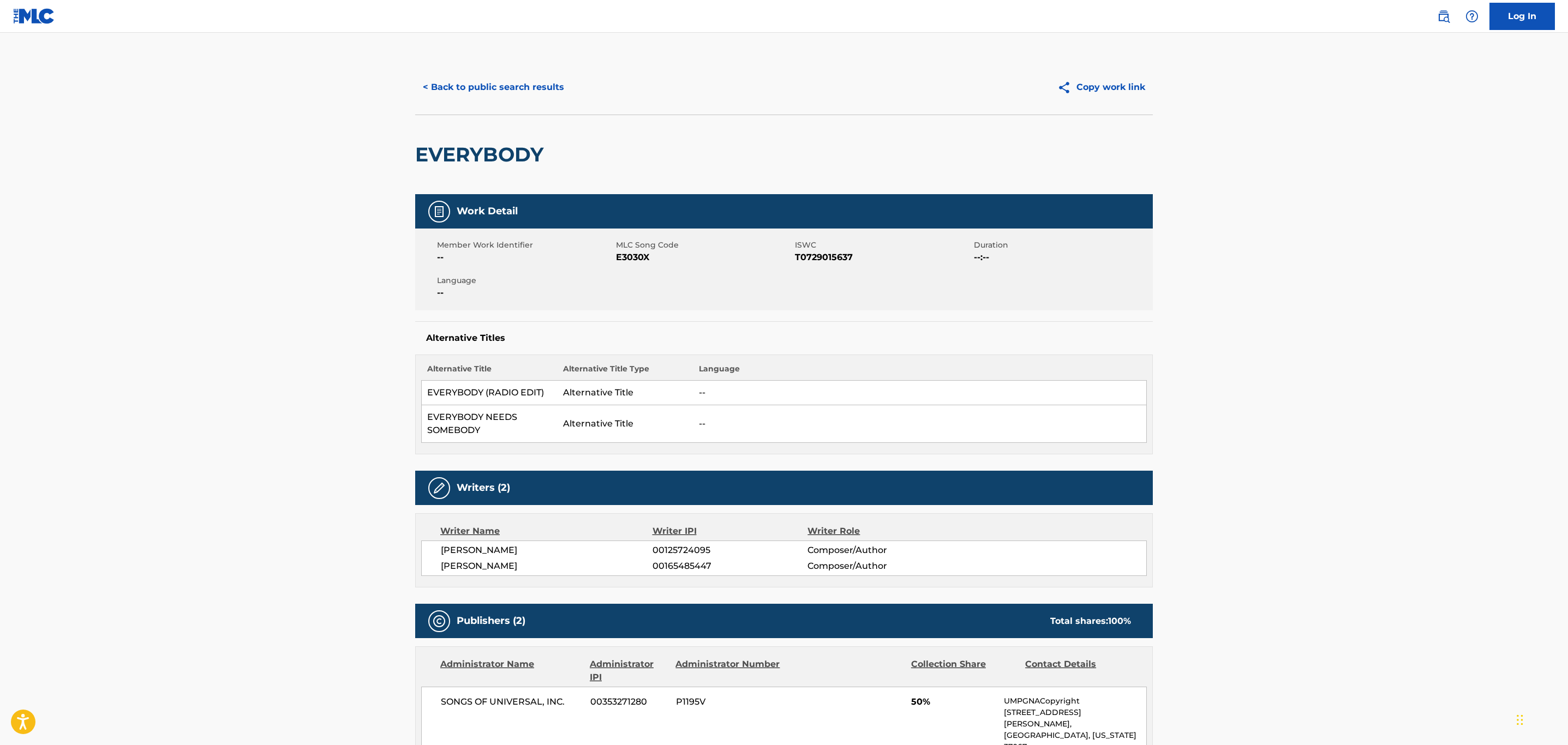
click at [509, 85] on button "< Back to public search results" at bounding box center [493, 87] width 156 height 27
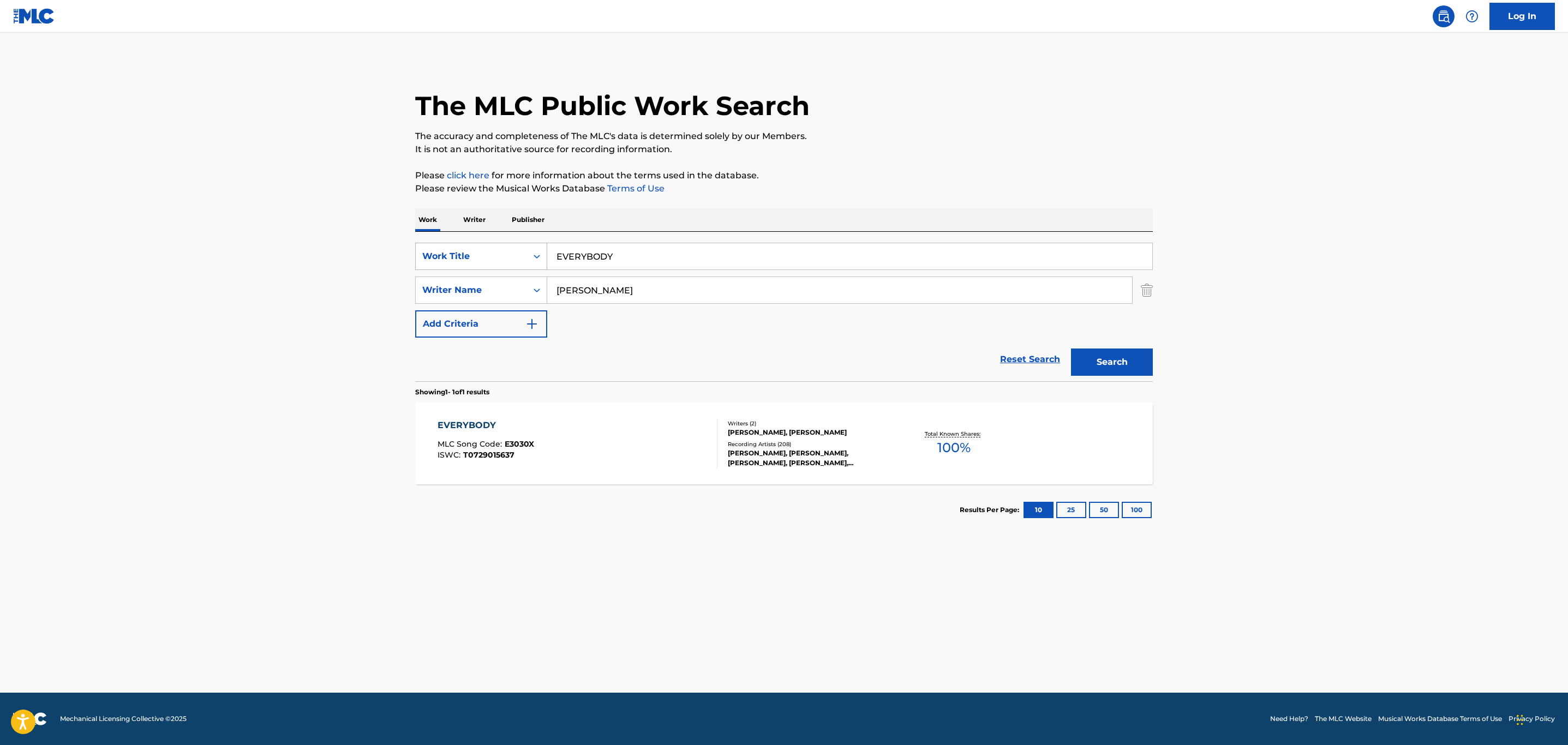
drag, startPoint x: 643, startPoint y: 267, endPoint x: 461, endPoint y: 261, distance: 182.1
click at [461, 261] on div "SearchWithCriteria32c46757-c79c-416b-a6e1-1723d537d9de Work Title EVERYBODY" at bounding box center [784, 256] width 738 height 27
paste input "THING GOOD"
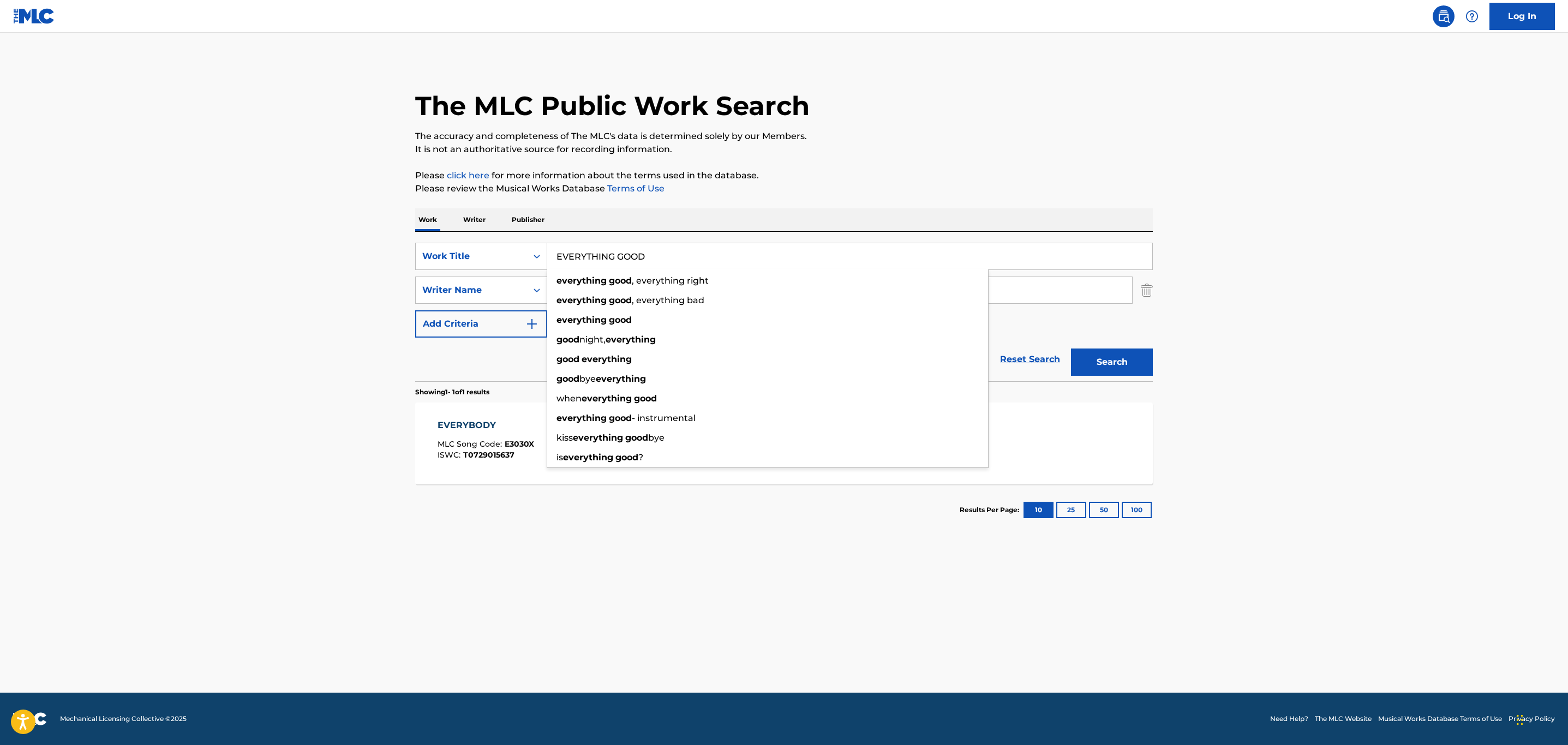
type input "EVERYTHING GOOD"
click at [800, 197] on div "The MLC Public Work Search The accuracy and completeness of The MLC's data is d…" at bounding box center [784, 298] width 764 height 476
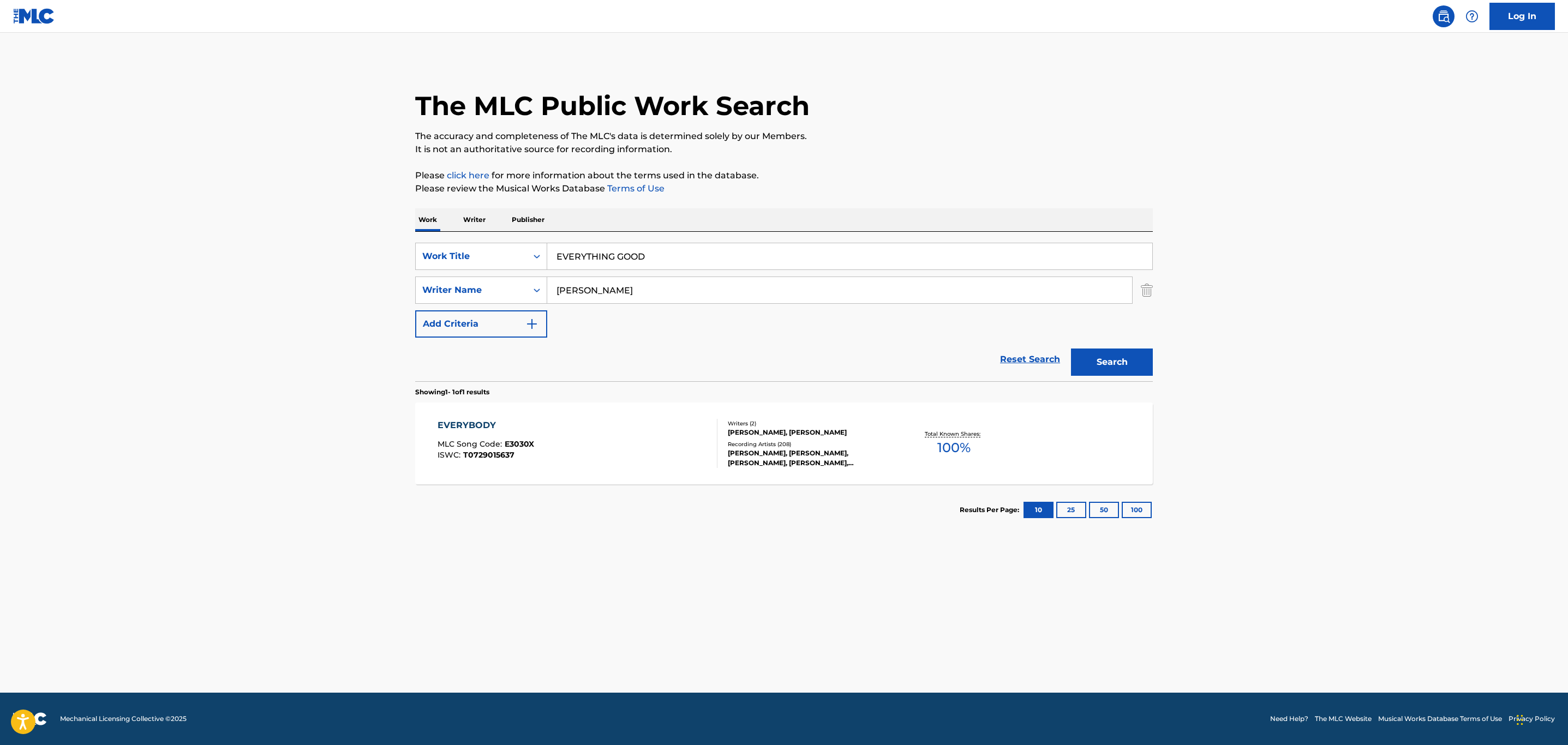
click at [1100, 374] on button "Search" at bounding box center [1111, 362] width 82 height 27
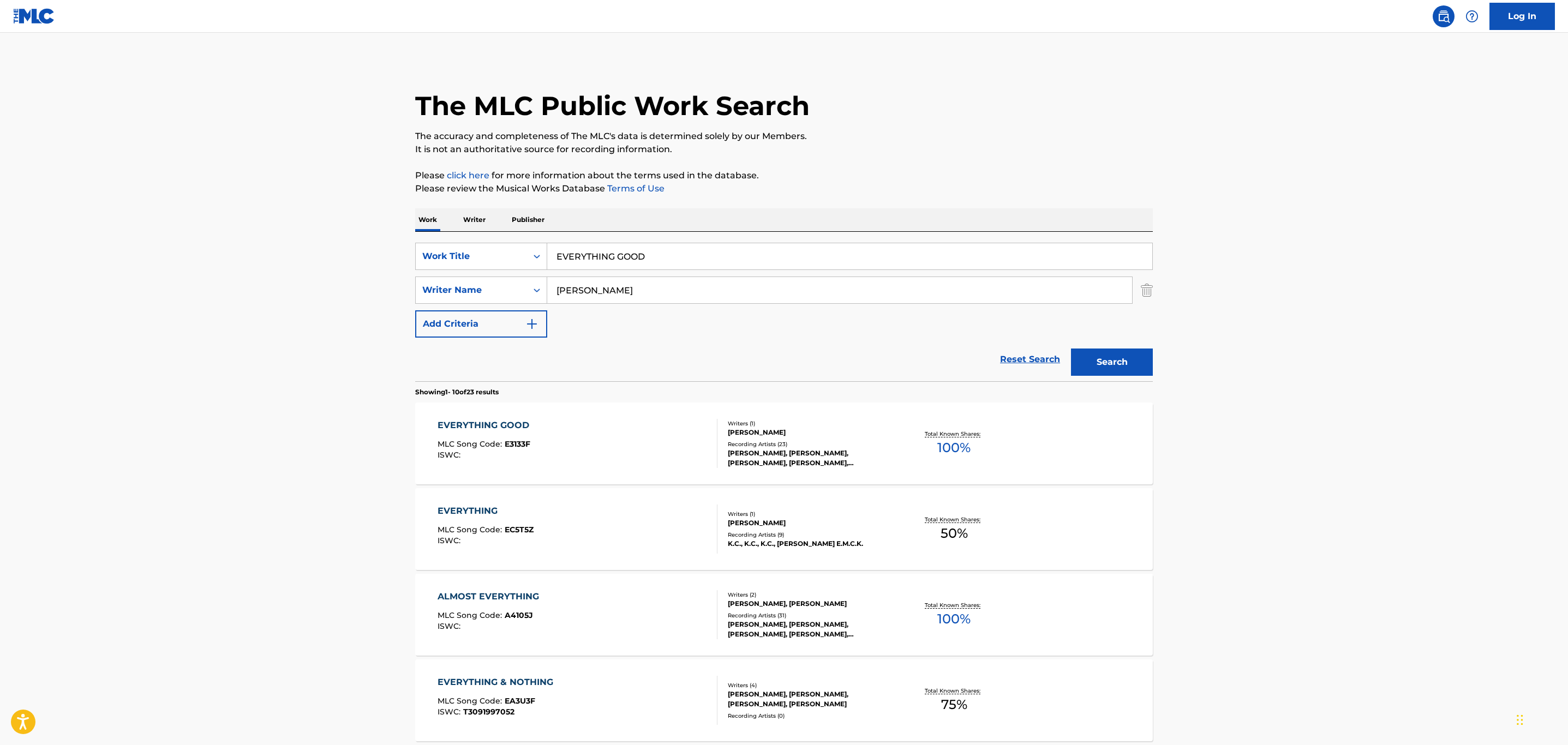
click at [660, 439] on div "EVERYTHING GOOD MLC Song Code : E3133F ISWC :" at bounding box center [578, 443] width 281 height 49
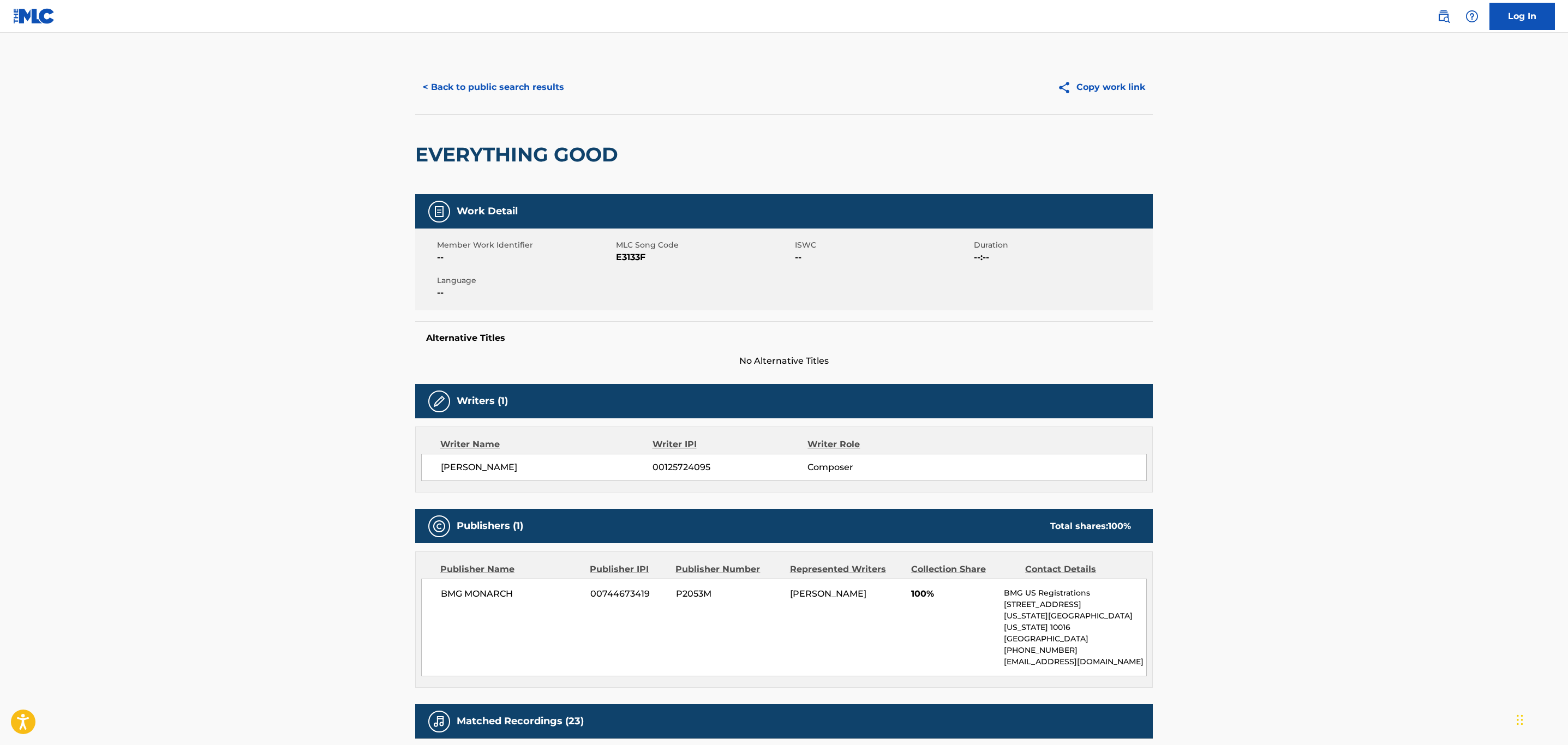
click at [488, 77] on button "< Back to public search results" at bounding box center [493, 87] width 156 height 27
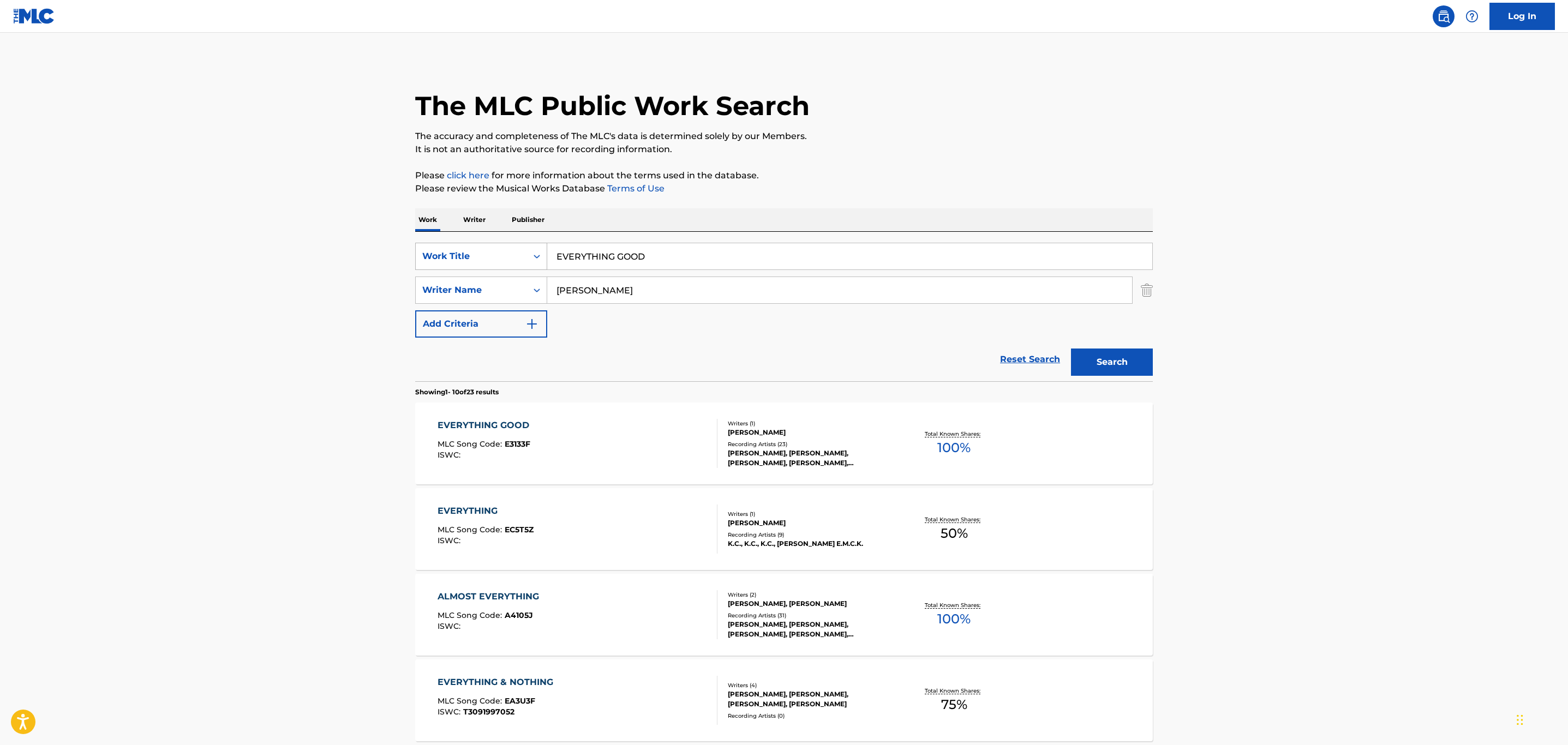
drag, startPoint x: 671, startPoint y: 254, endPoint x: 531, endPoint y: 255, distance: 140.0
click at [531, 255] on div "SearchWithCriteria32c46757-c79c-416b-a6e1-1723d537d9de Work Title EVERYTHING GO…" at bounding box center [784, 256] width 738 height 27
paste input "HAD ENOUGH"
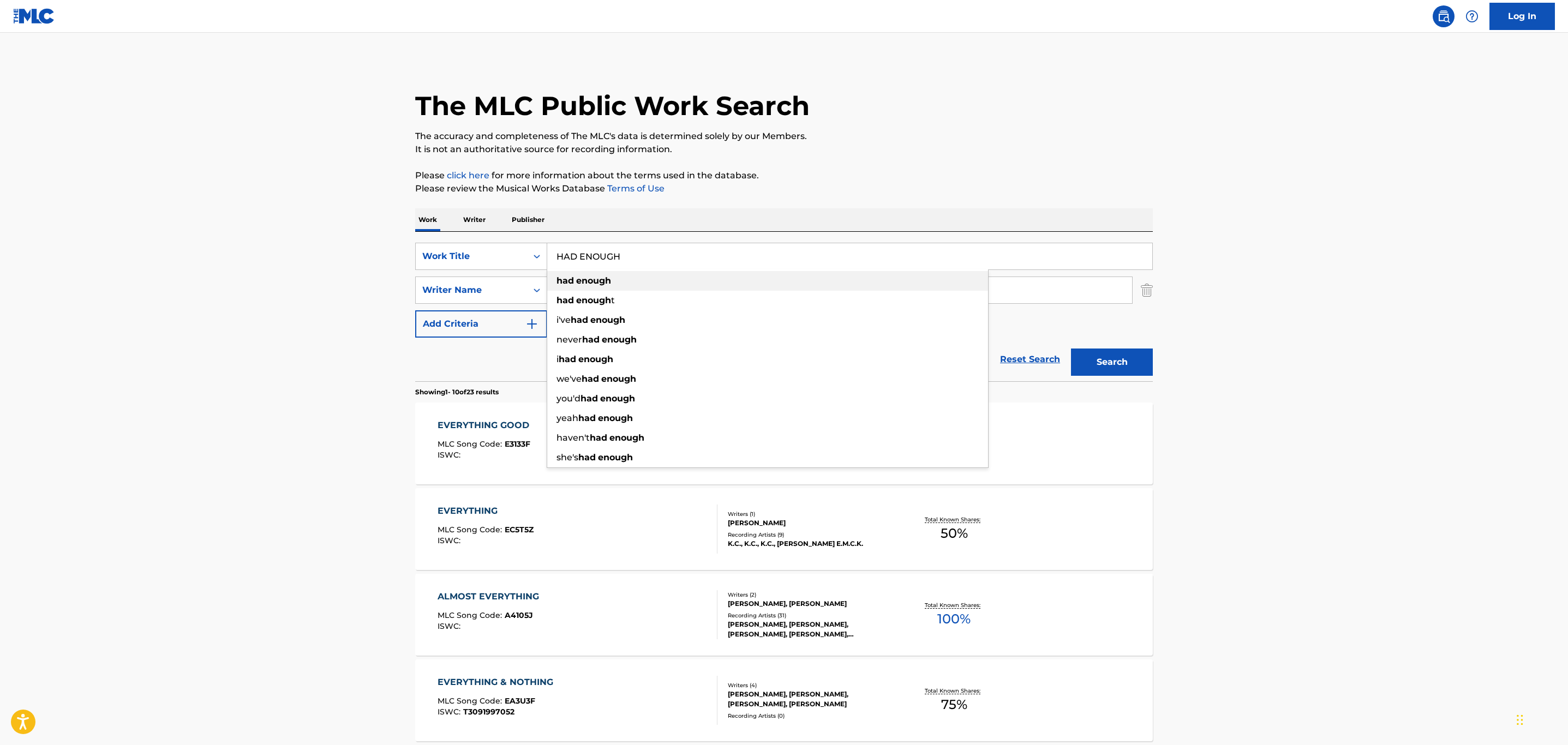
click at [606, 278] on strong "enough" at bounding box center [593, 281] width 35 height 10
type input "had enough"
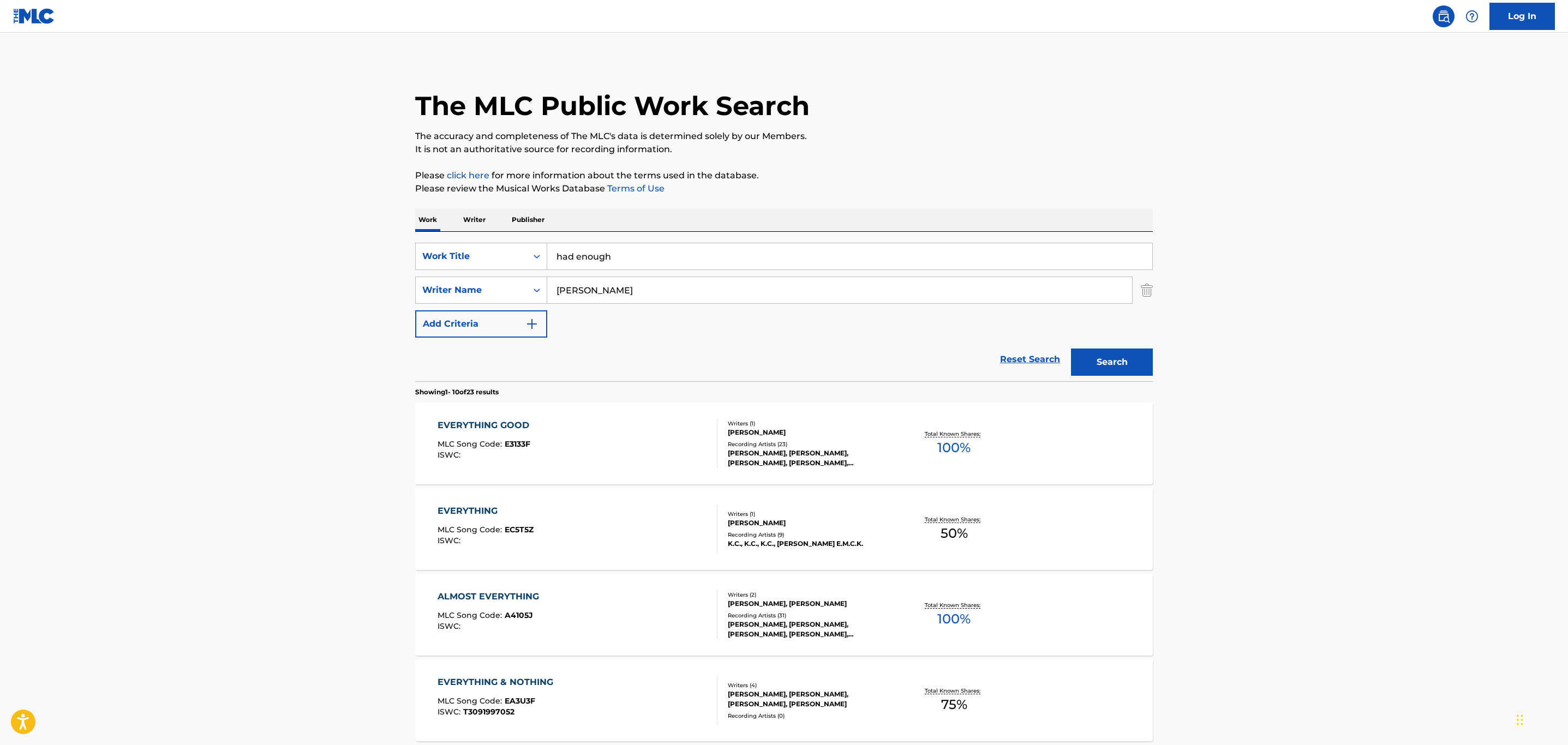
click at [1108, 376] on button "Search" at bounding box center [1111, 362] width 82 height 27
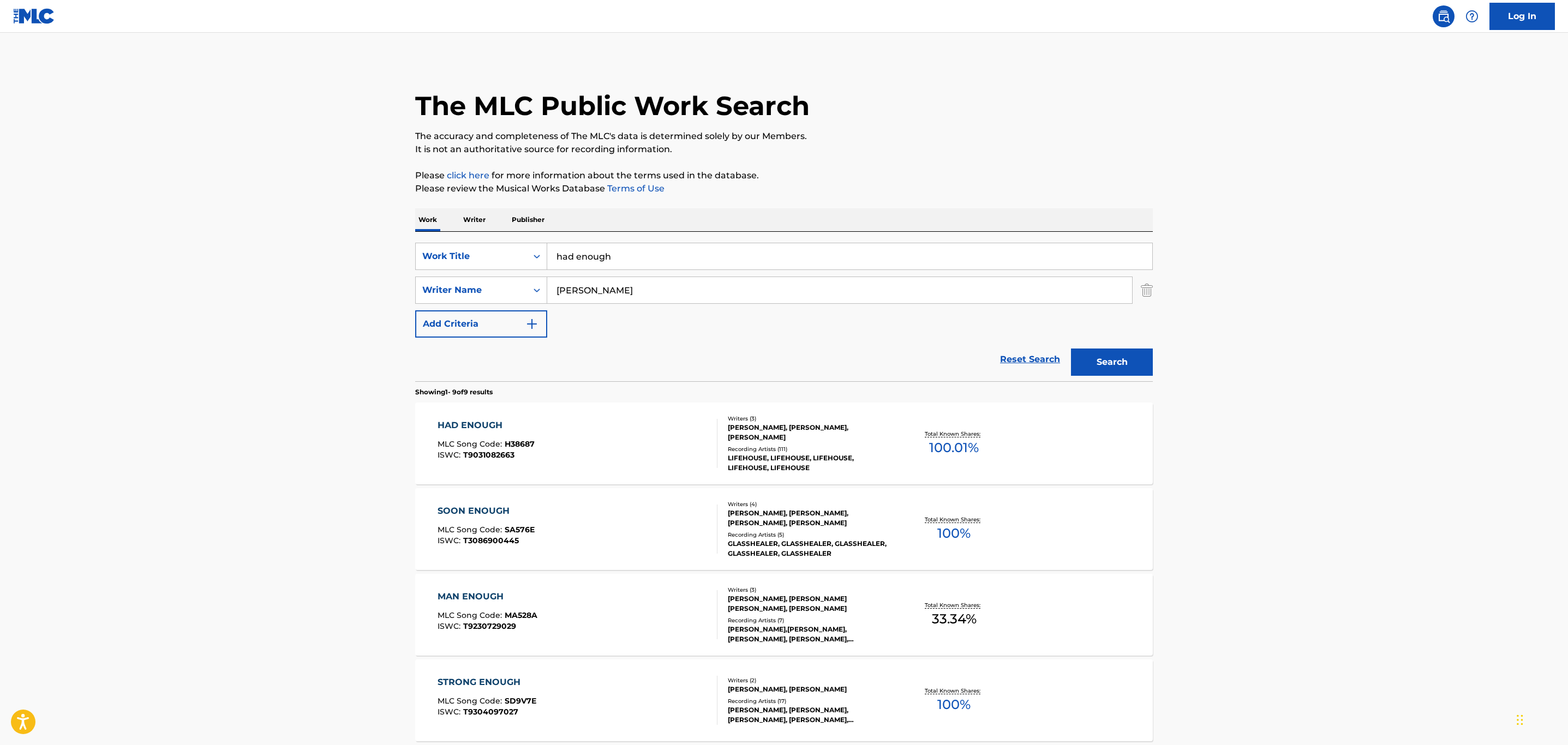
click at [667, 450] on div "HAD ENOUGH MLC Song Code : H38687 ISWC : T9031082663" at bounding box center [578, 443] width 281 height 49
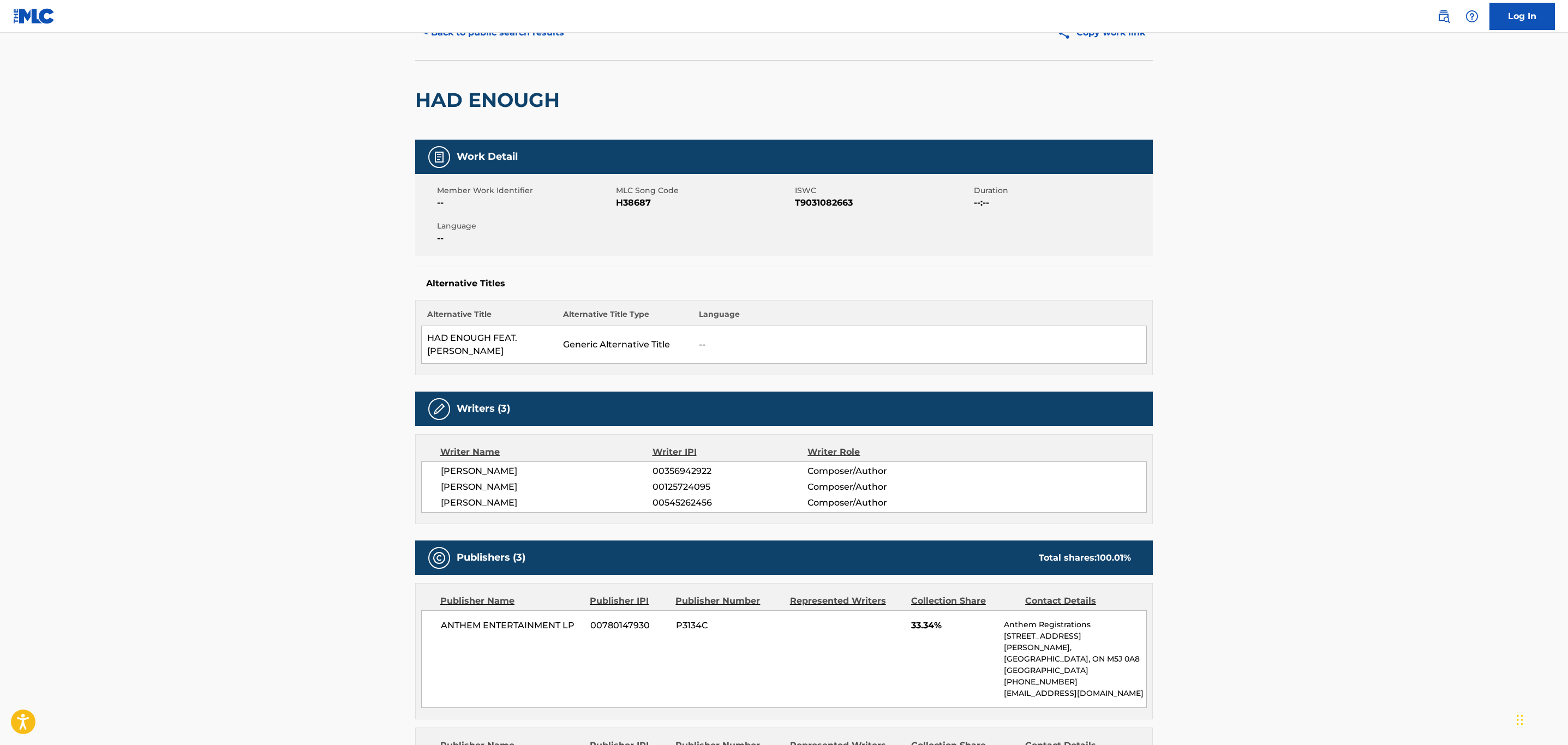
scroll to position [82, 0]
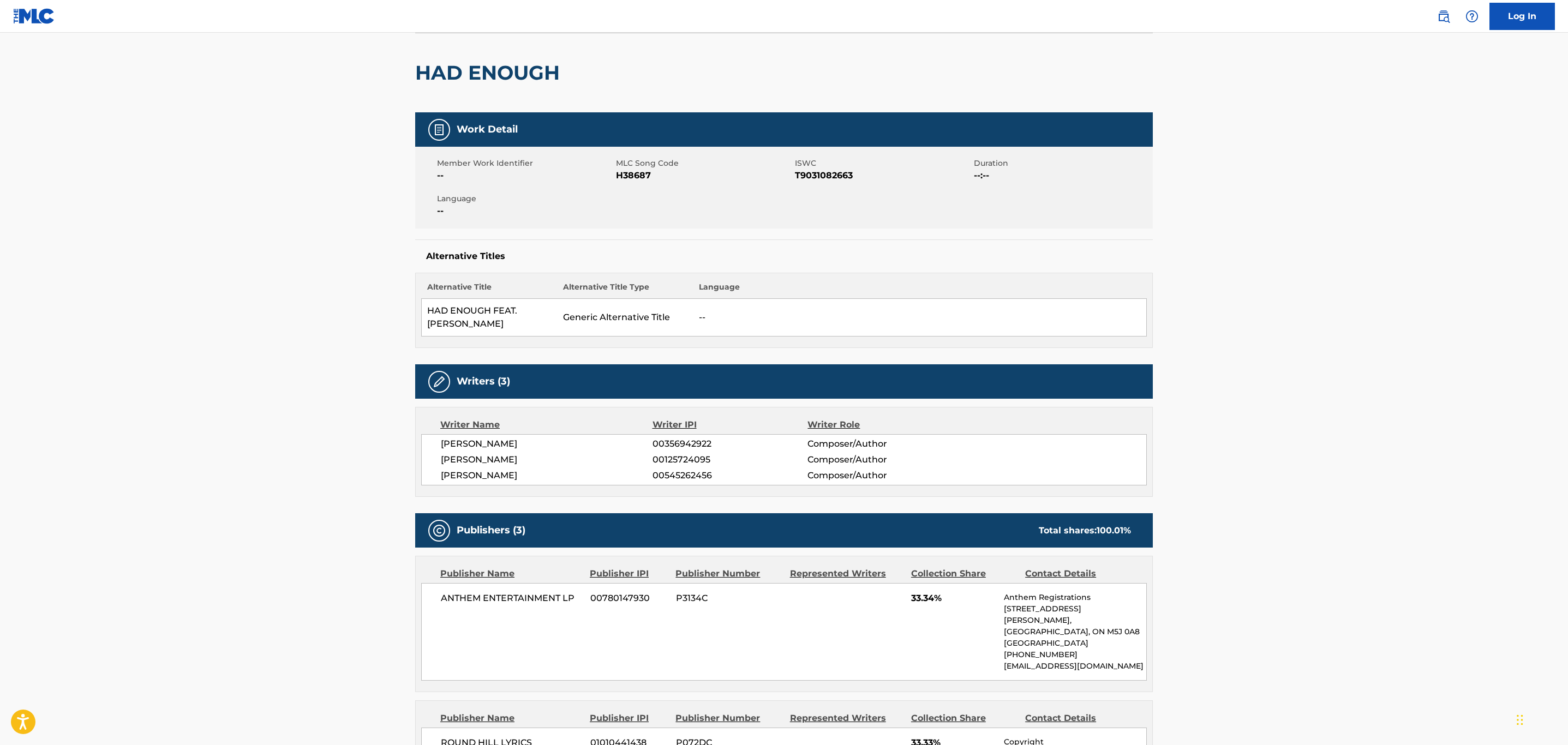
drag, startPoint x: 355, startPoint y: 280, endPoint x: 342, endPoint y: 282, distance: 13.2
click at [355, 280] on main "< Back to public search results Copy work link HAD ENOUGH Work Detail Member Wo…" at bounding box center [784, 686] width 1568 height 1471
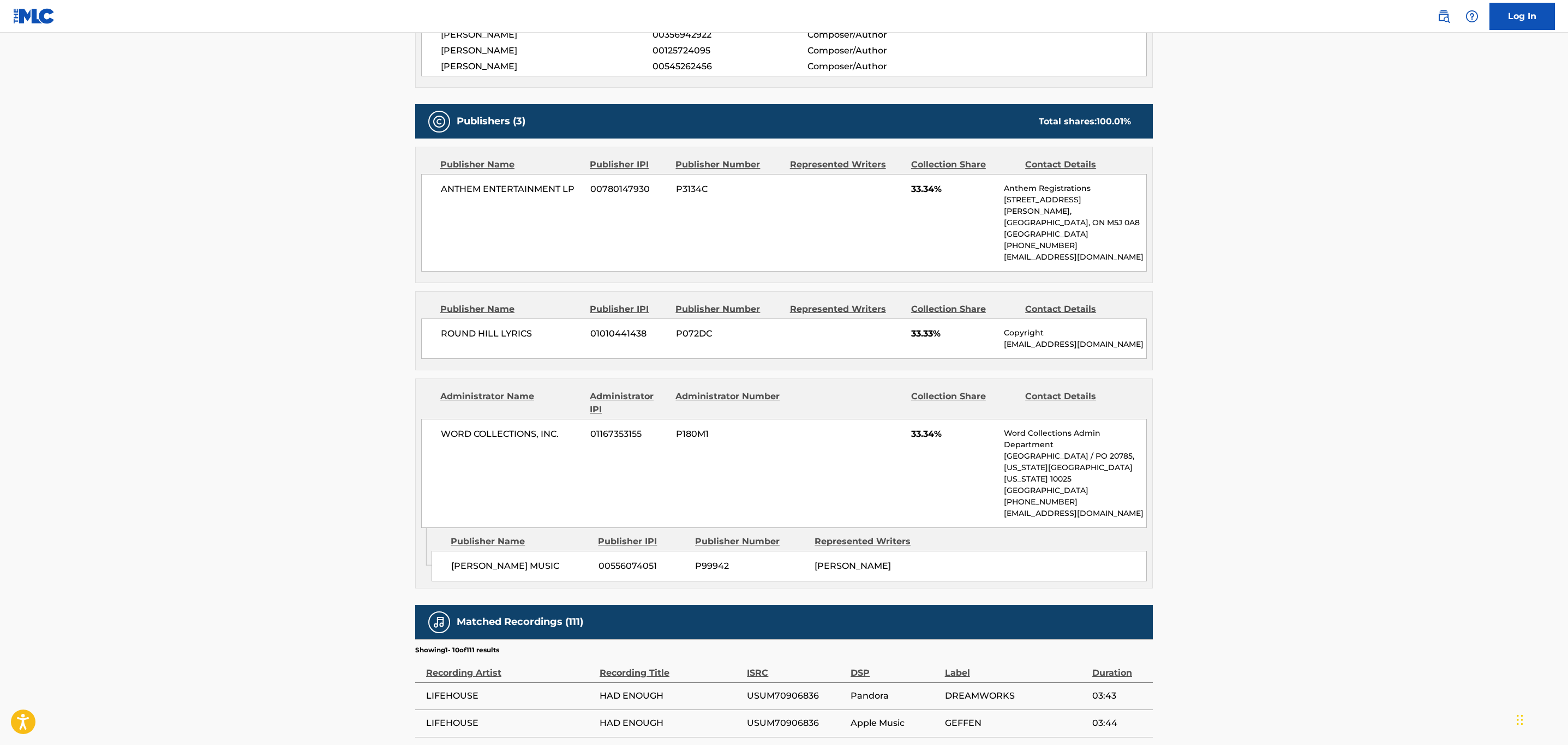
scroll to position [573, 0]
